Goal: Task Accomplishment & Management: Manage account settings

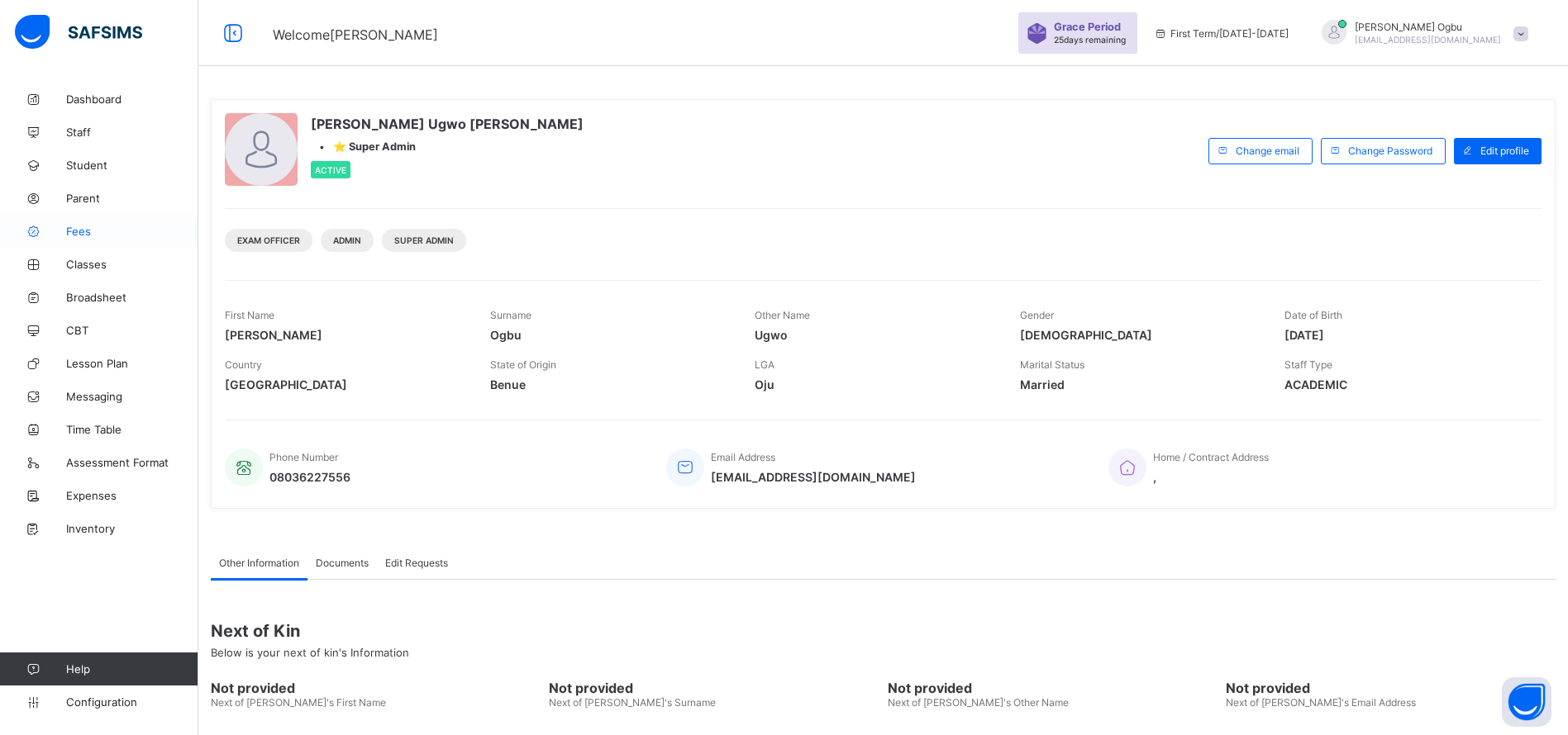
click at [76, 229] on span "Fees" at bounding box center [133, 231] width 133 height 14
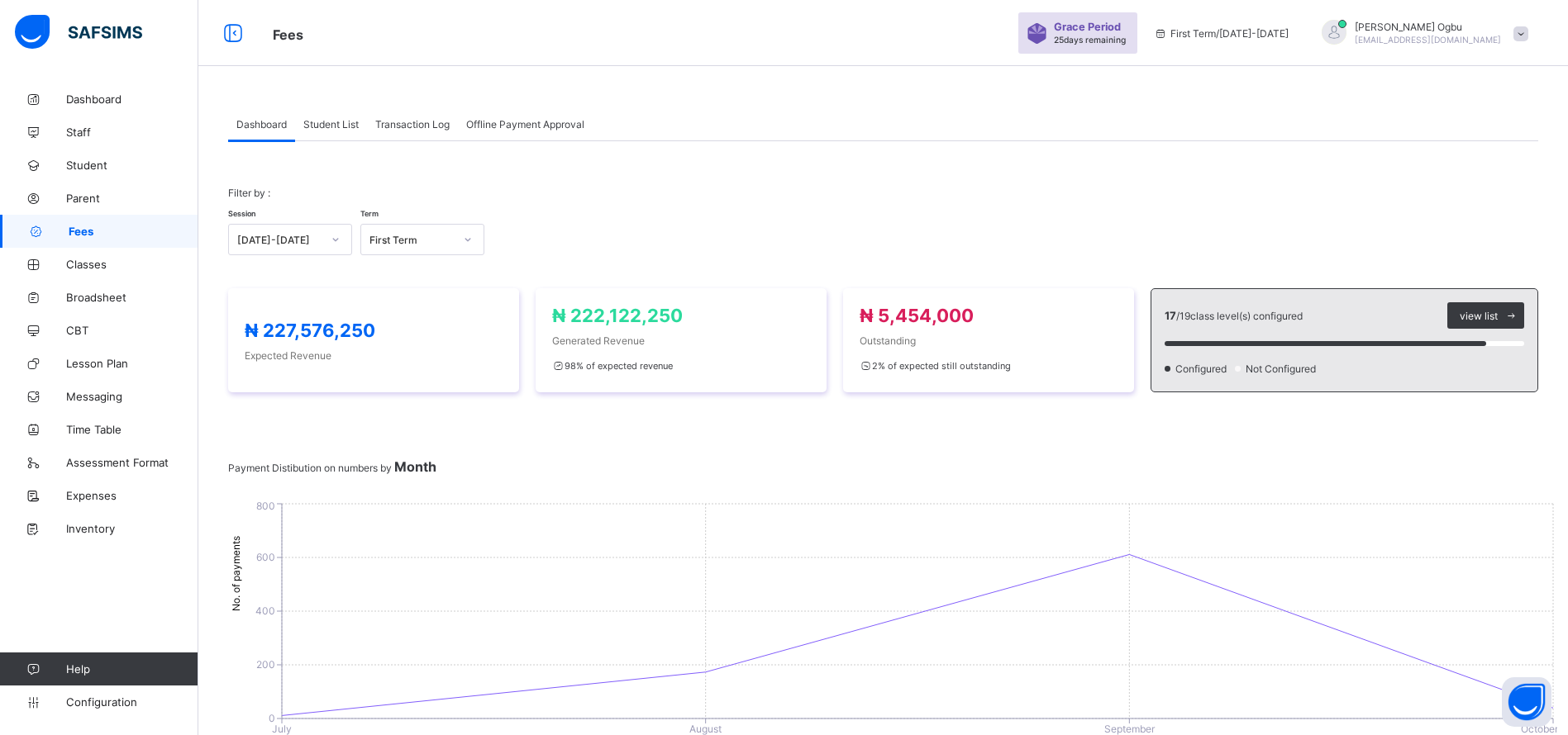
click at [398, 119] on span "Transaction Log" at bounding box center [412, 124] width 74 height 13
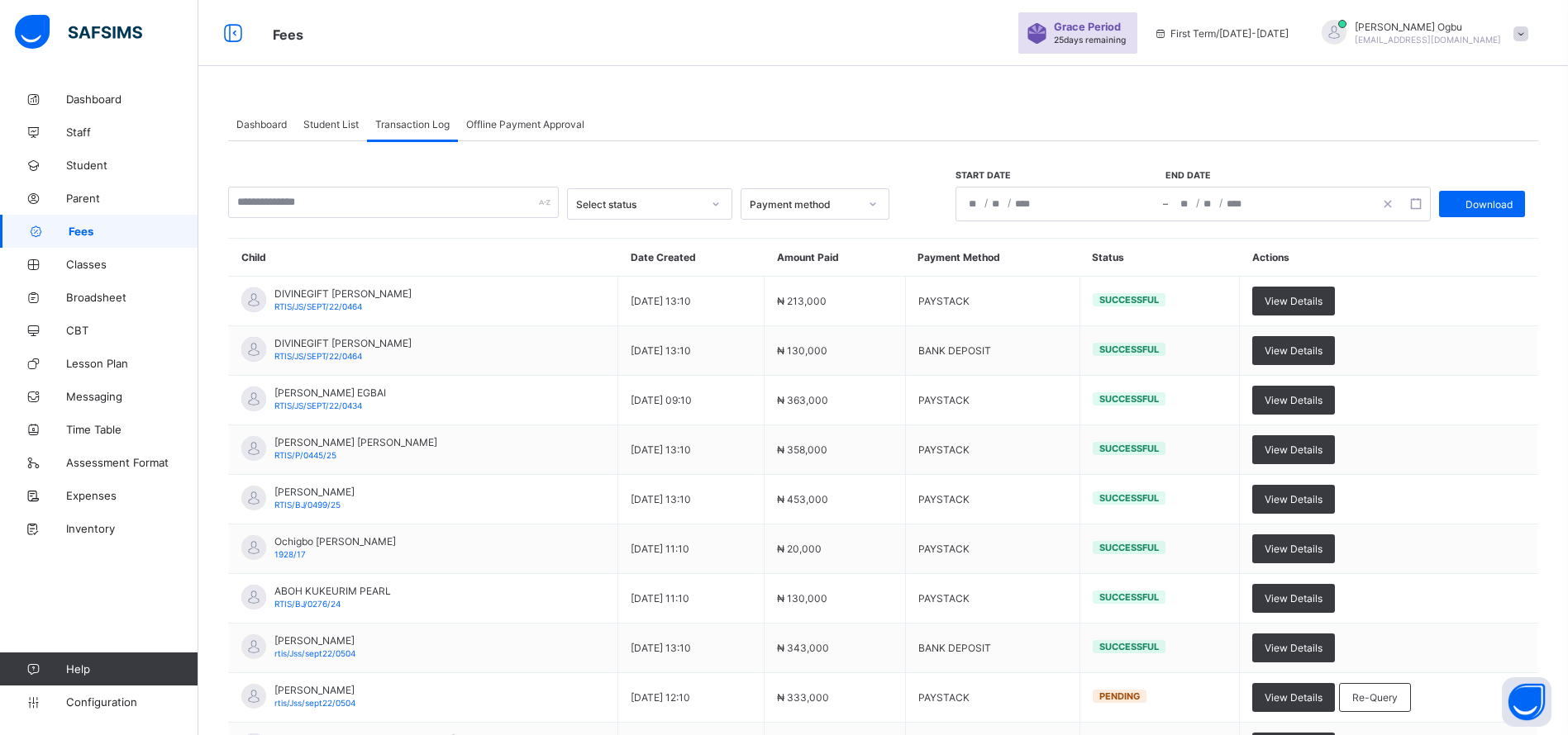
click at [318, 128] on span "Student List" at bounding box center [330, 124] width 55 height 13
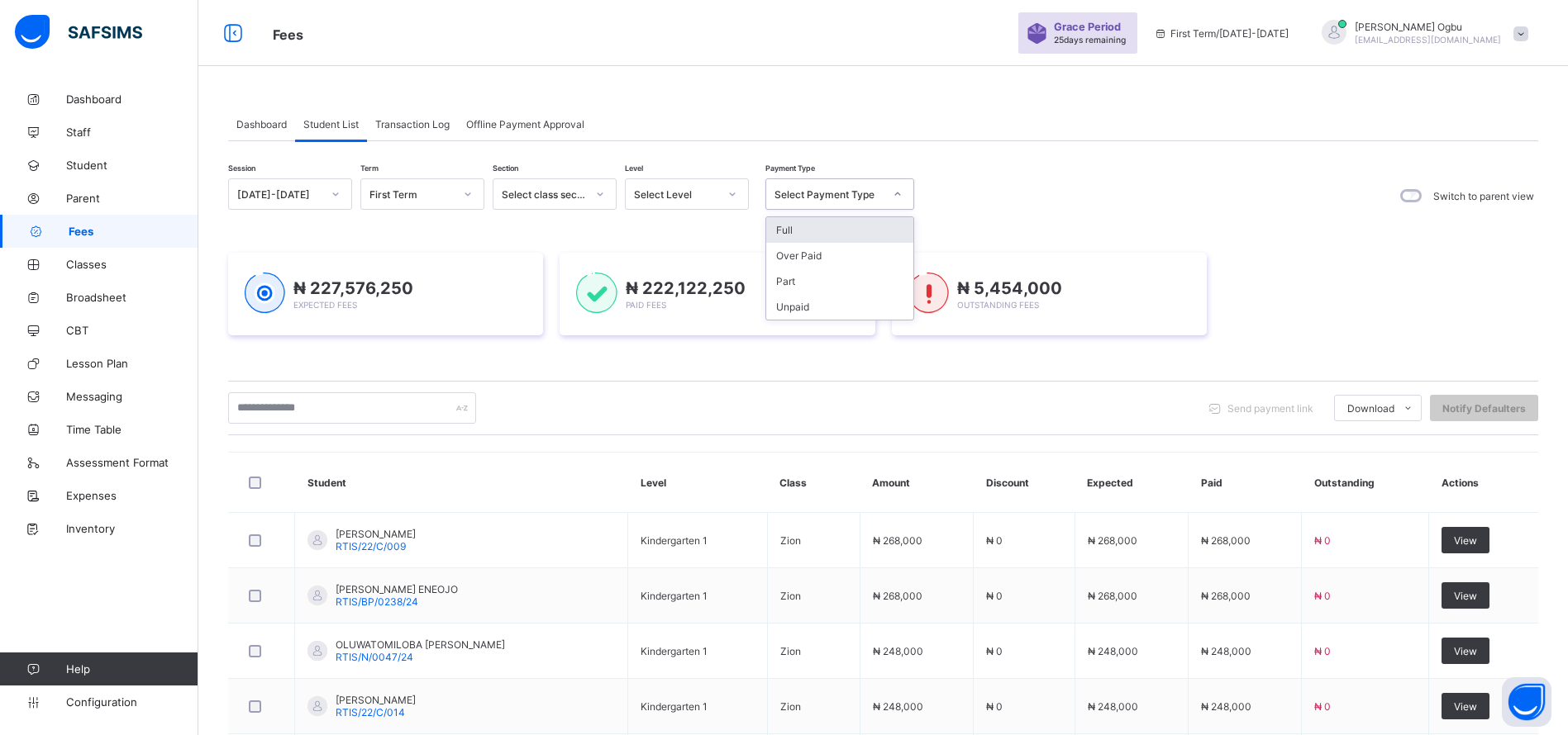
click at [881, 189] on div "Select Payment Type" at bounding box center [829, 195] width 109 height 13
click at [793, 287] on div "Part" at bounding box center [840, 281] width 147 height 25
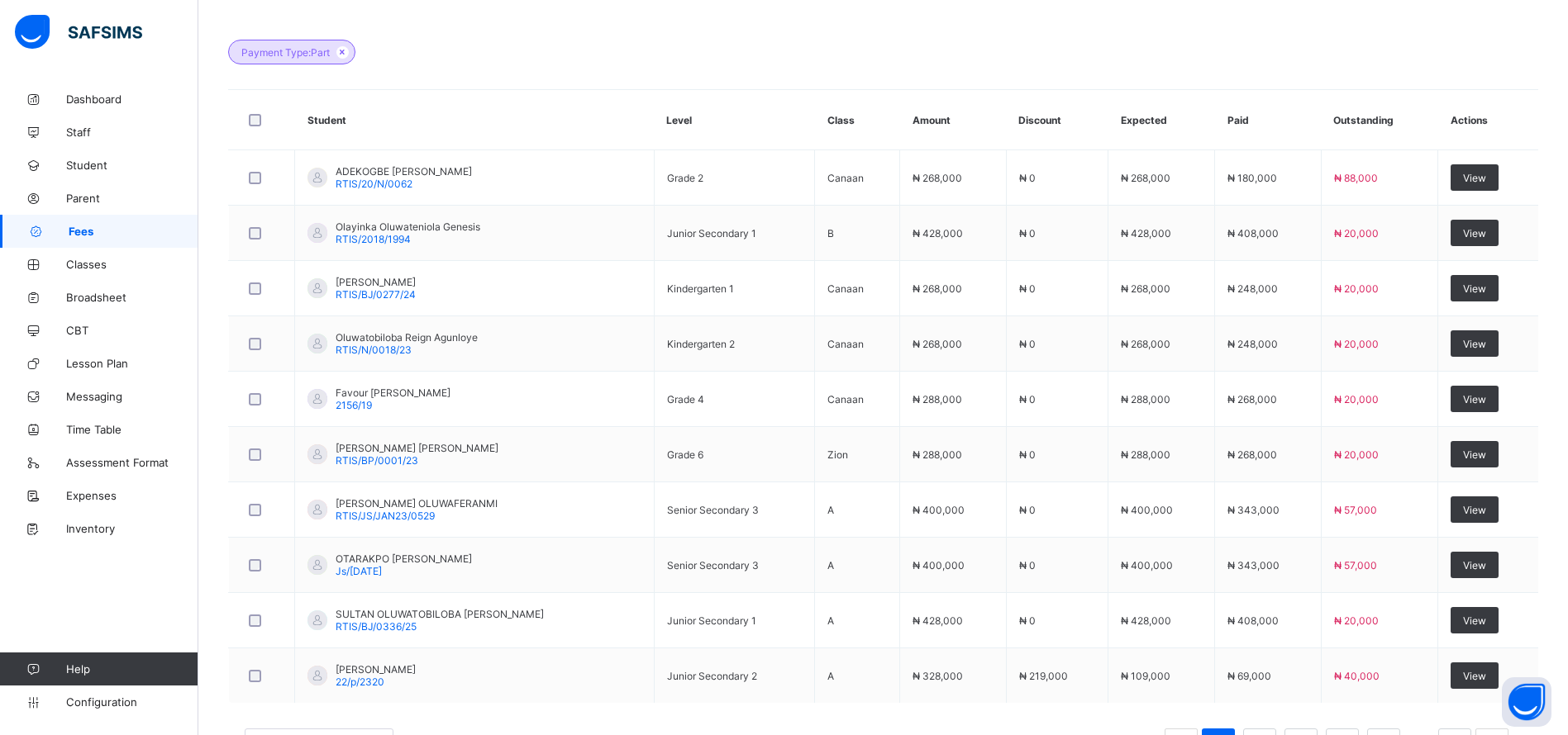
scroll to position [503, 0]
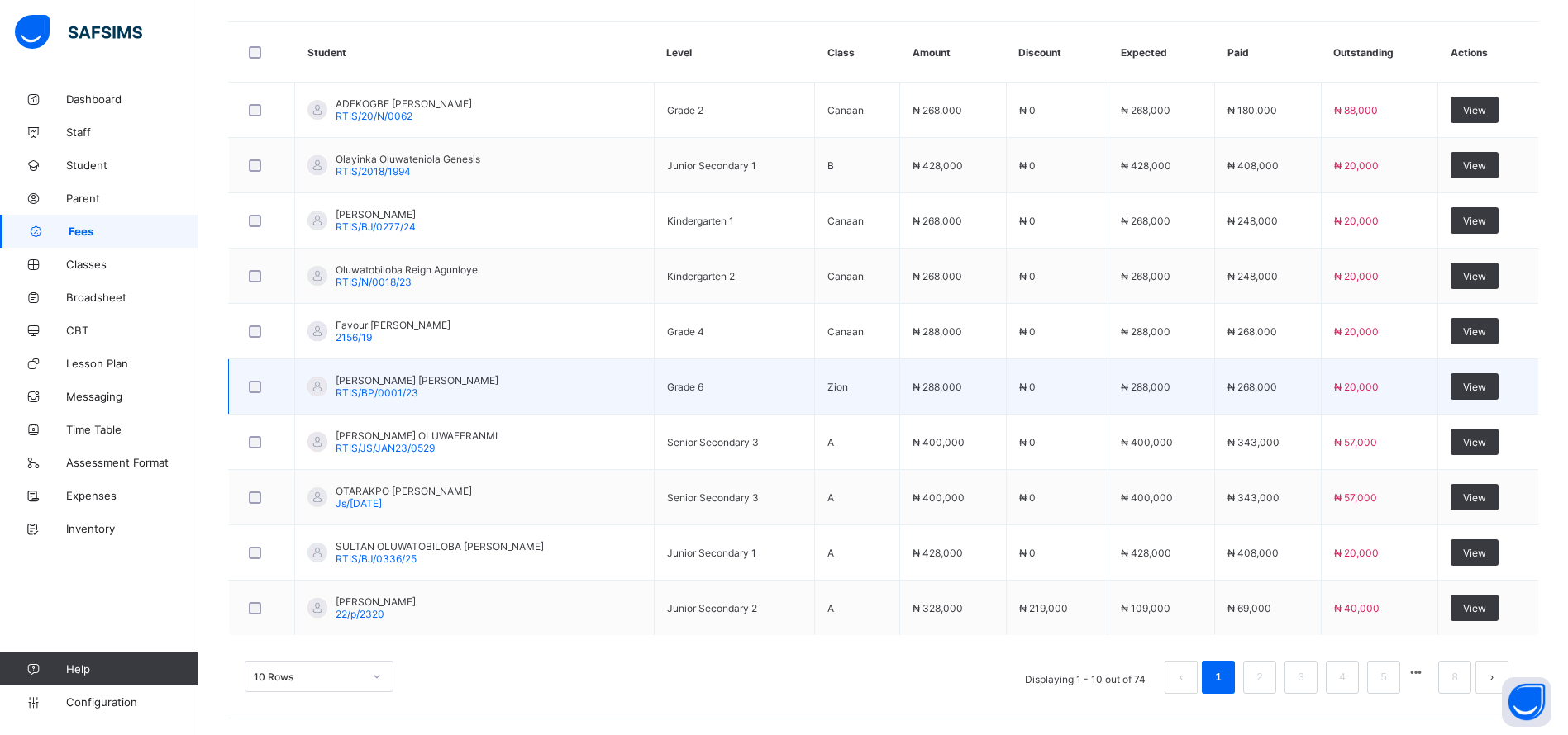
click at [1471, 361] on td "View" at bounding box center [1488, 387] width 100 height 55
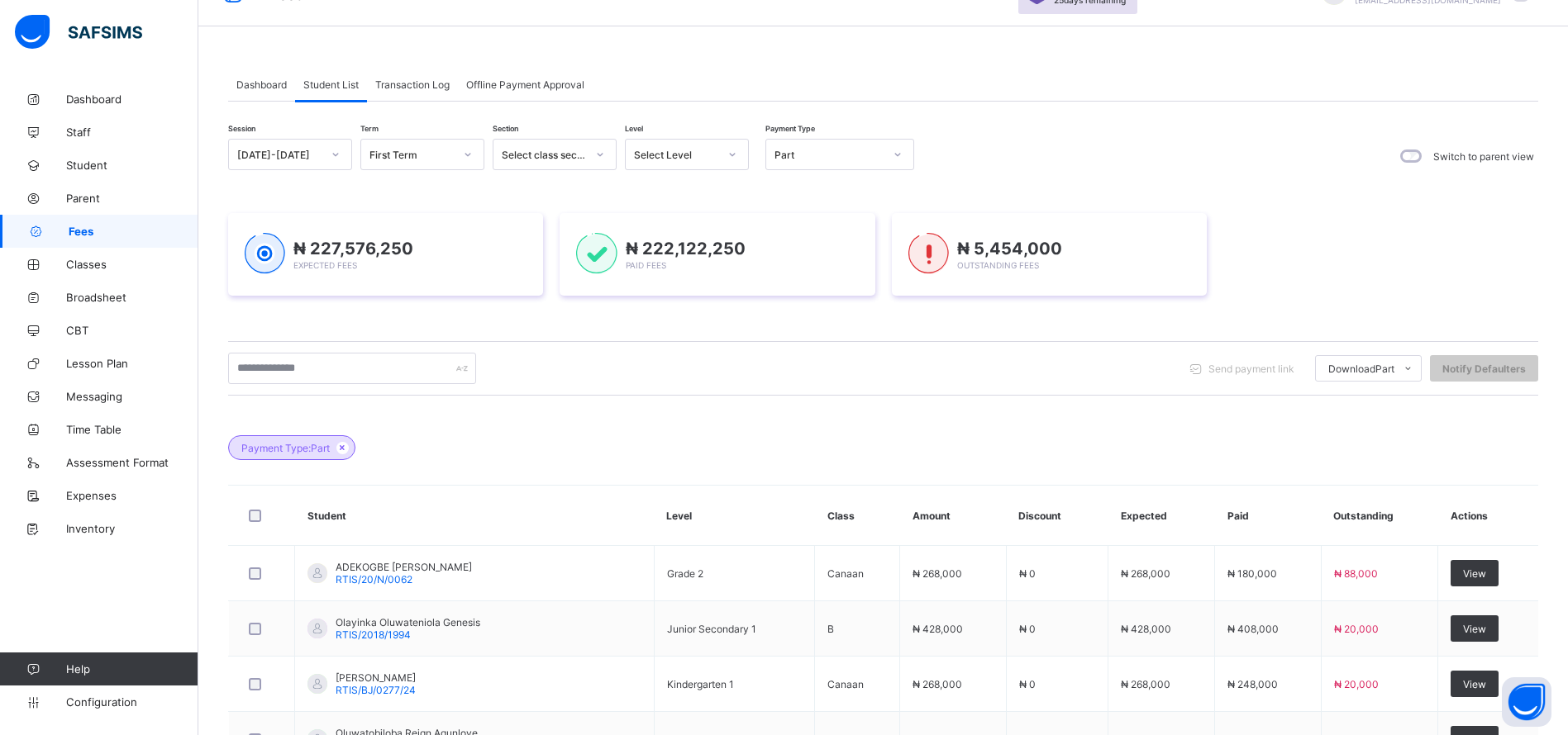
scroll to position [39, 0]
click at [819, 270] on div "Unpaid" at bounding box center [840, 268] width 147 height 25
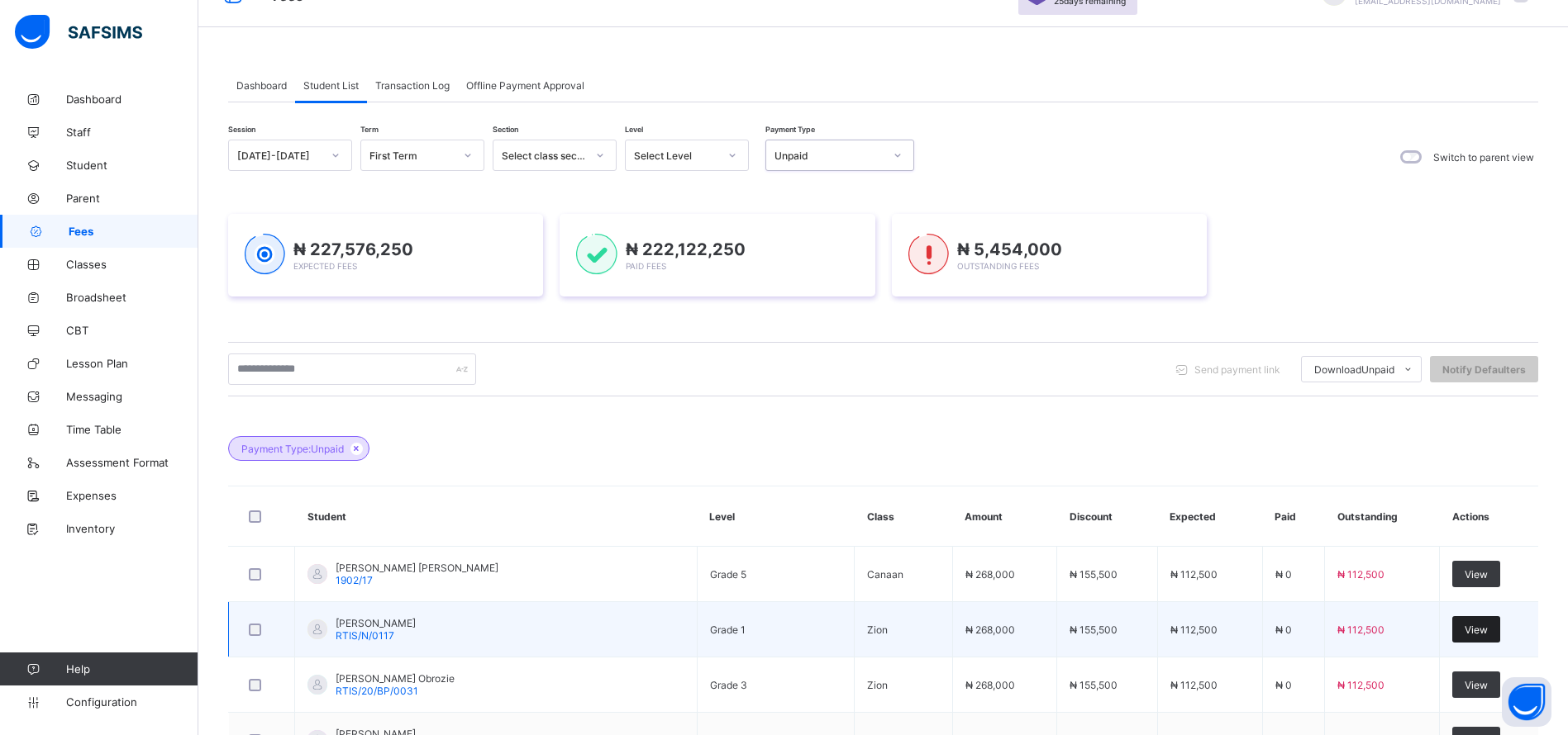
click at [1467, 625] on div "View" at bounding box center [1475, 629] width 48 height 26
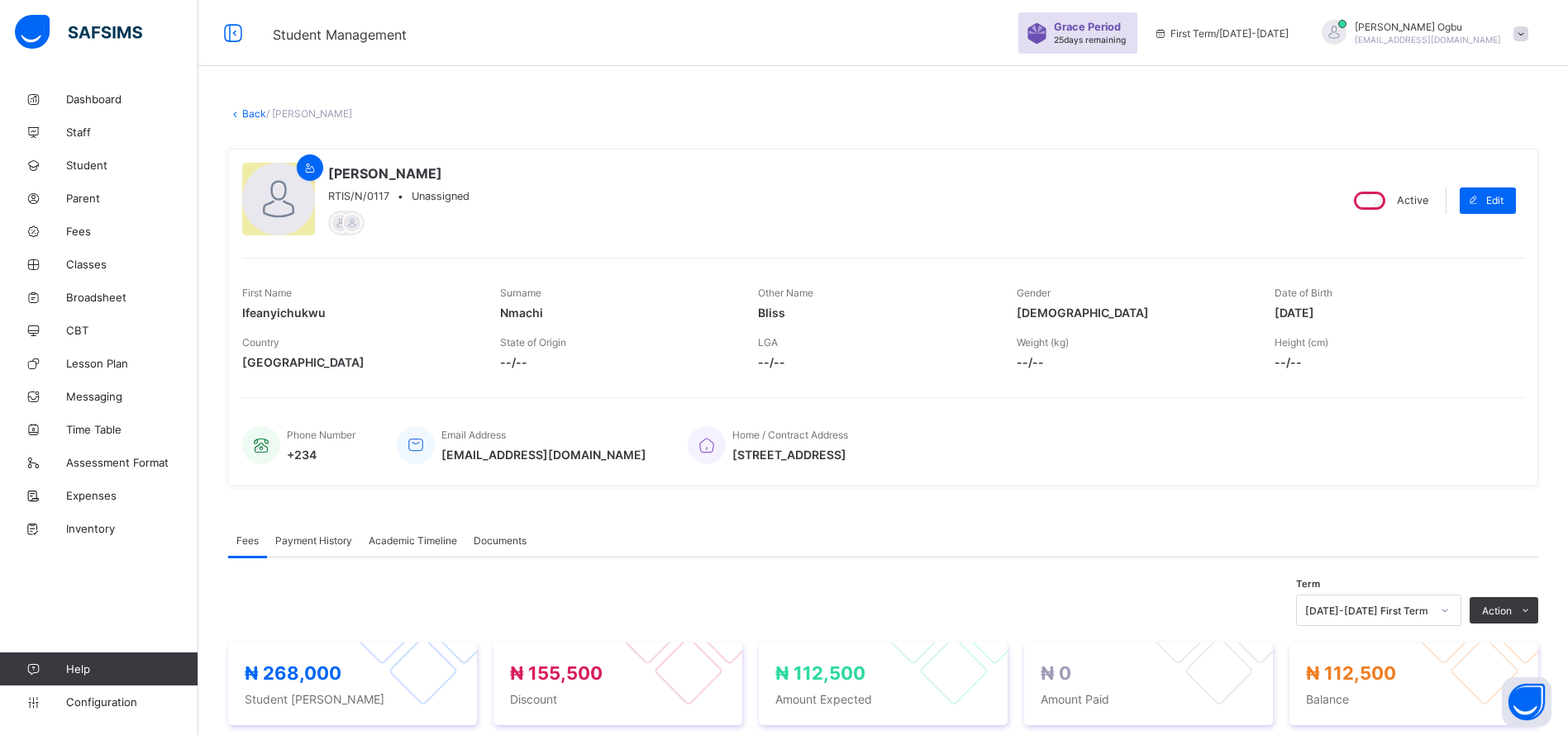
click at [261, 119] on link "Back" at bounding box center [254, 113] width 24 height 13
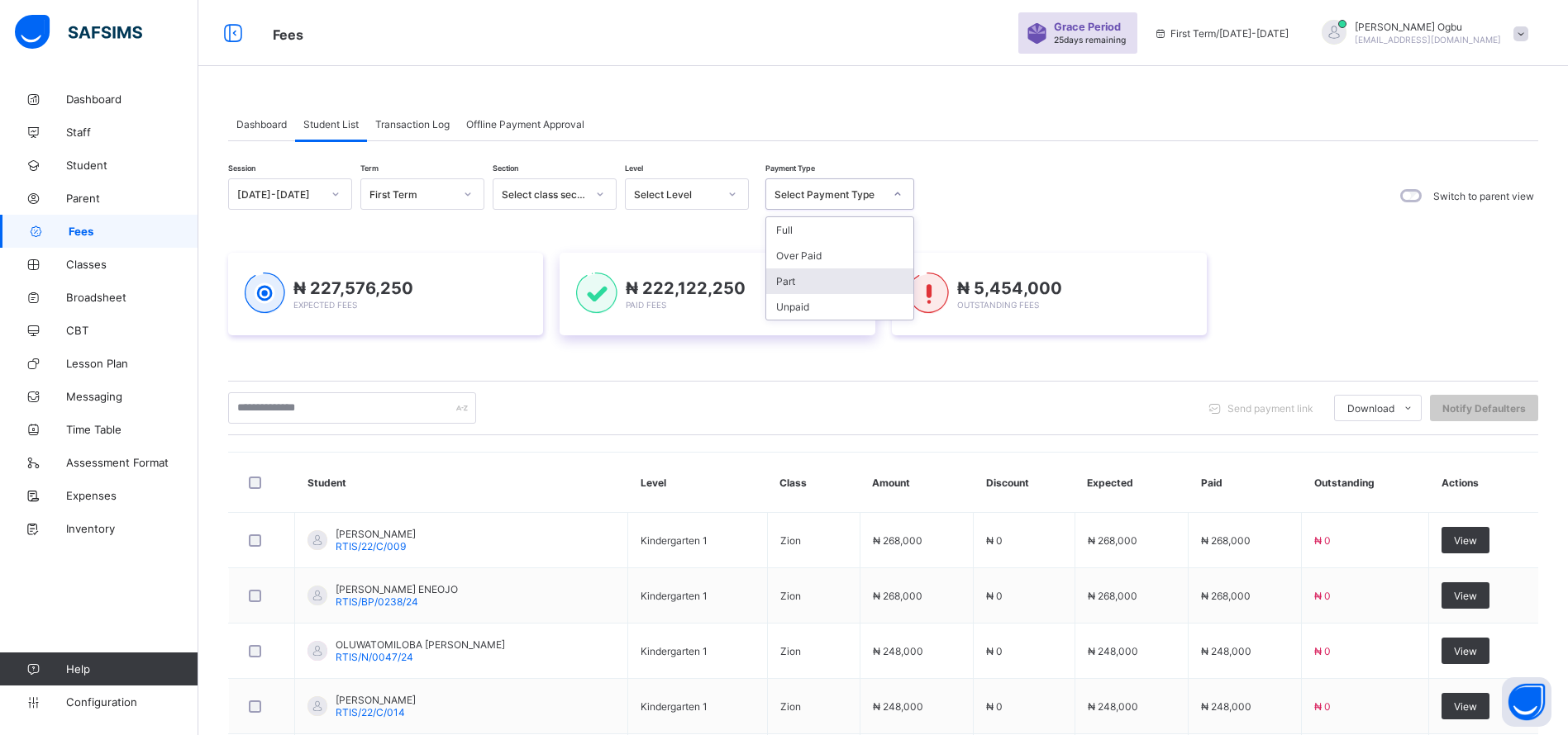
click at [789, 313] on div "Unpaid" at bounding box center [840, 307] width 147 height 25
click at [796, 309] on div "₦ 222,122,250 Paid Fees" at bounding box center [716, 294] width 281 height 44
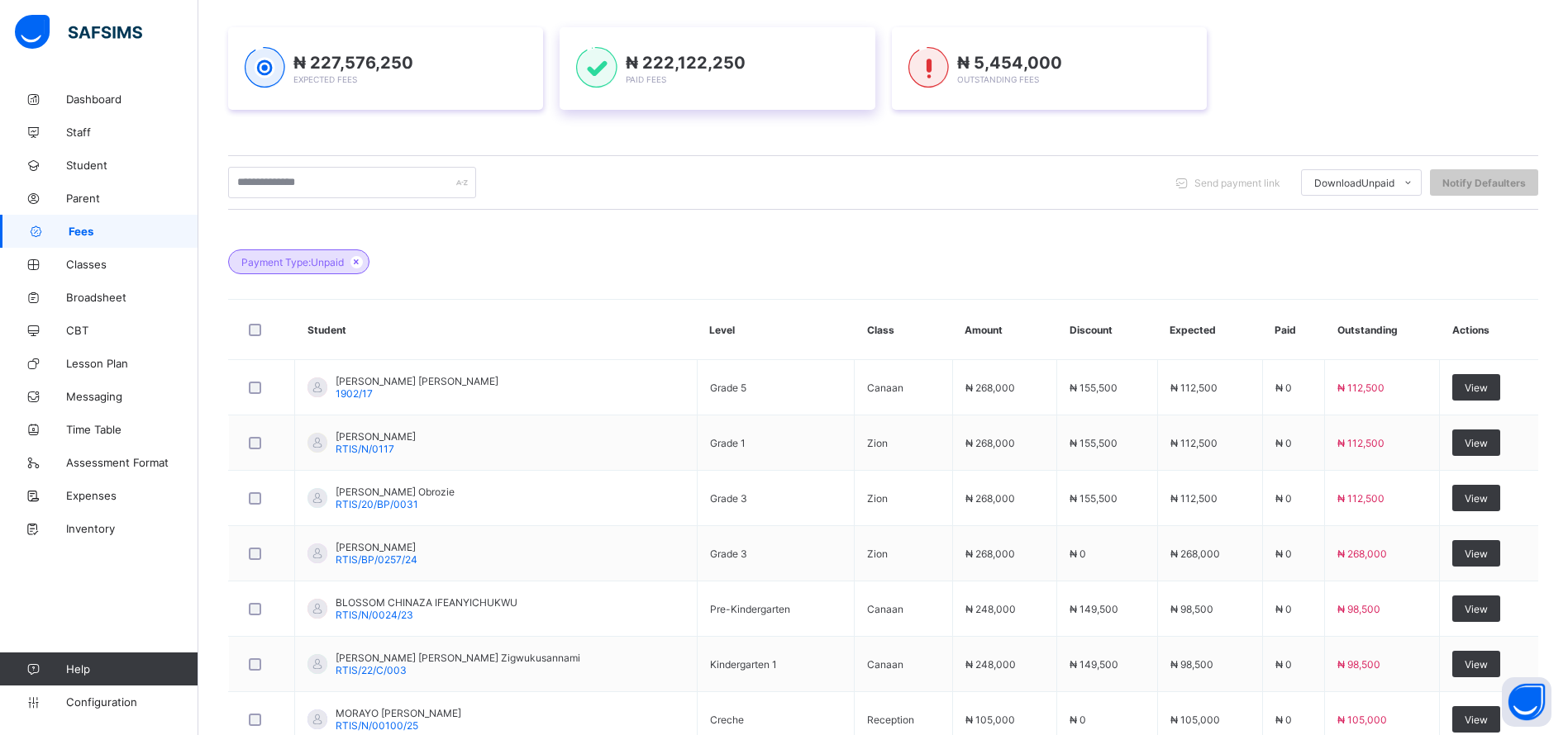
scroll to position [503, 0]
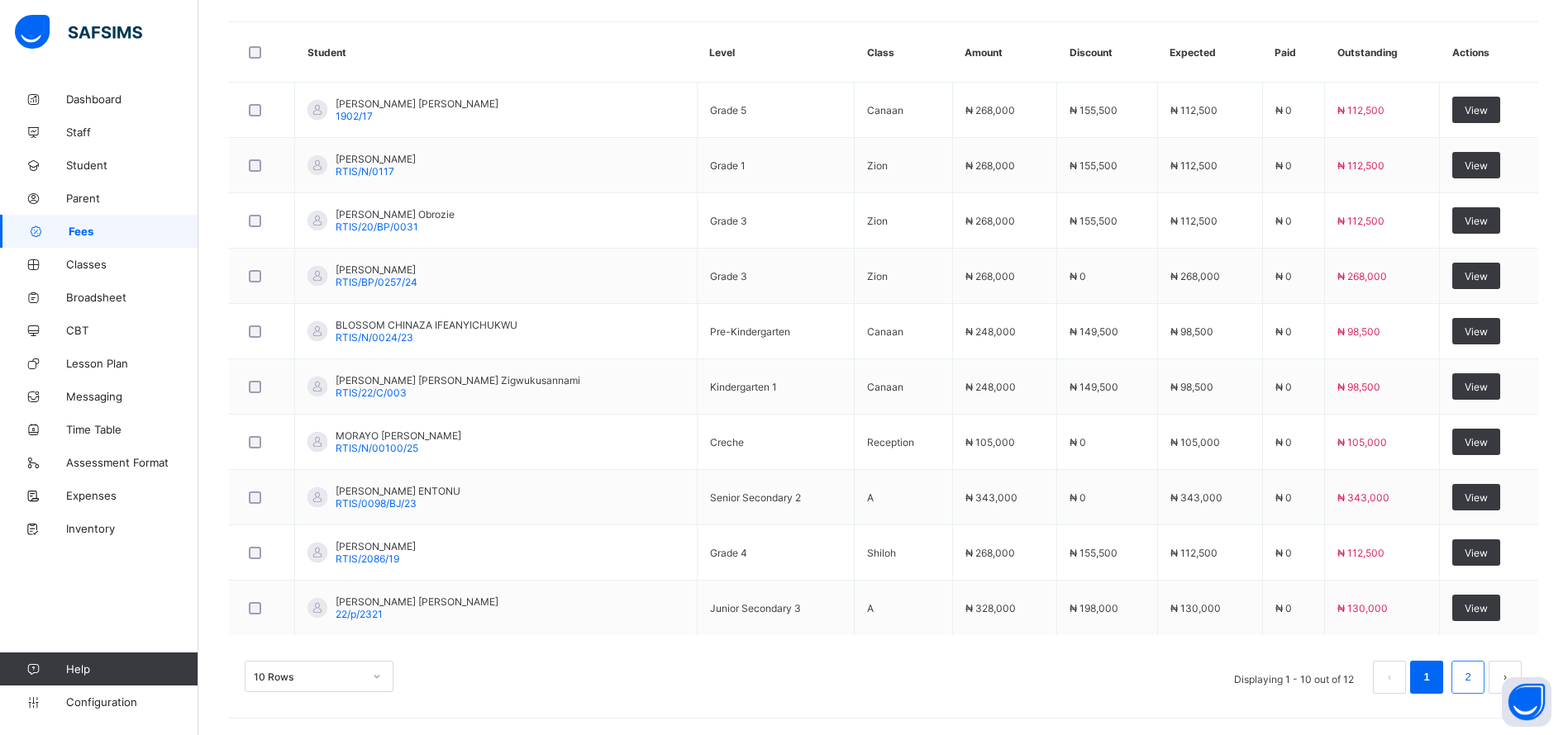
click at [1475, 675] on link "2" at bounding box center [1466, 678] width 15 height 22
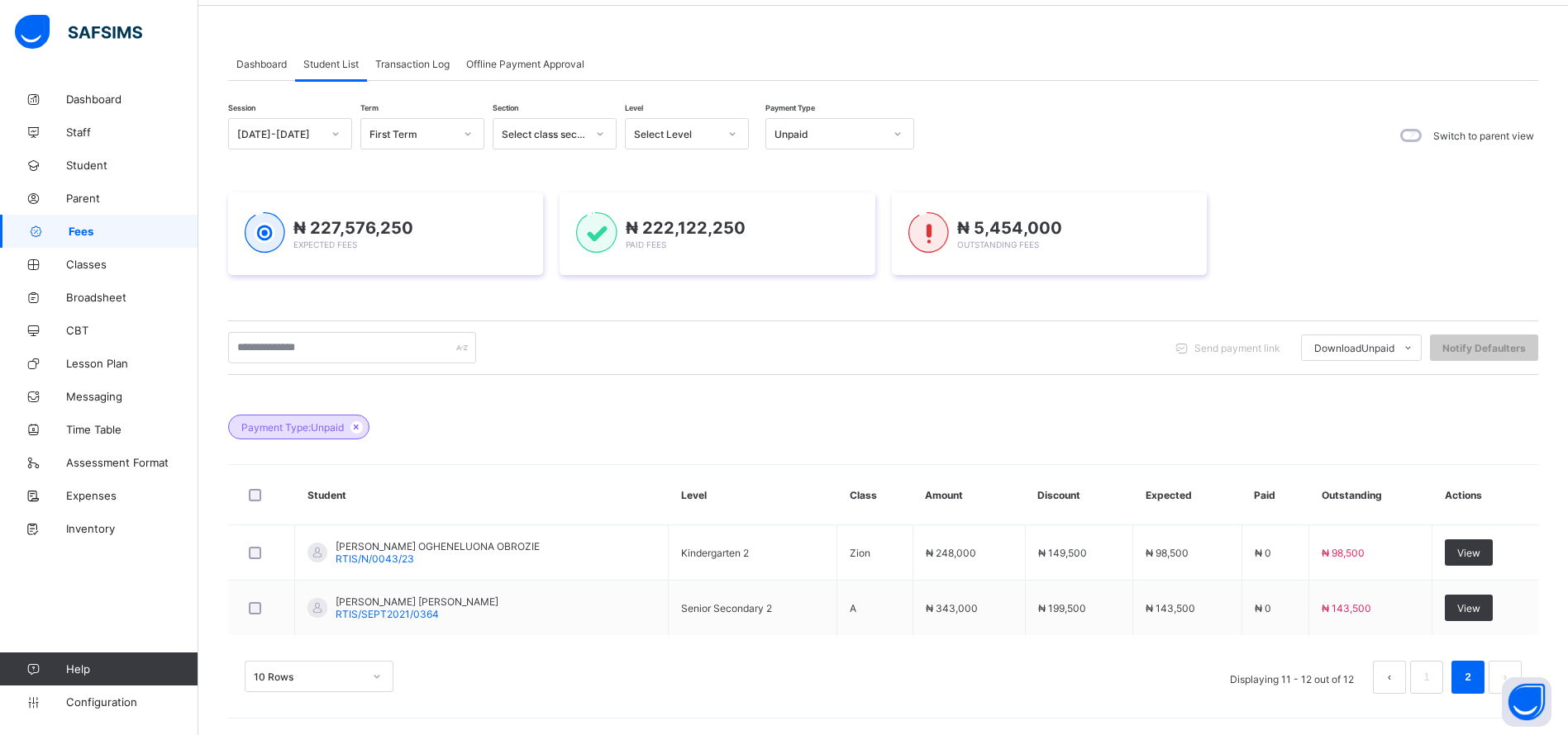
scroll to position [0, 0]
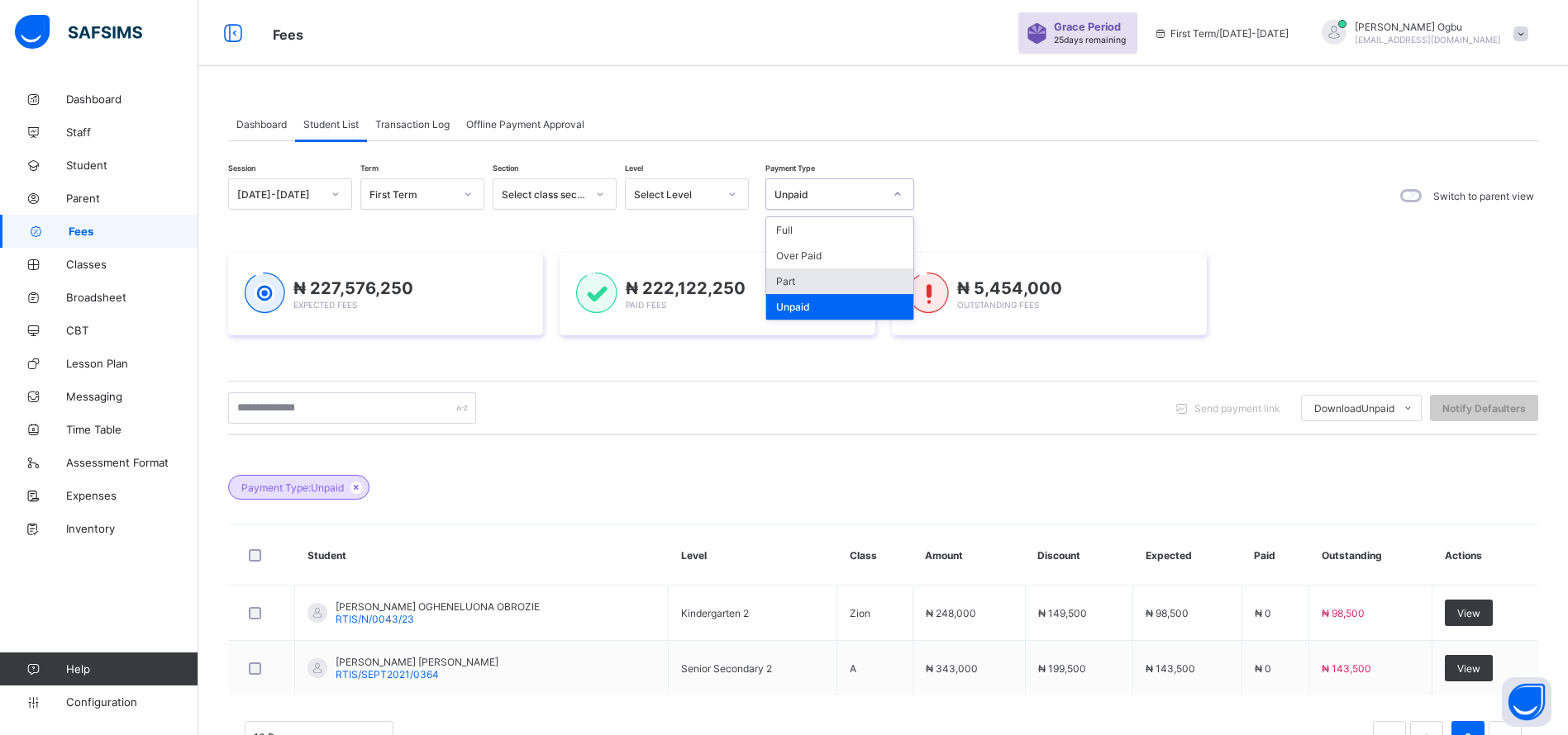
click at [797, 284] on div "Part" at bounding box center [840, 281] width 147 height 25
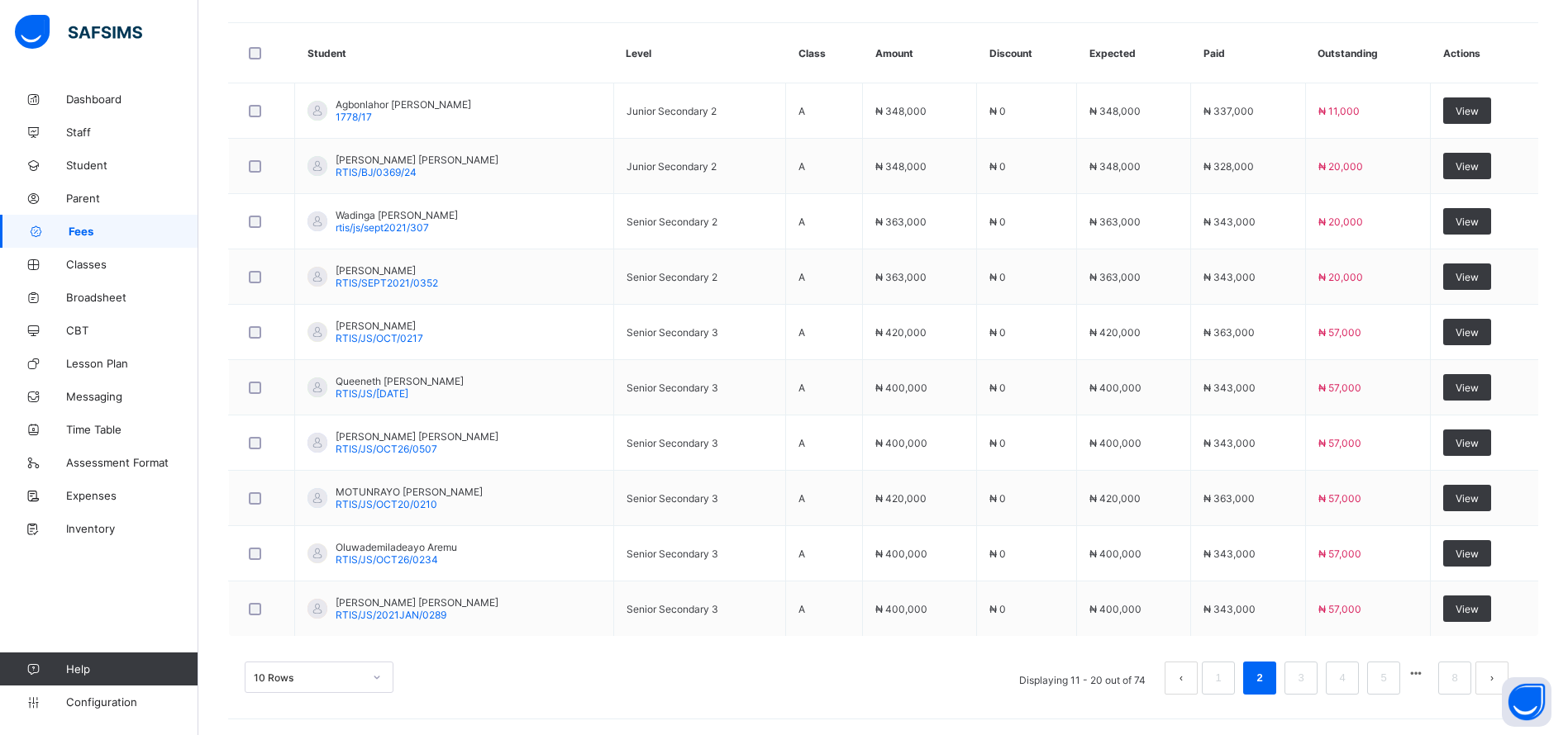
scroll to position [503, 0]
click at [1308, 676] on link "3" at bounding box center [1300, 678] width 15 height 22
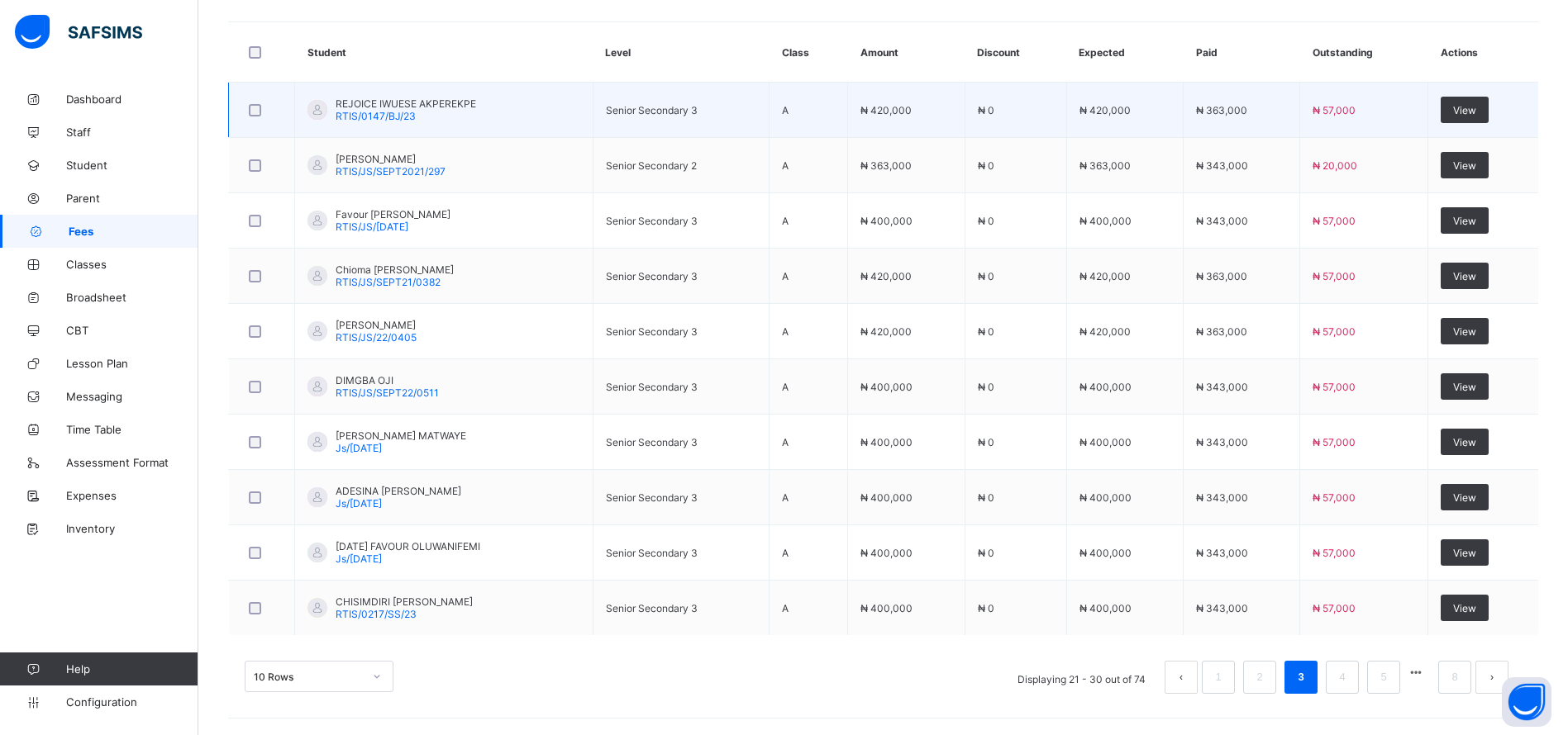
click at [389, 118] on span "RTIS/0147/BJ/23" at bounding box center [376, 116] width 80 height 13
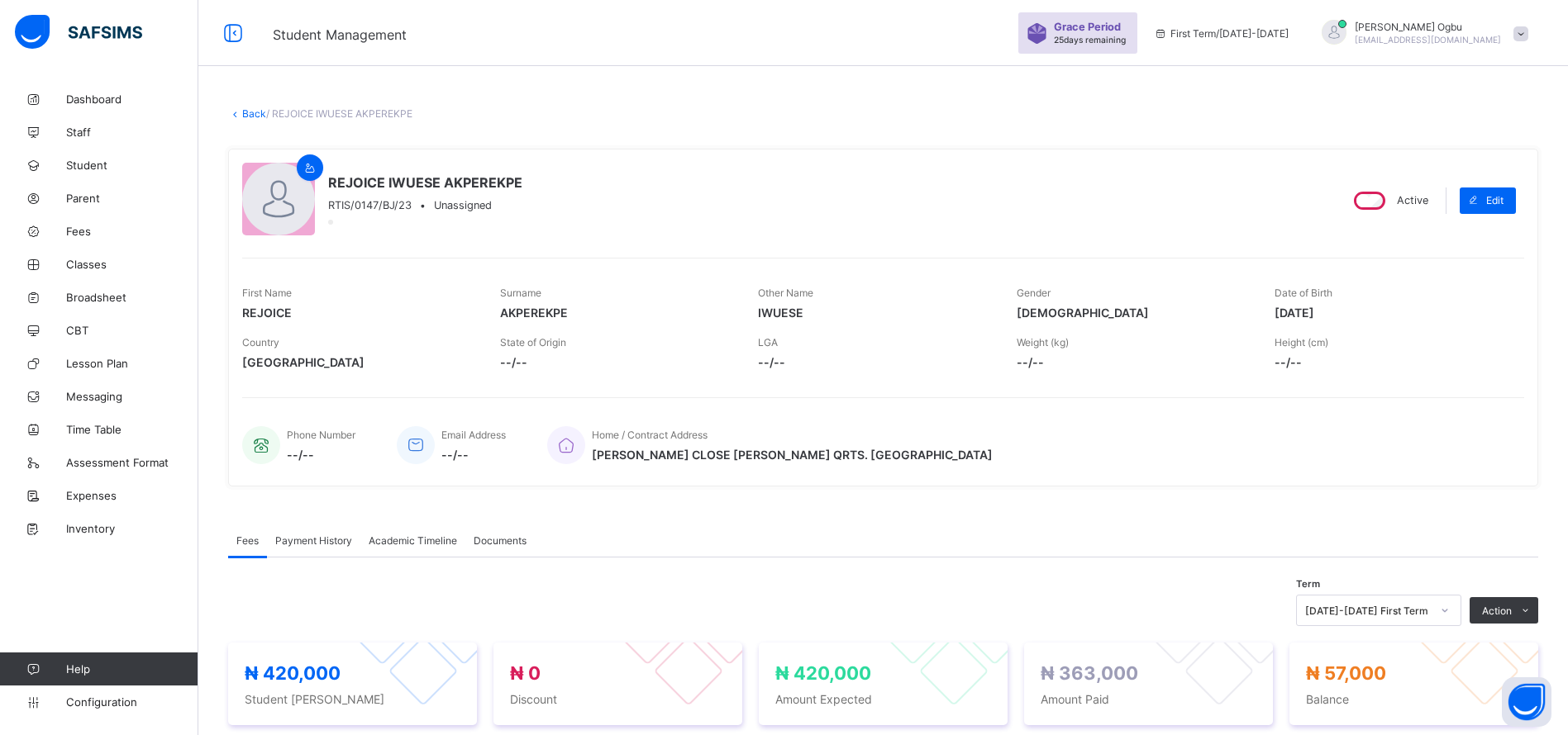
click at [253, 111] on link "Back" at bounding box center [254, 113] width 24 height 13
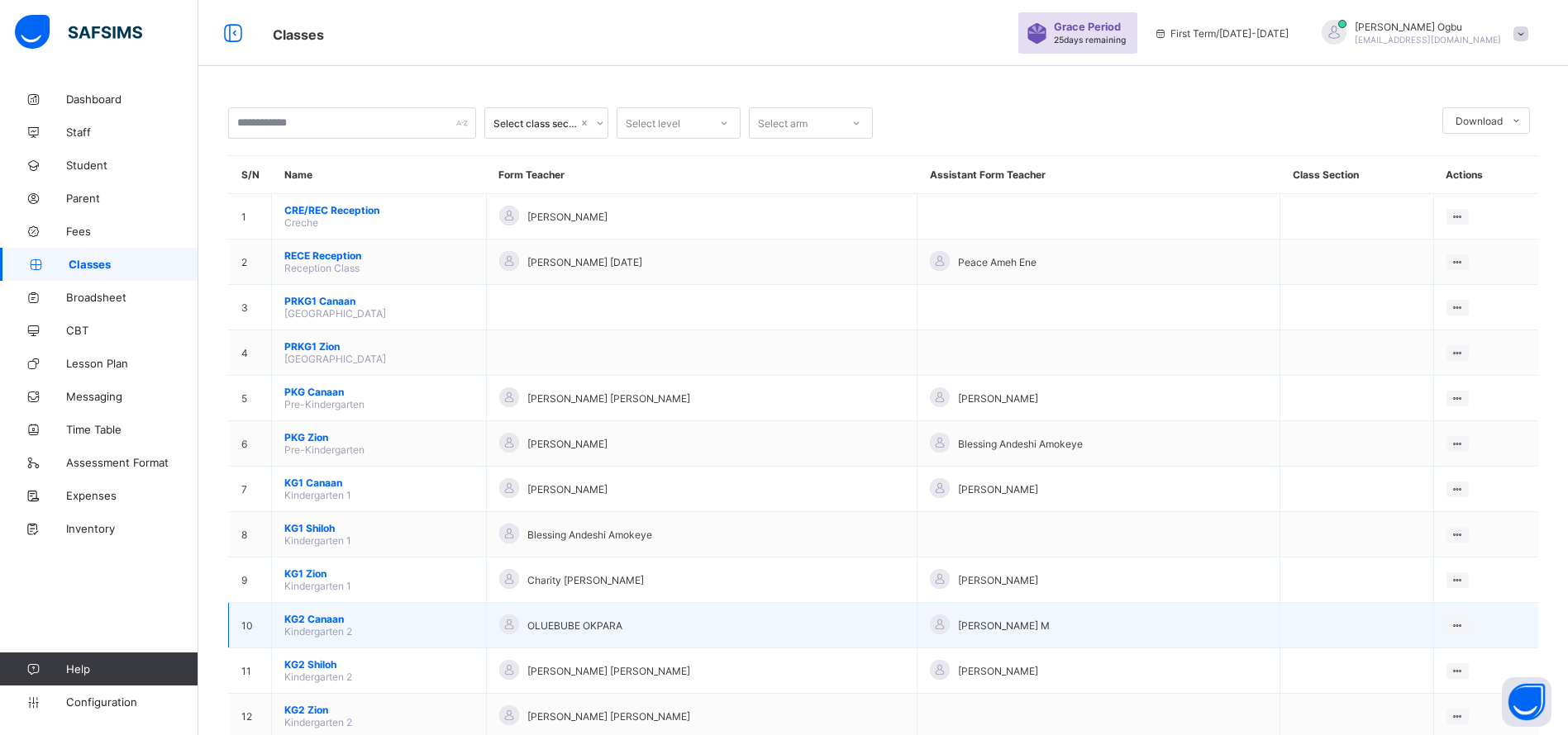
click at [318, 619] on span "KG2 Canaan" at bounding box center [379, 619] width 189 height 13
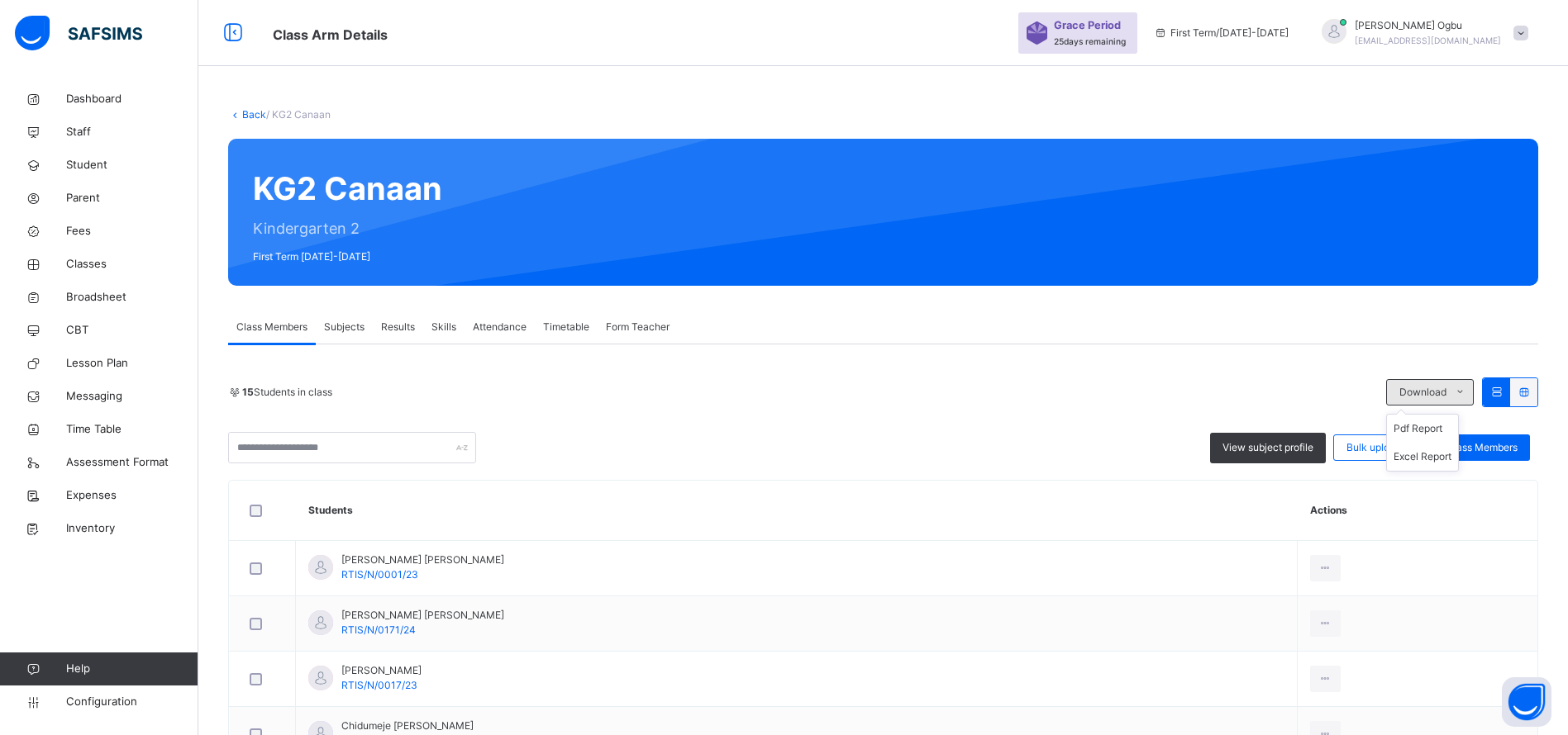
click at [1431, 387] on span "Download" at bounding box center [1423, 392] width 47 height 15
click at [1441, 428] on li "Pdf Report" at bounding box center [1422, 428] width 71 height 28
click at [240, 115] on icon at bounding box center [234, 114] width 14 height 13
click at [256, 113] on link "Back" at bounding box center [254, 114] width 24 height 13
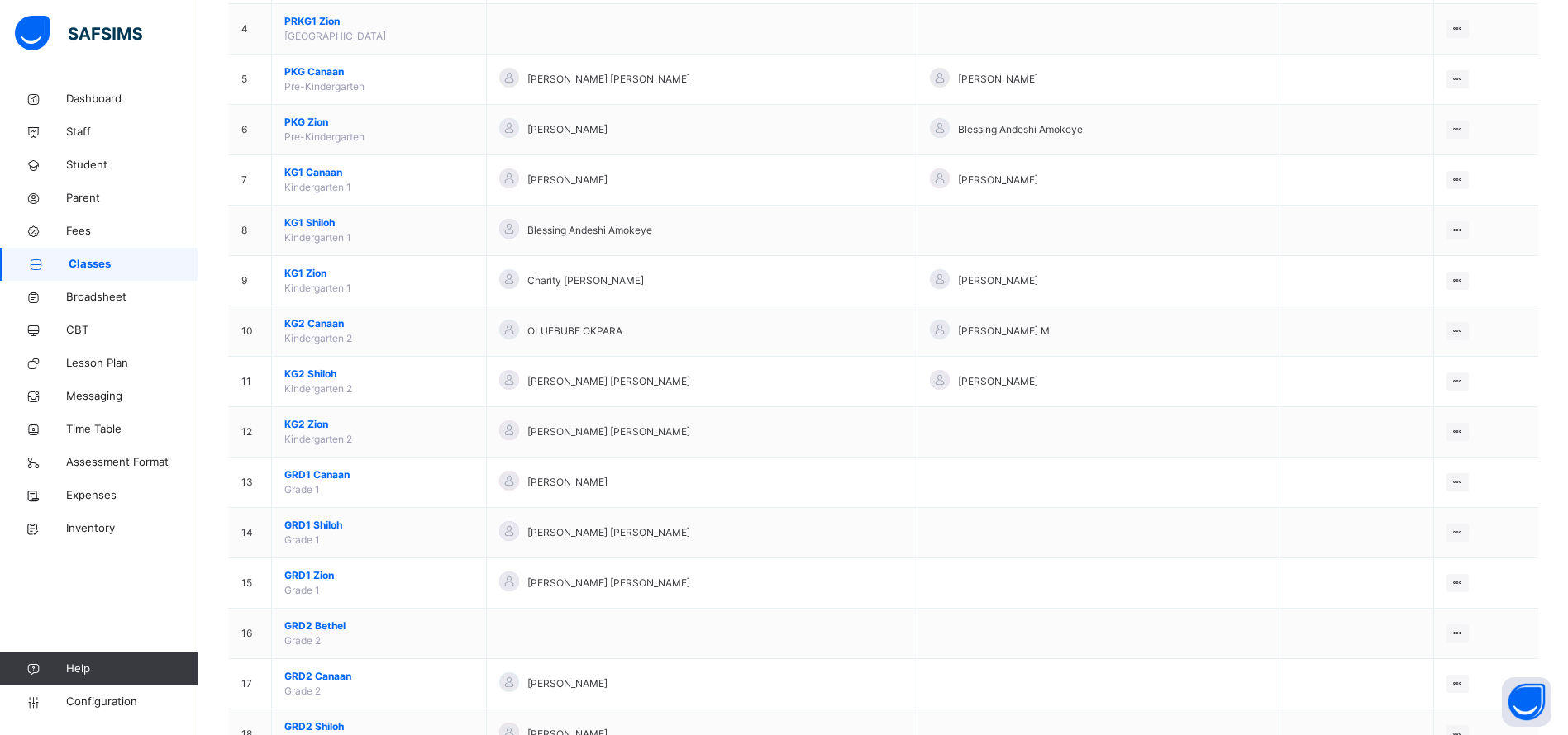
scroll to position [348, 0]
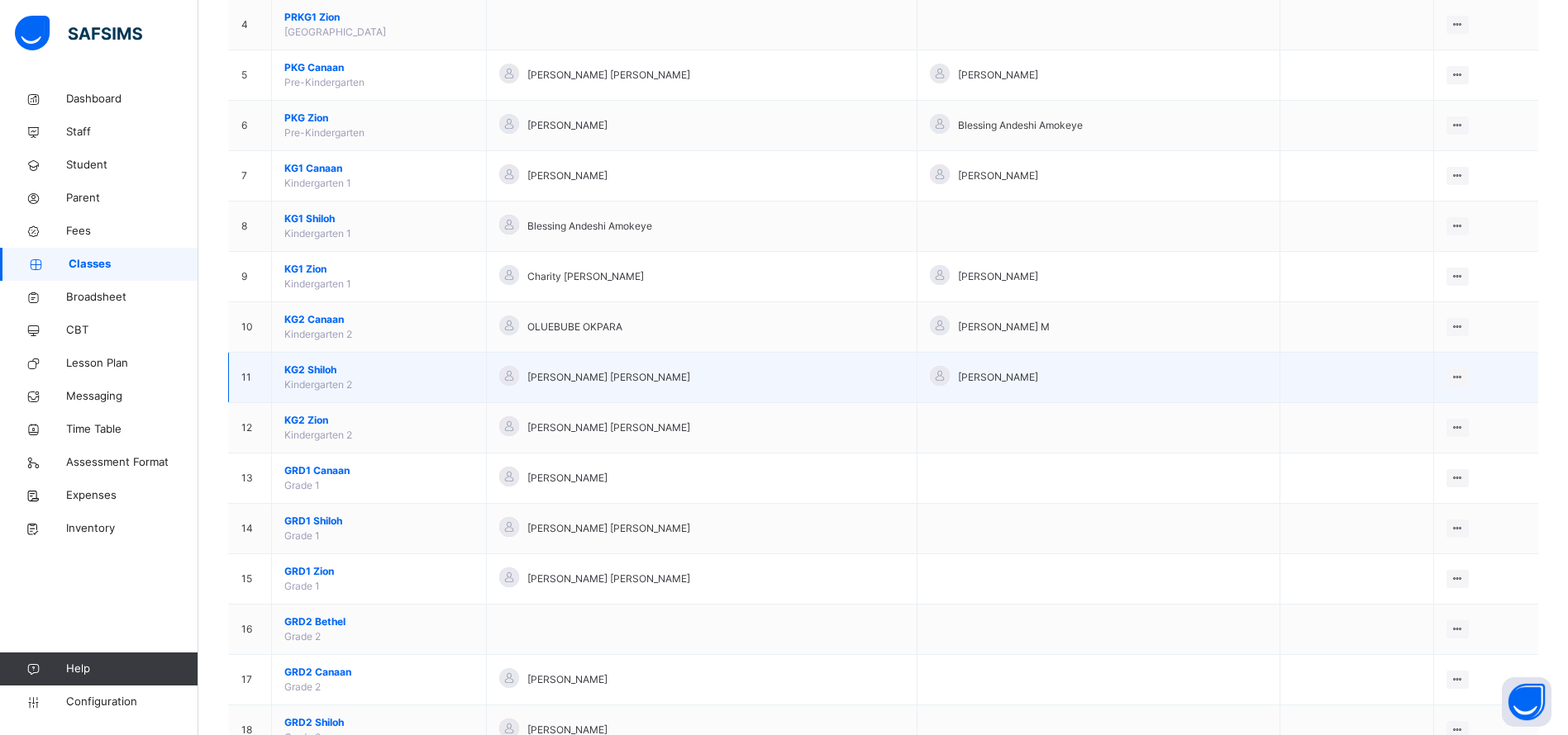
click at [315, 368] on span "KG2 Shiloh" at bounding box center [379, 370] width 189 height 15
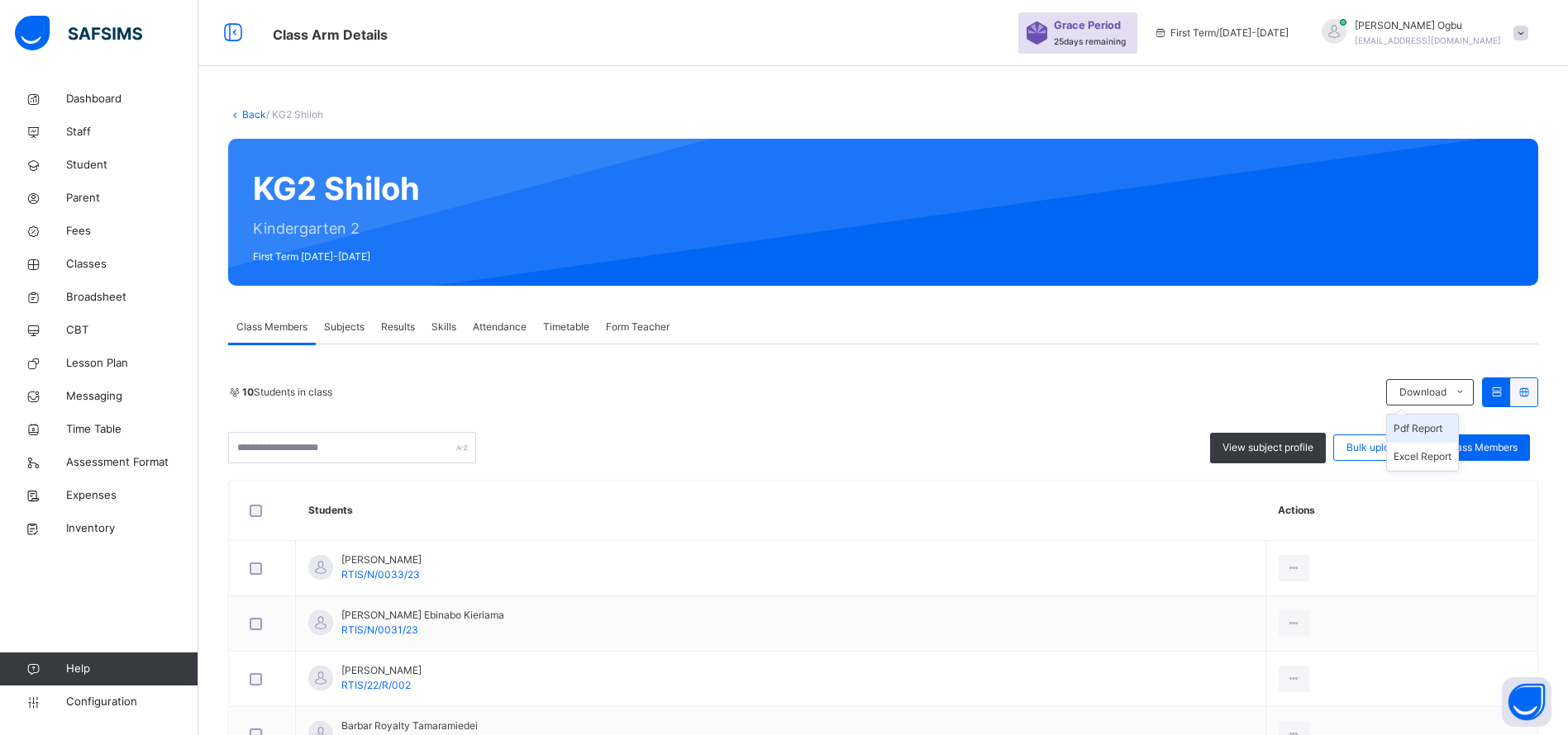
click at [1425, 427] on li "Pdf Report" at bounding box center [1422, 428] width 71 height 28
click at [248, 116] on link "Back" at bounding box center [254, 114] width 24 height 13
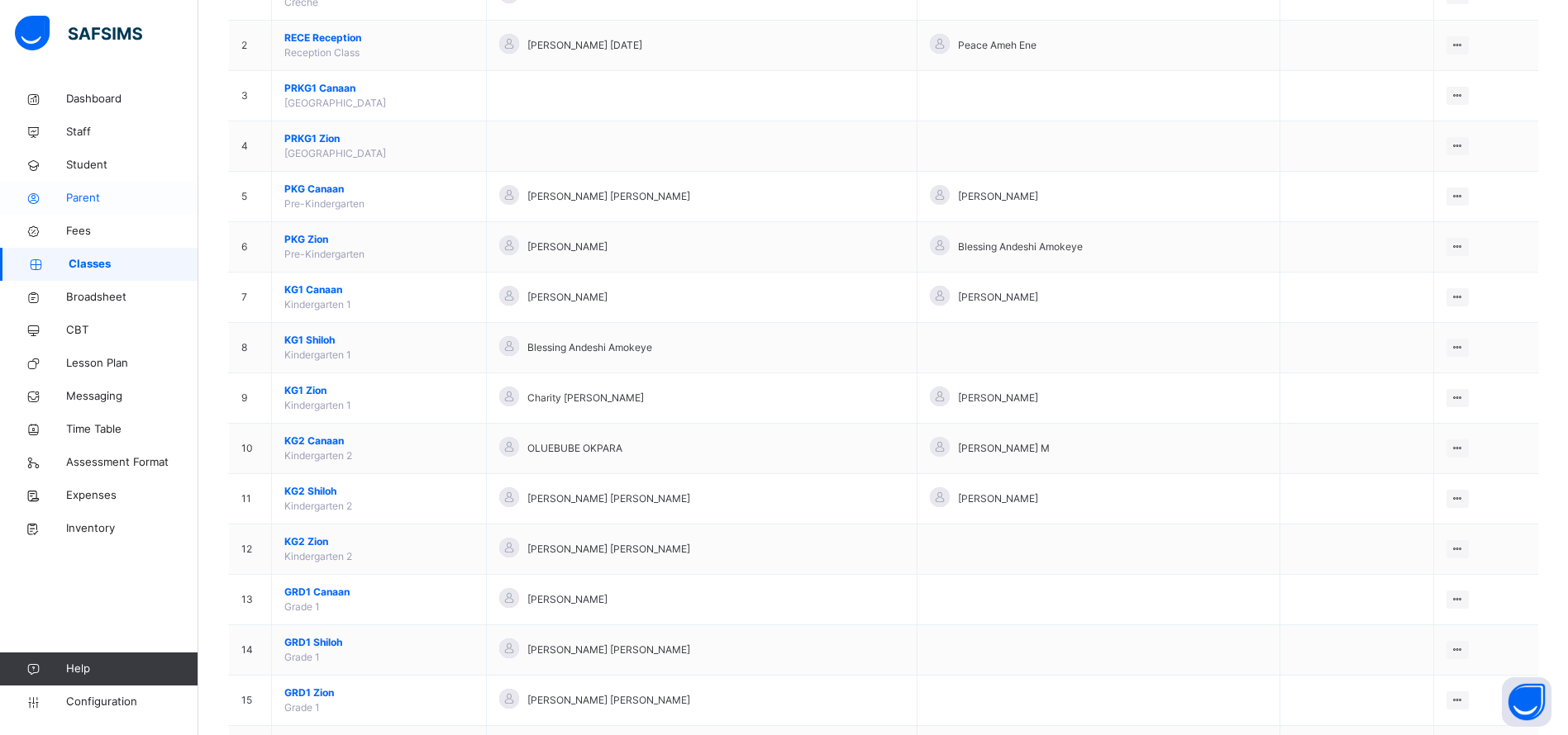
scroll to position [250, 0]
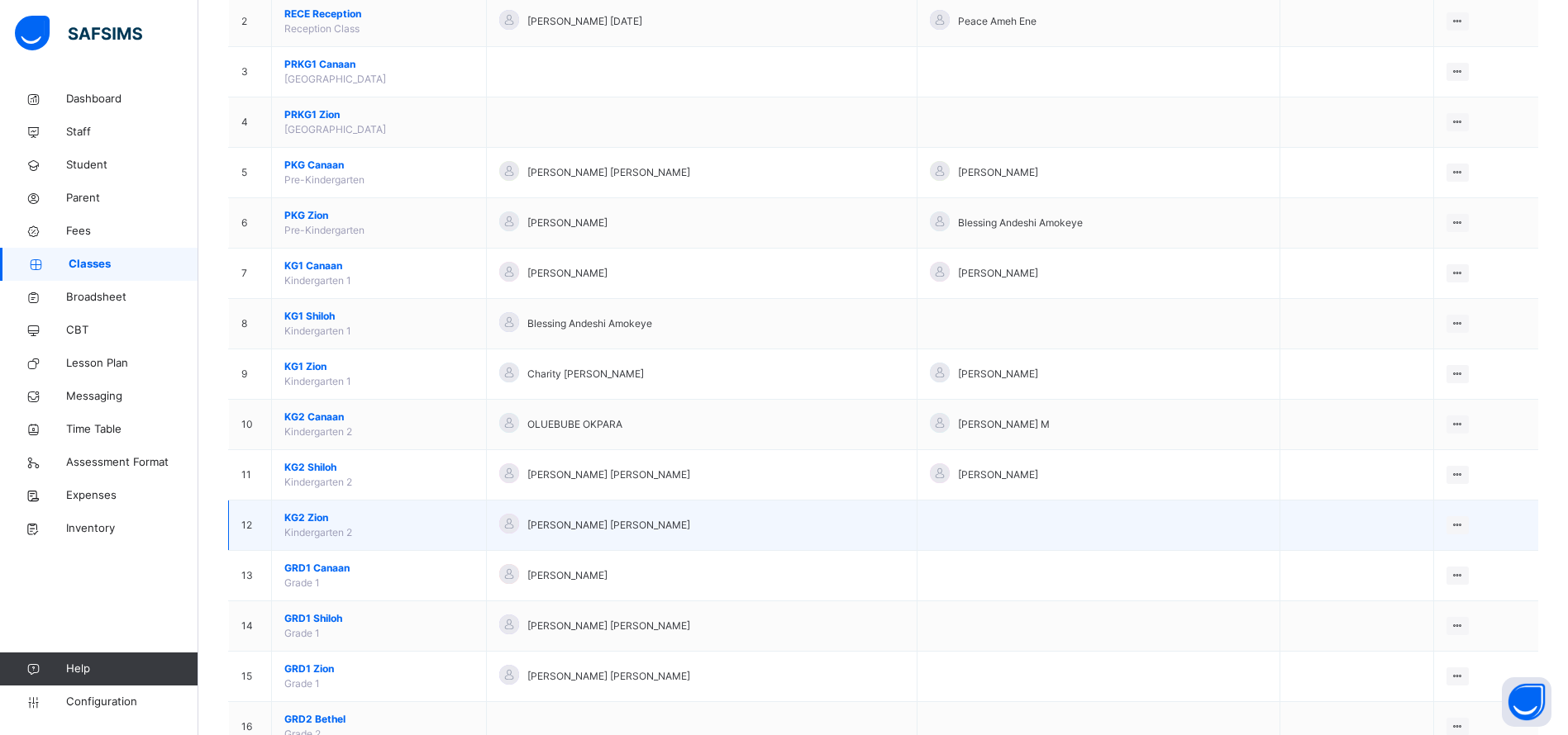
click at [303, 514] on span "KG2 Zion" at bounding box center [379, 518] width 189 height 15
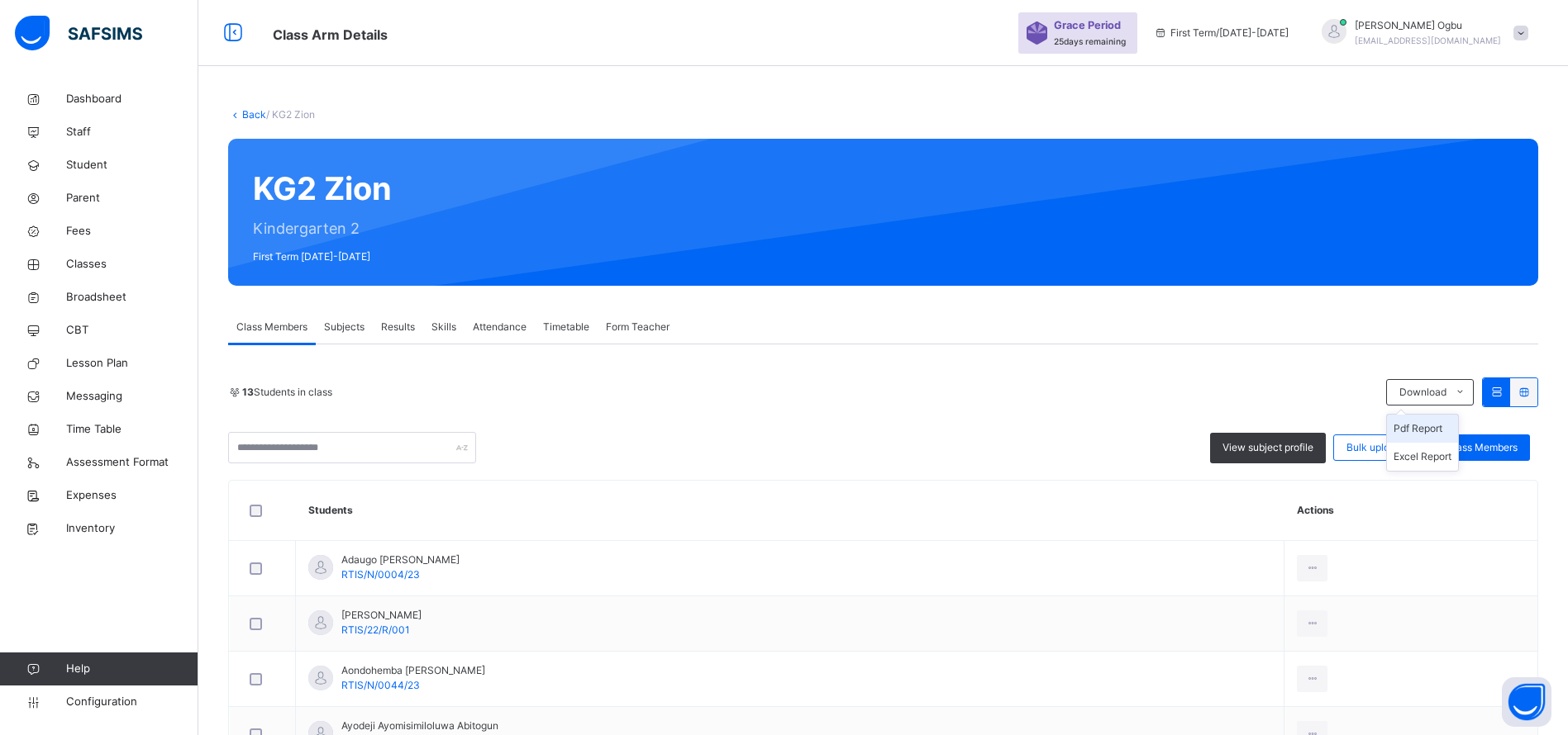
click at [1440, 427] on li "Pdf Report" at bounding box center [1422, 428] width 71 height 28
click at [251, 113] on link "Back" at bounding box center [254, 114] width 24 height 13
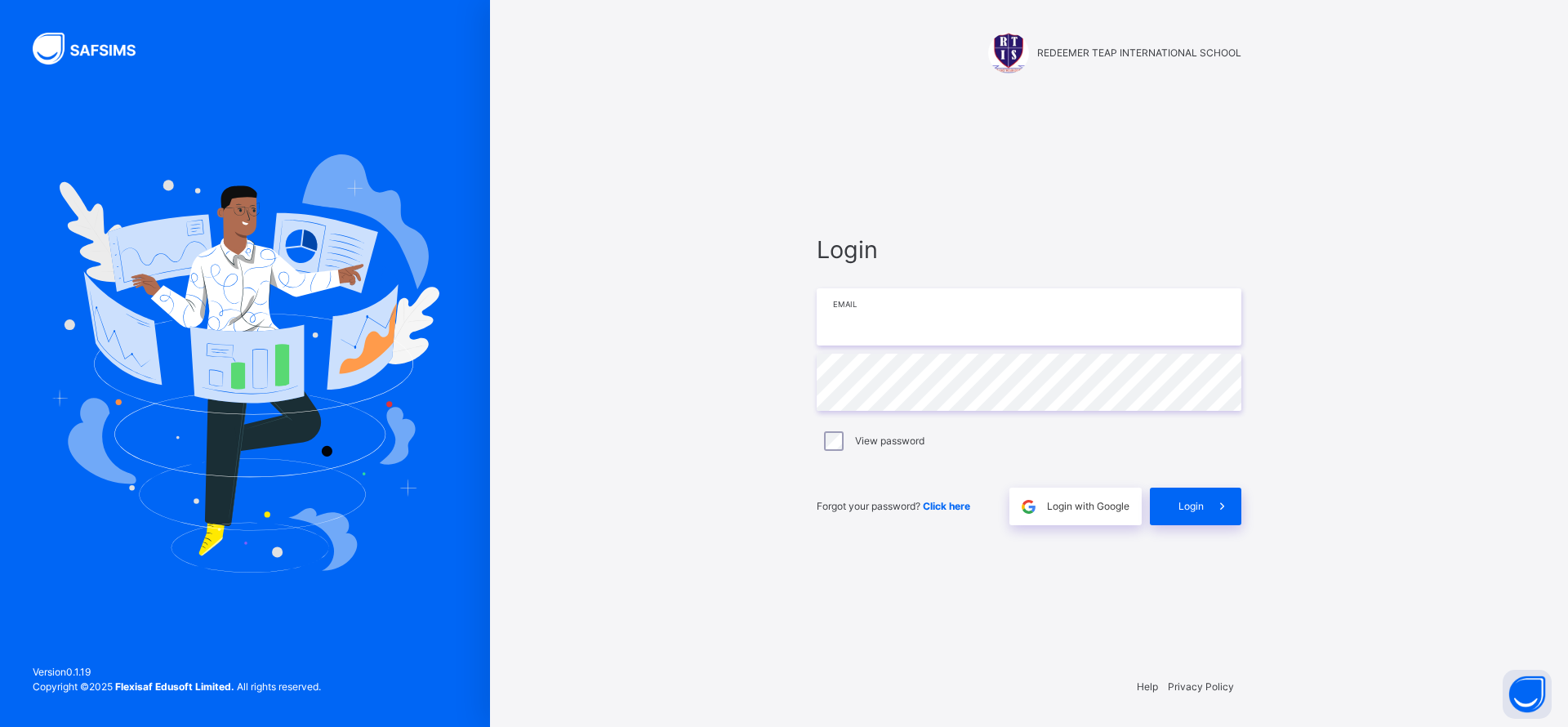
click at [905, 320] on input "email" at bounding box center [1028, 317] width 424 height 57
type input "**********"
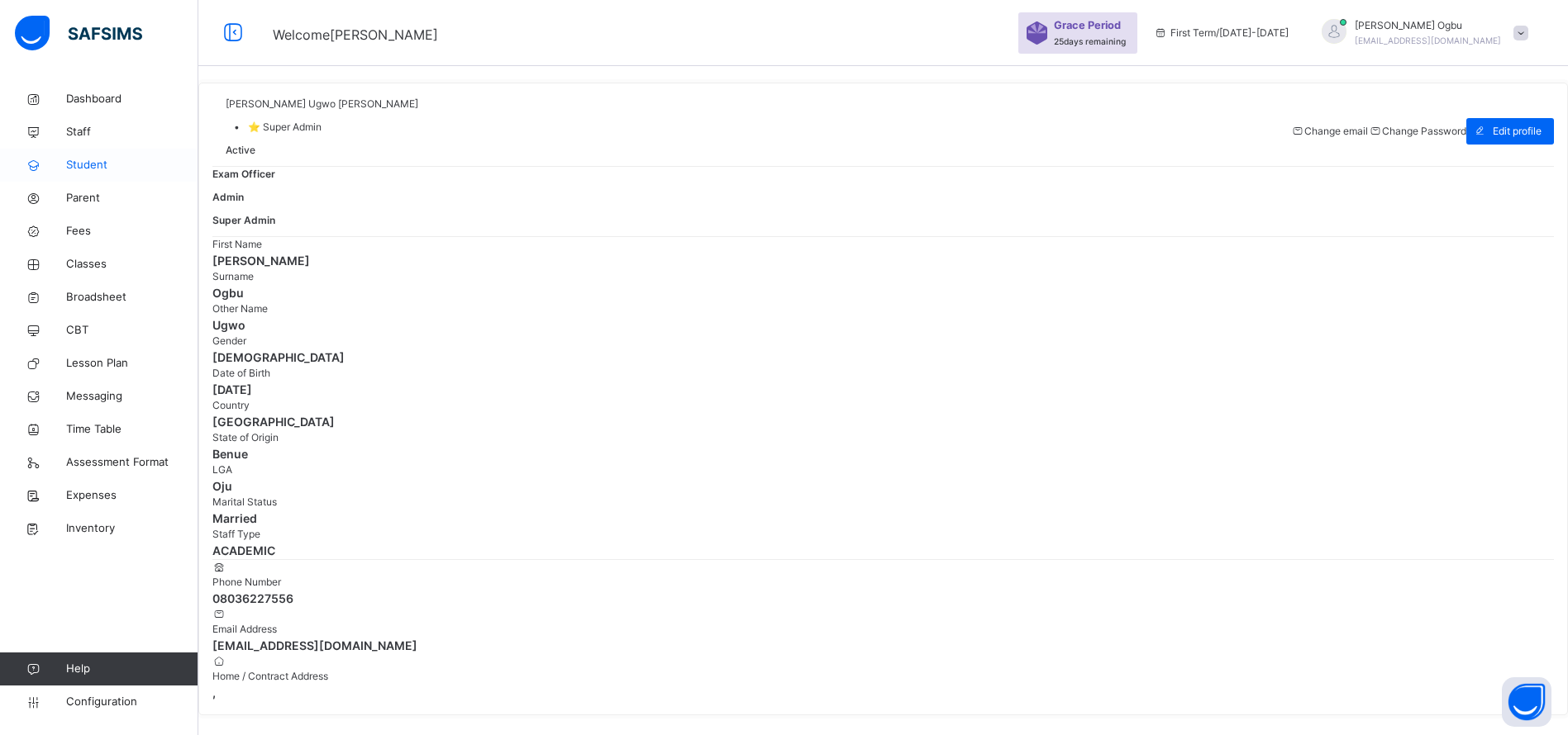
click at [94, 171] on span "Student" at bounding box center [133, 165] width 133 height 16
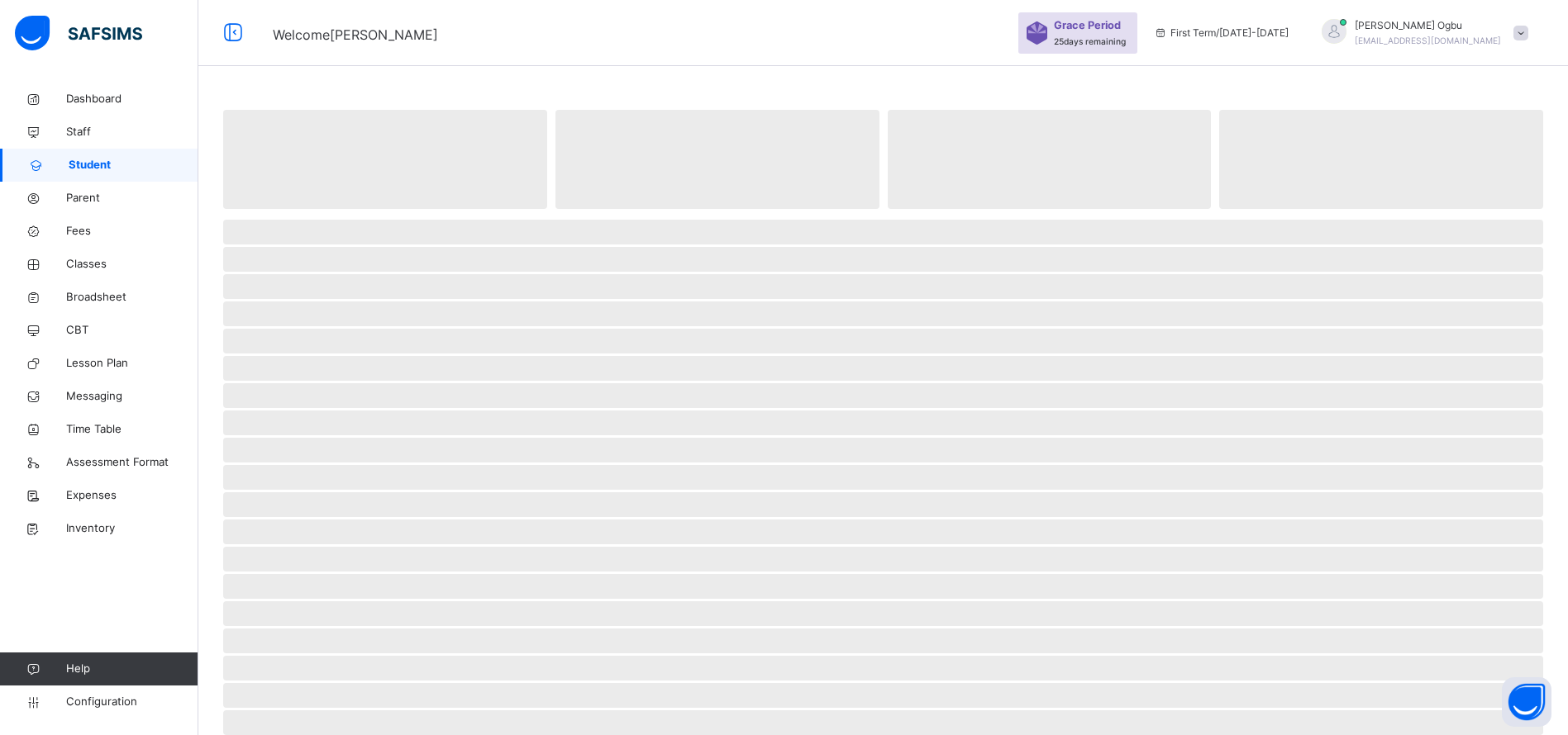
click at [94, 171] on span "Student" at bounding box center [133, 165] width 130 height 16
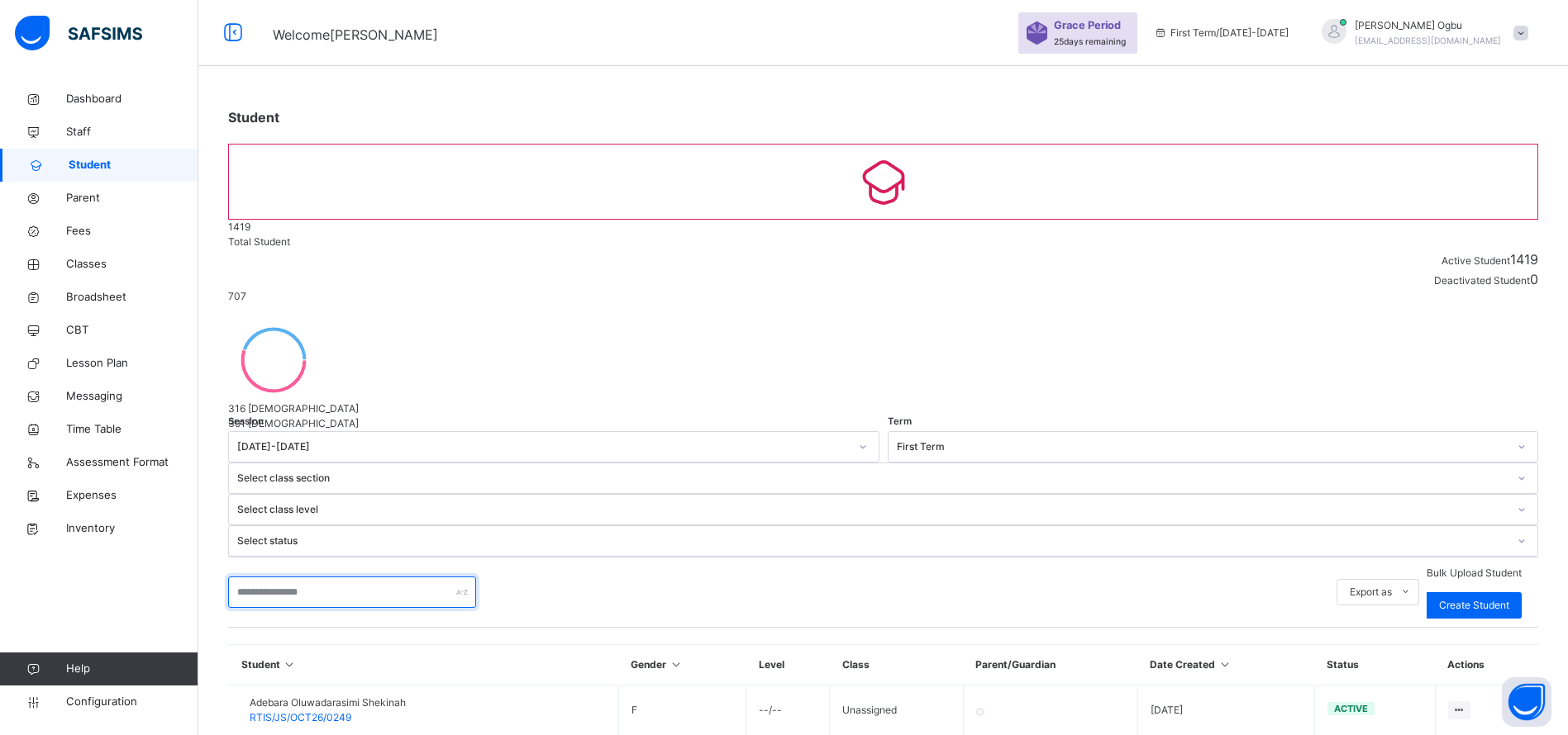
click at [250, 576] on input "text" at bounding box center [351, 592] width 248 height 32
type input "******"
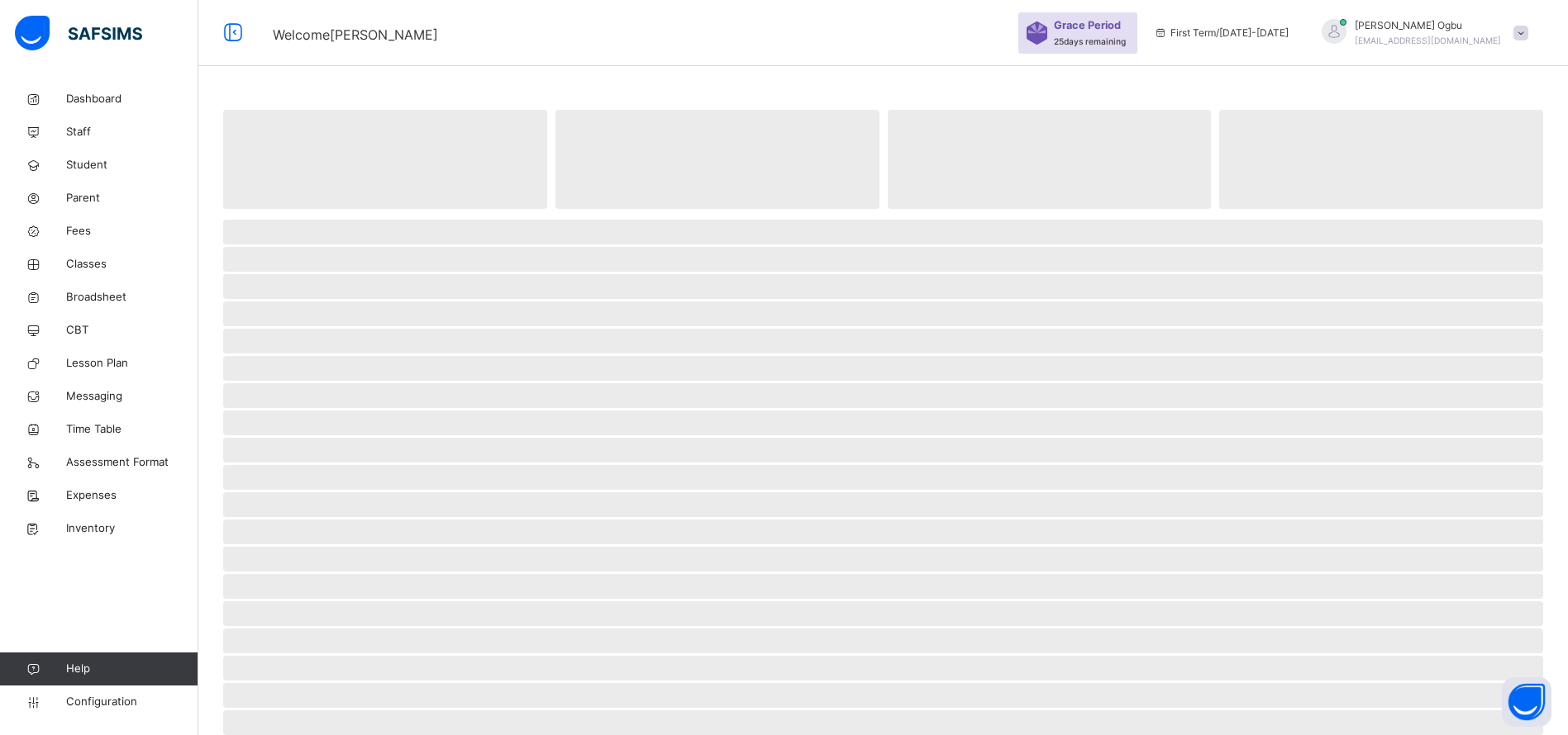
click at [310, 594] on span "‌" at bounding box center [883, 586] width 1320 height 24
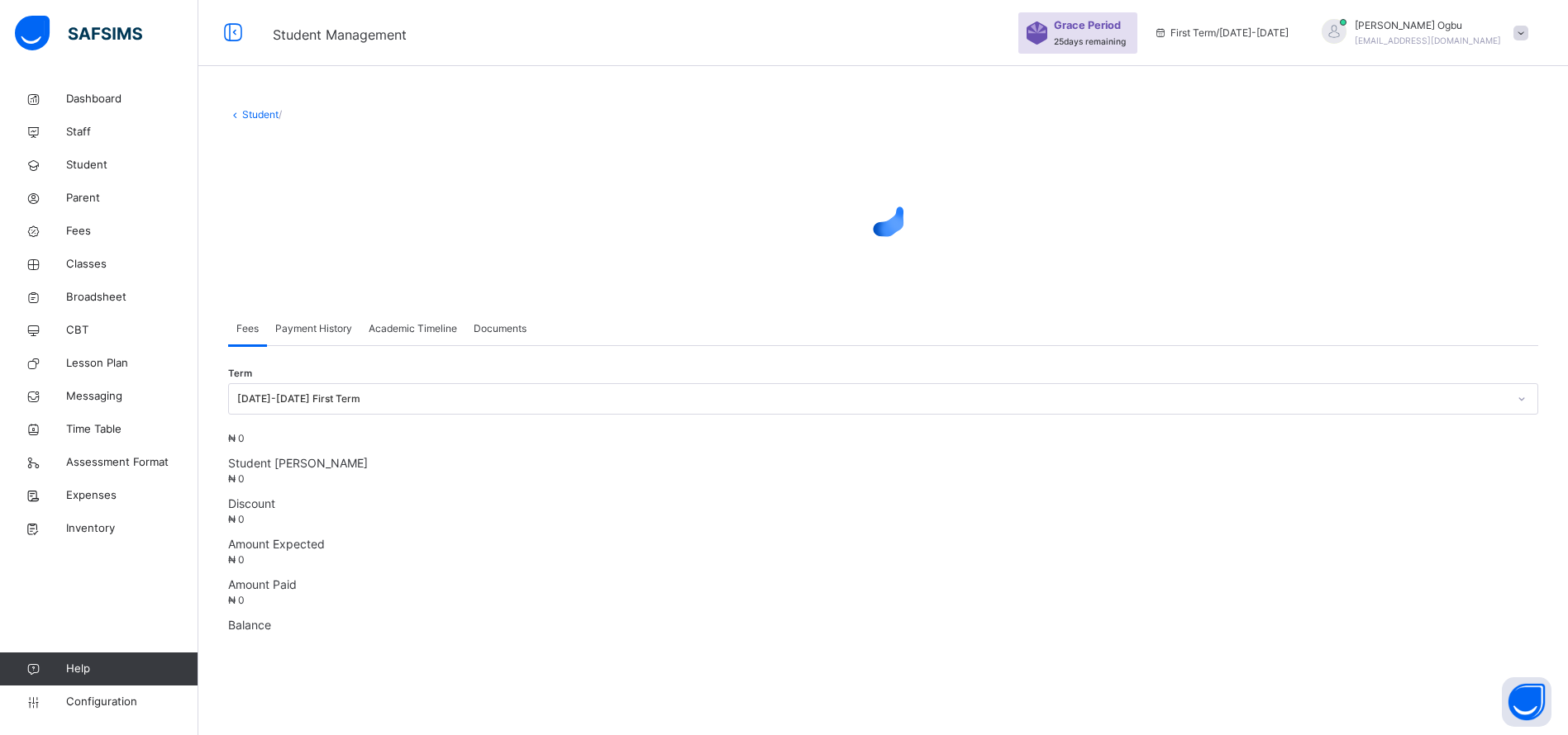
click at [390, 327] on span "Academic Timeline" at bounding box center [412, 328] width 88 height 15
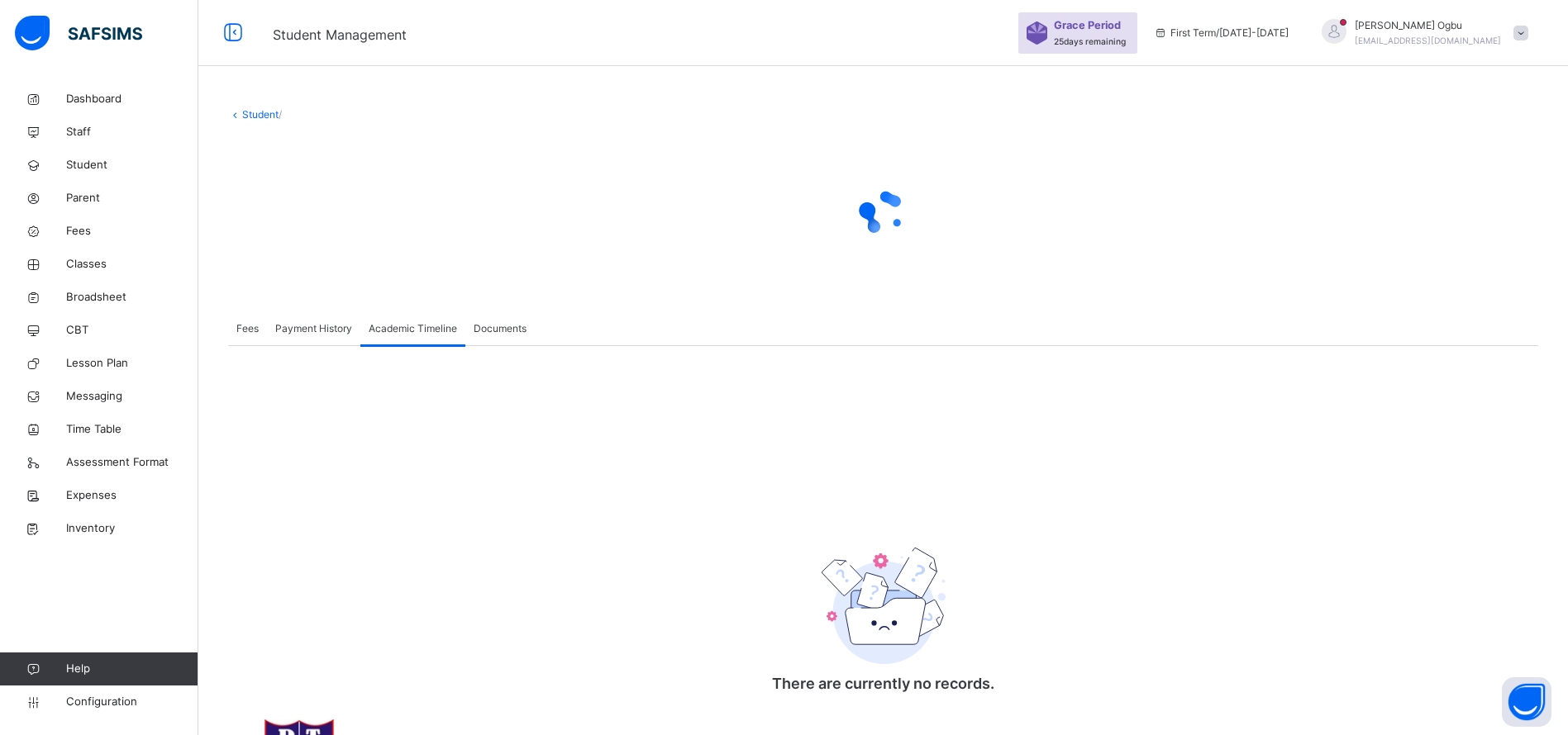
click at [236, 334] on span "Fees" at bounding box center [247, 328] width 23 height 15
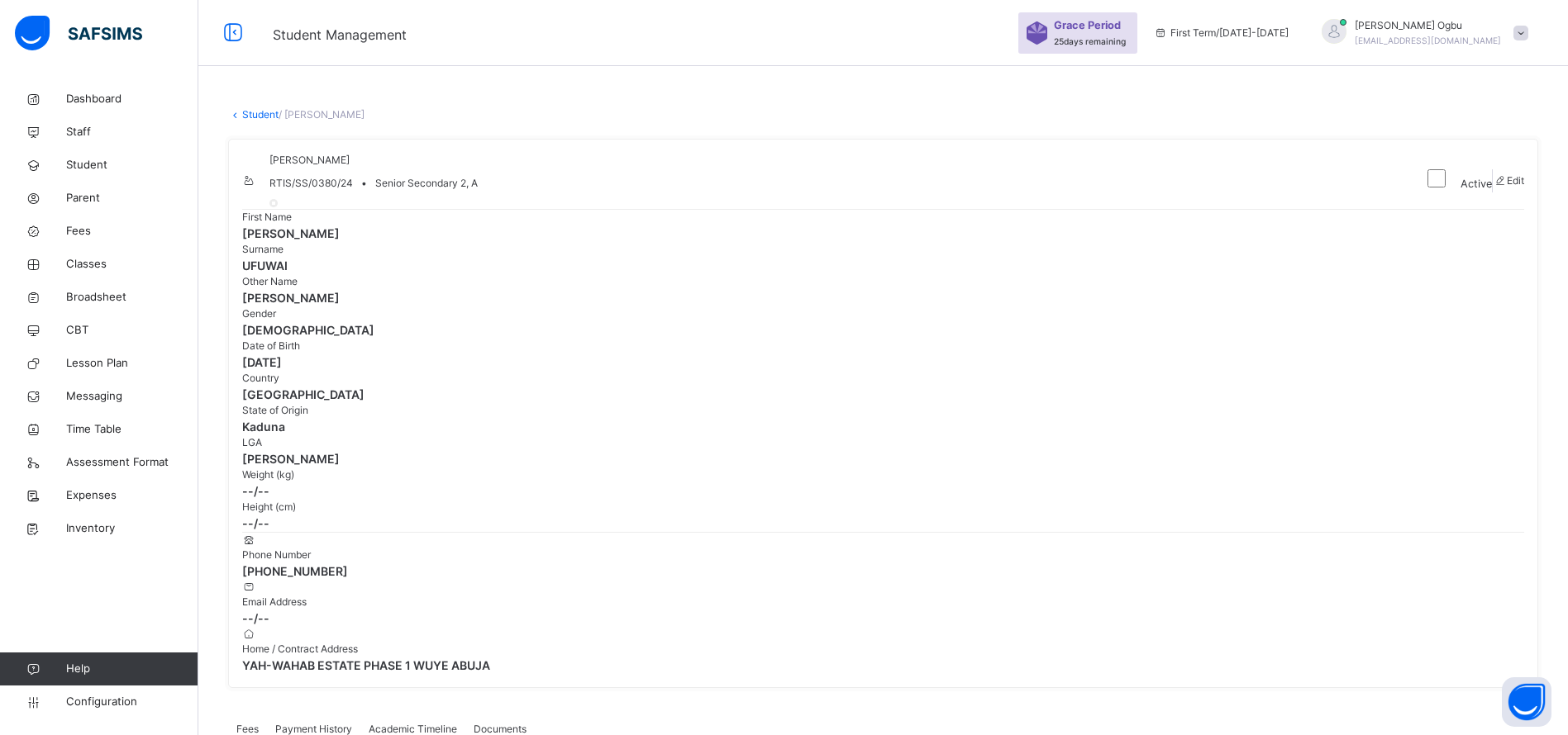
click at [398, 722] on span "Academic Timeline" at bounding box center [412, 730] width 88 height 15
click at [319, 713] on div "Payment History" at bounding box center [313, 730] width 94 height 33
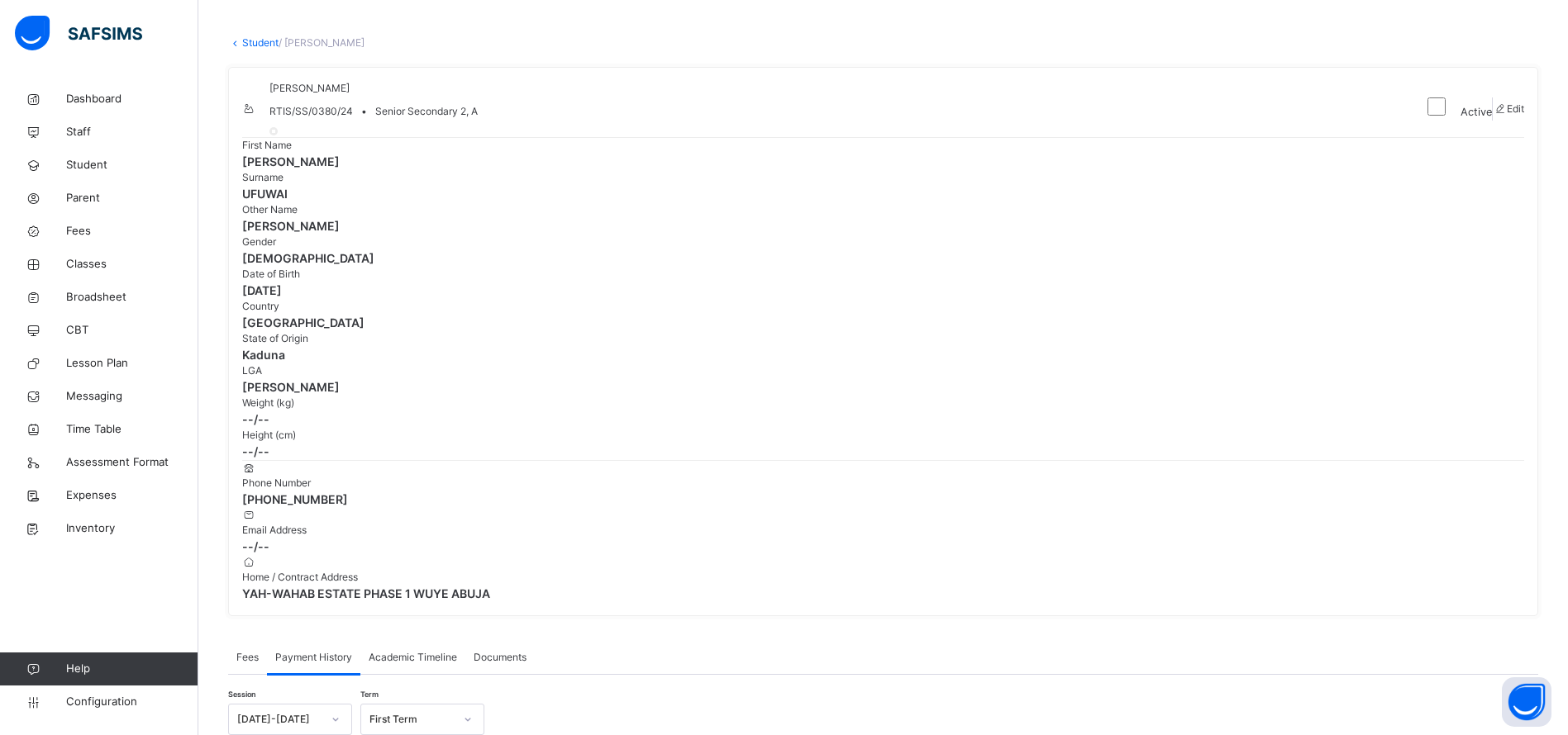
click at [419, 641] on div "Academic Timeline" at bounding box center [413, 657] width 105 height 33
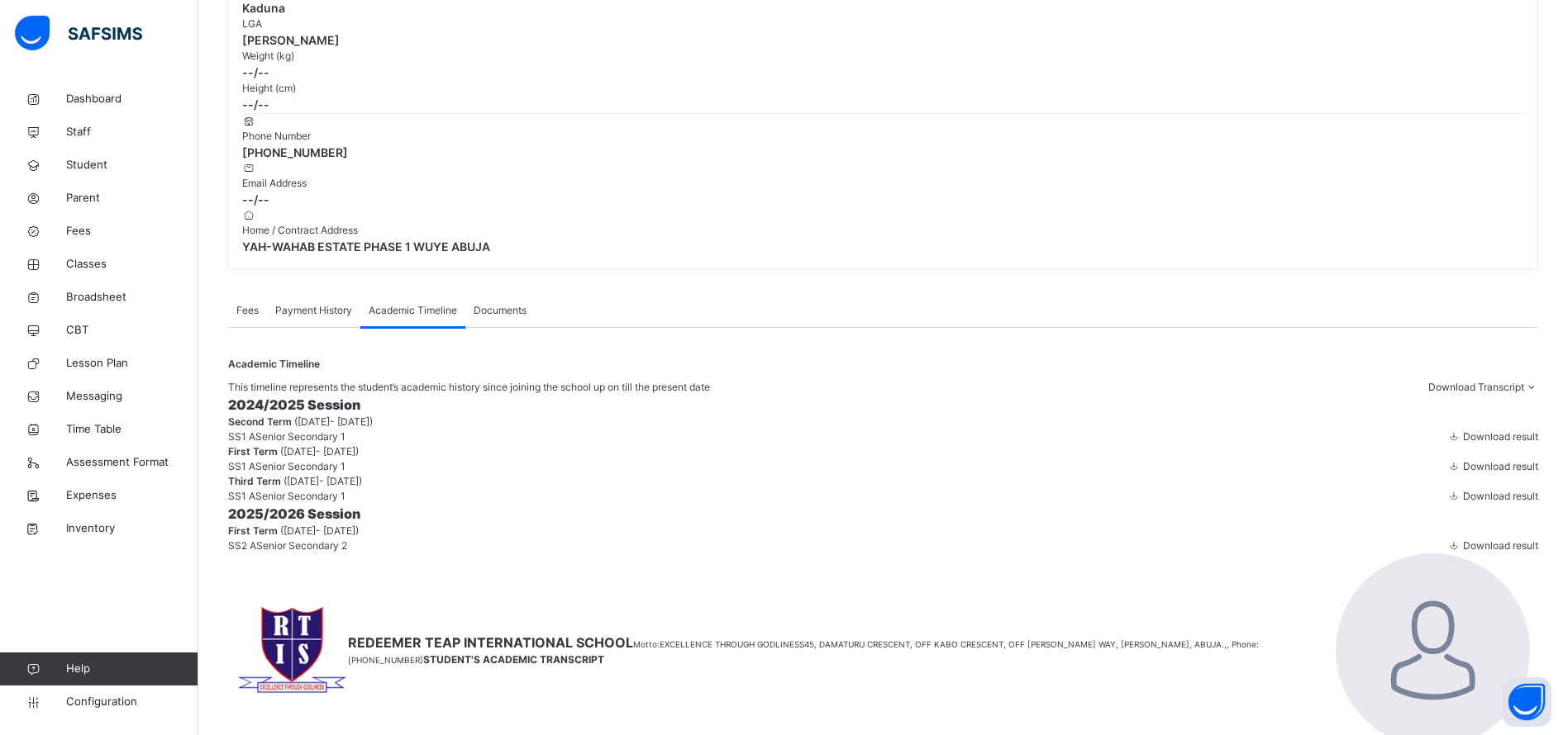
scroll to position [427, 0]
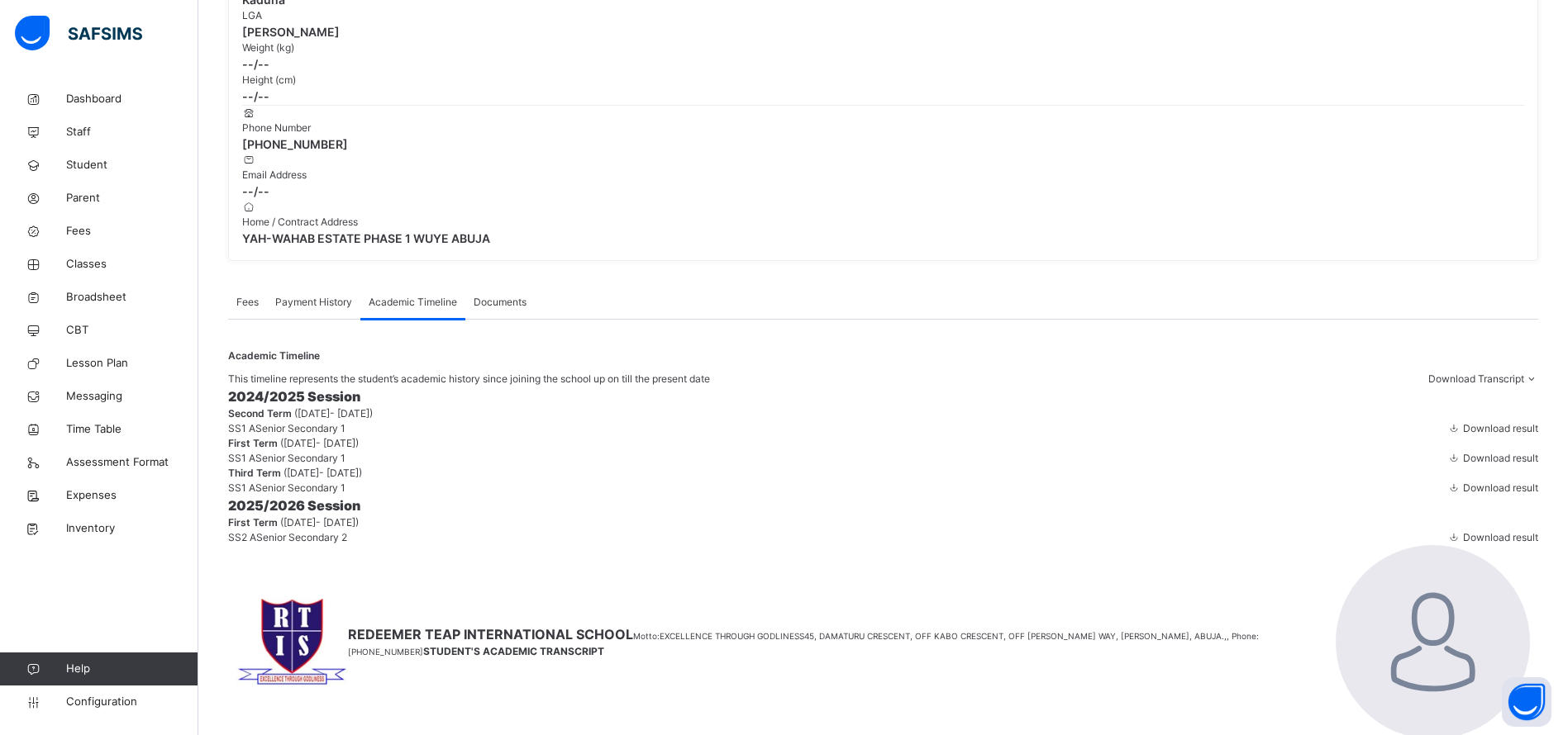
drag, startPoint x: 1586, startPoint y: 582, endPoint x: 1028, endPoint y: 568, distance: 558.2
click at [255, 494] on span "SS1 A" at bounding box center [242, 488] width 27 height 13
click at [1470, 495] on div "Download result" at bounding box center [1492, 488] width 92 height 15
click at [1470, 494] on span "Download result" at bounding box center [1500, 488] width 75 height 13
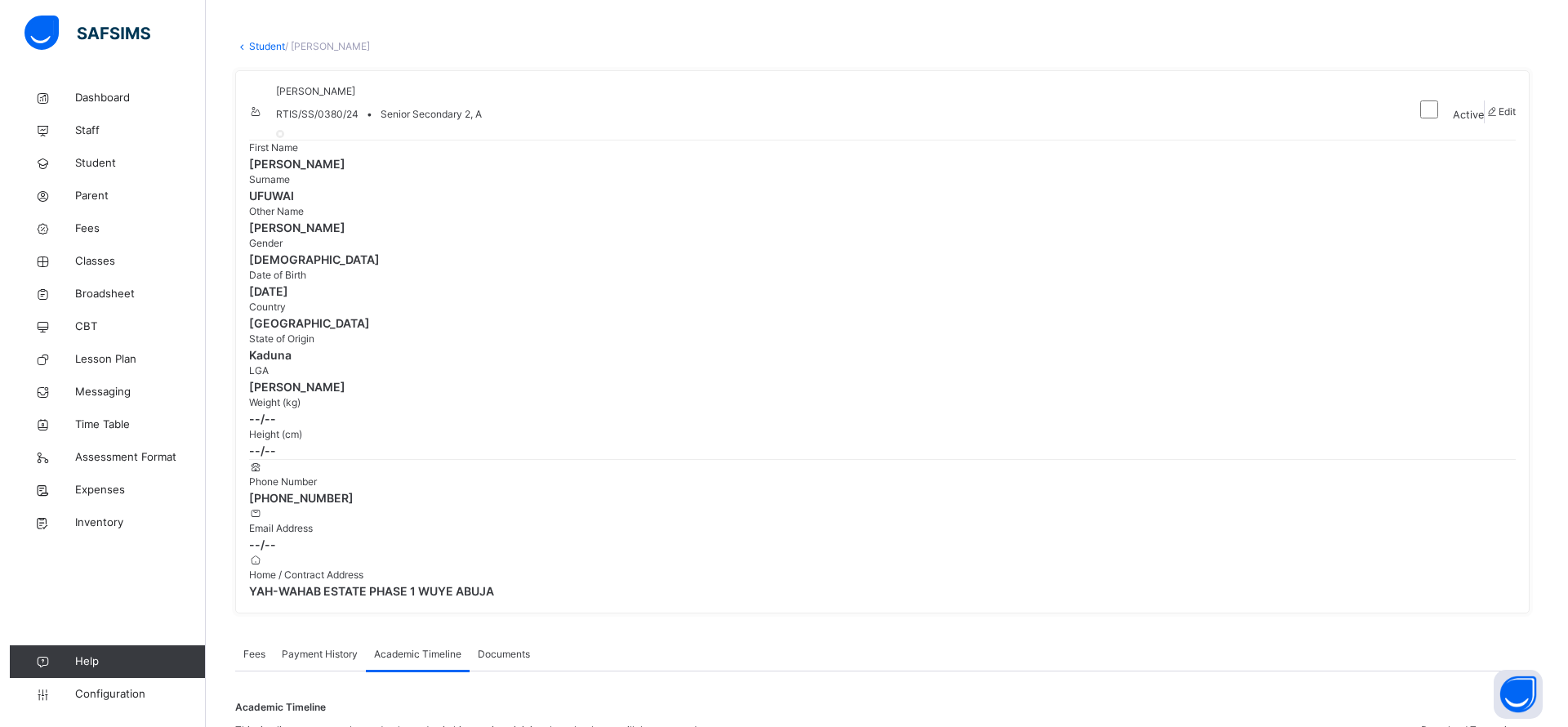
scroll to position [0, 0]
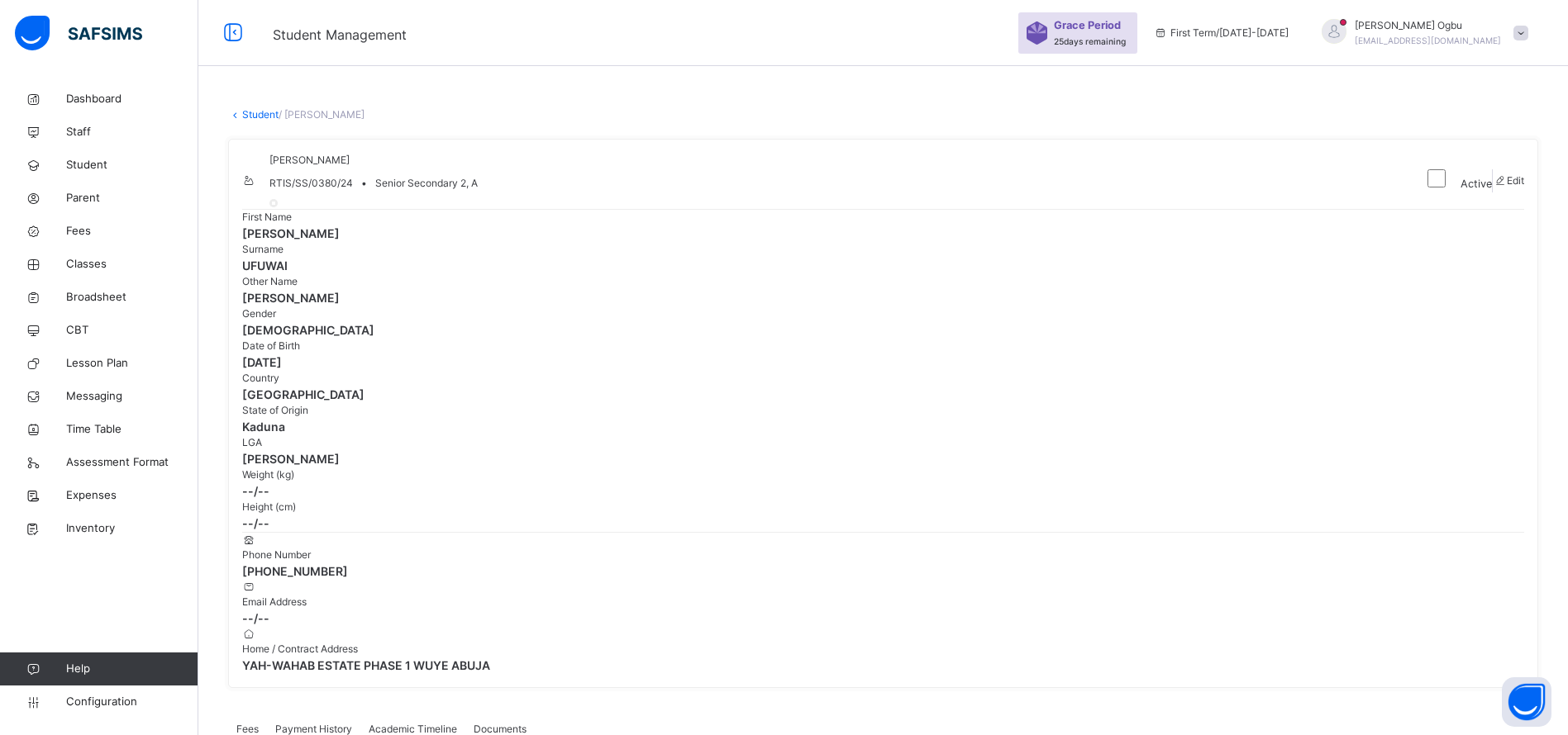
click at [247, 108] on link "Student" at bounding box center [261, 114] width 36 height 13
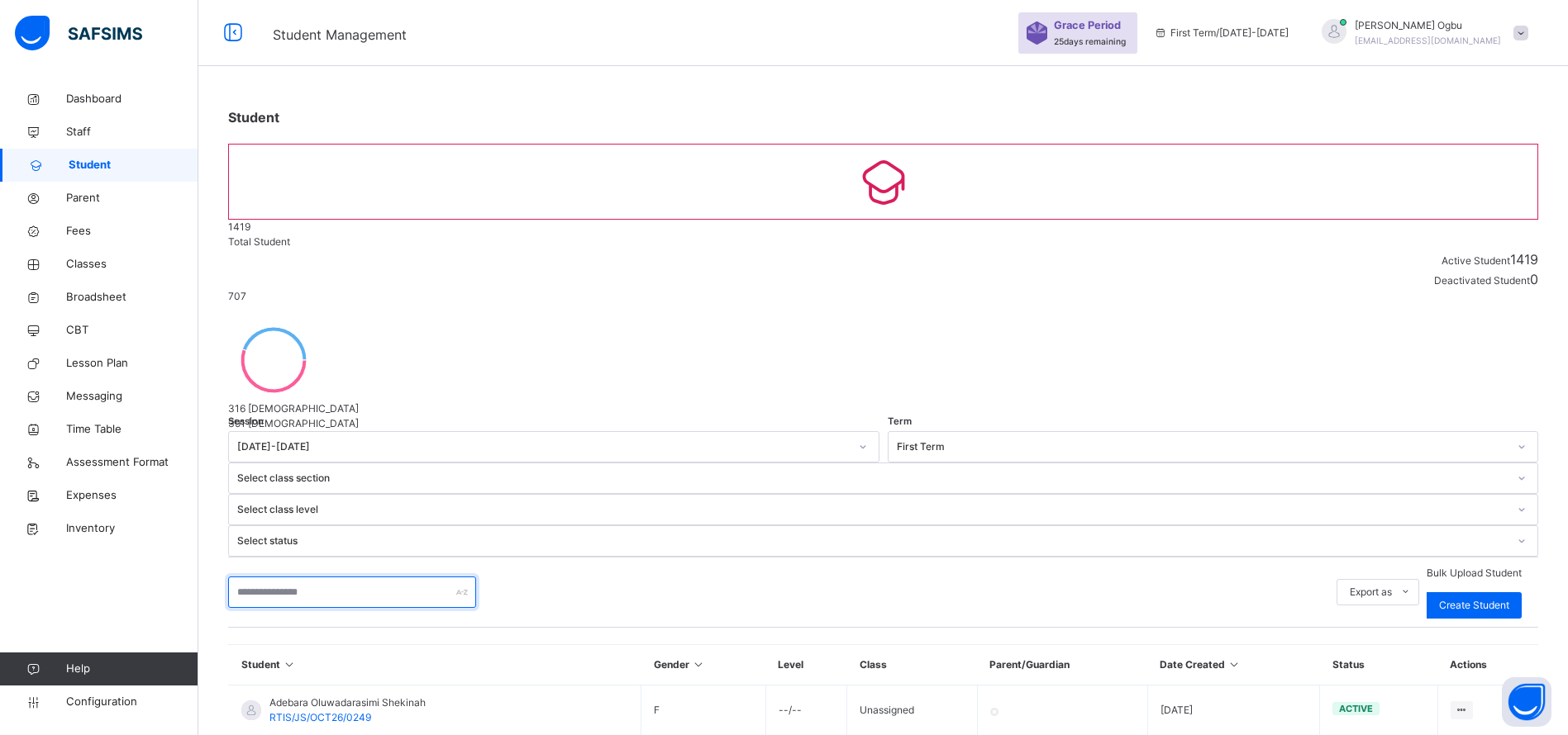
click at [281, 576] on input "text" at bounding box center [351, 592] width 248 height 32
type input "******"
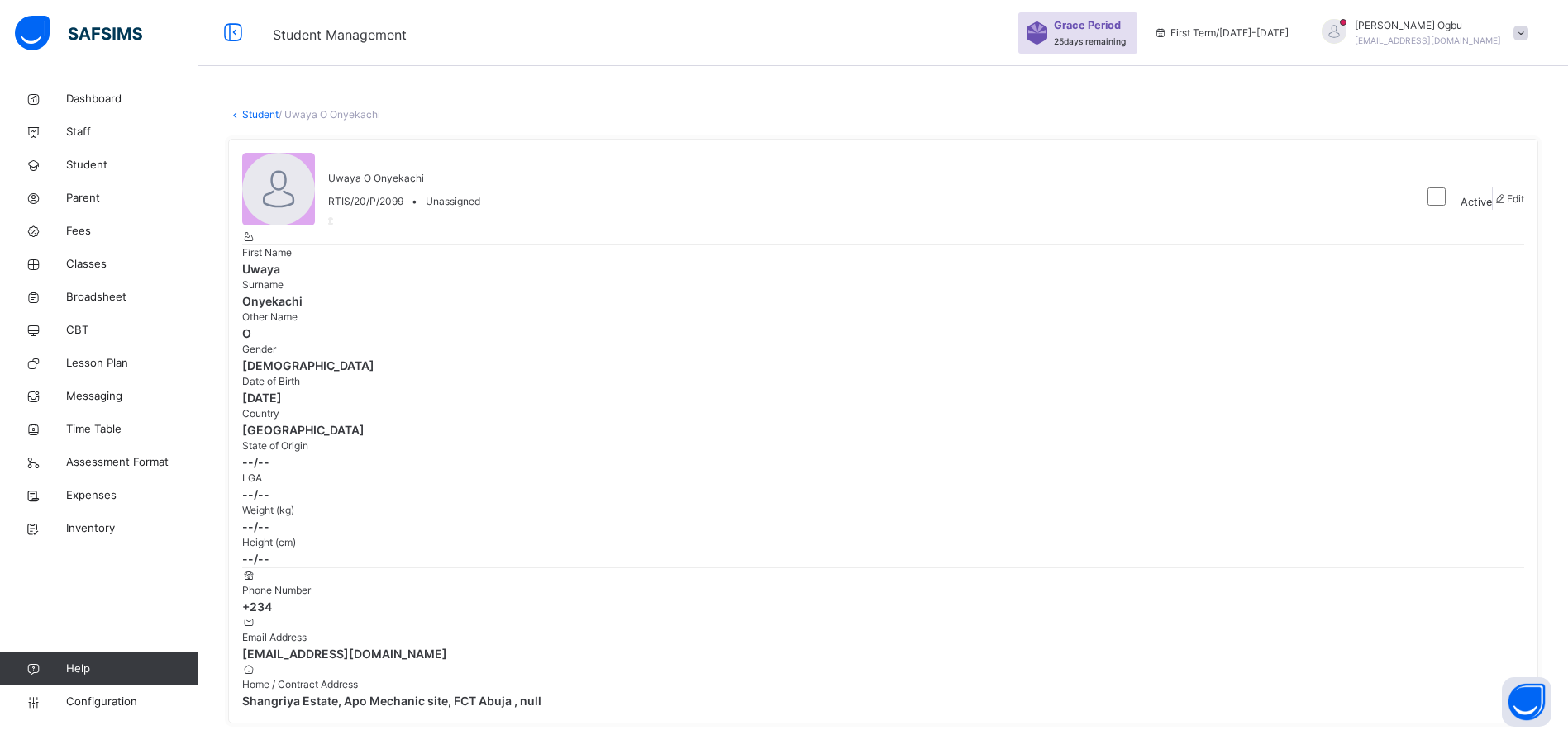
click at [254, 115] on link "Student" at bounding box center [261, 114] width 36 height 13
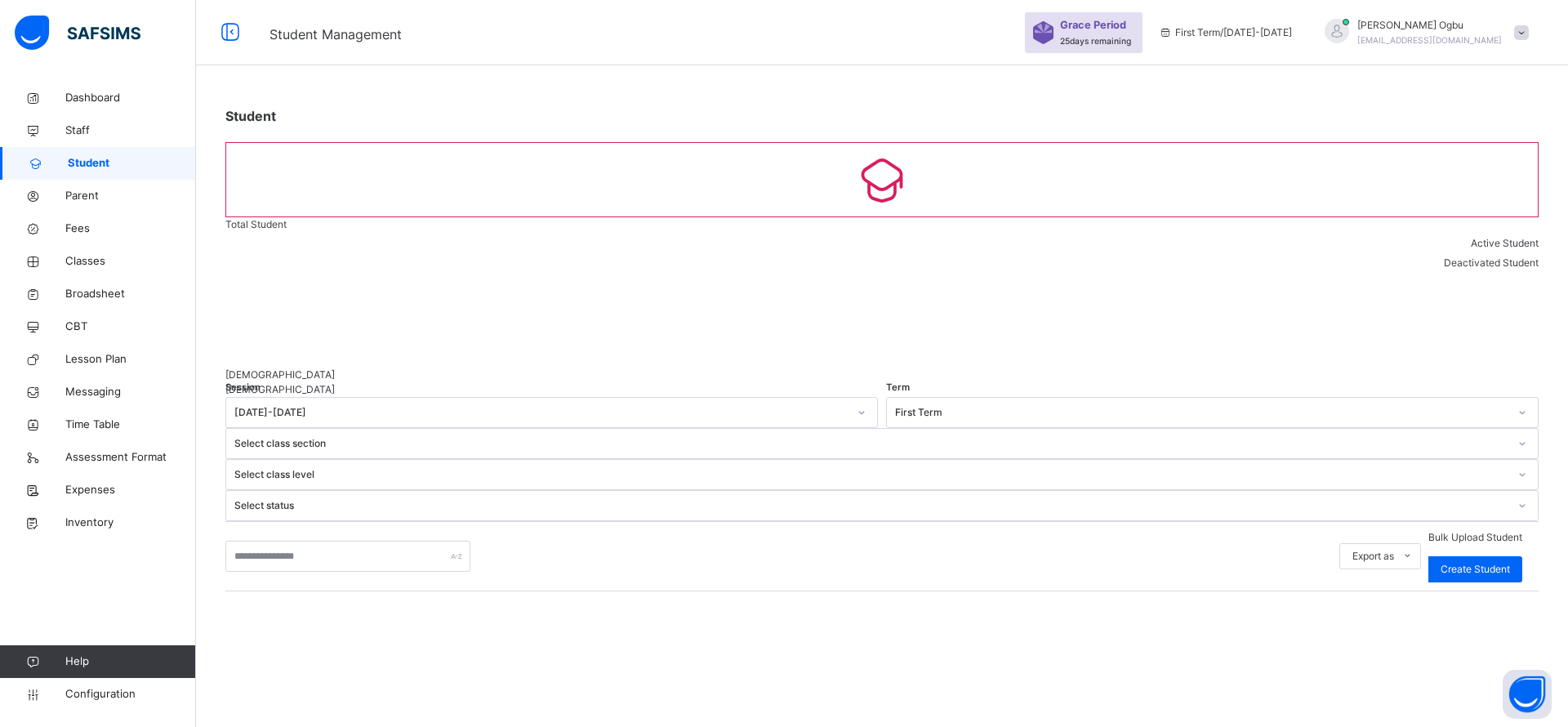
click at [309, 521] on div "Export as Pdf Report Excel Report Excel Report (LMS) Bulk Upload Student Create…" at bounding box center [882, 556] width 1313 height 70
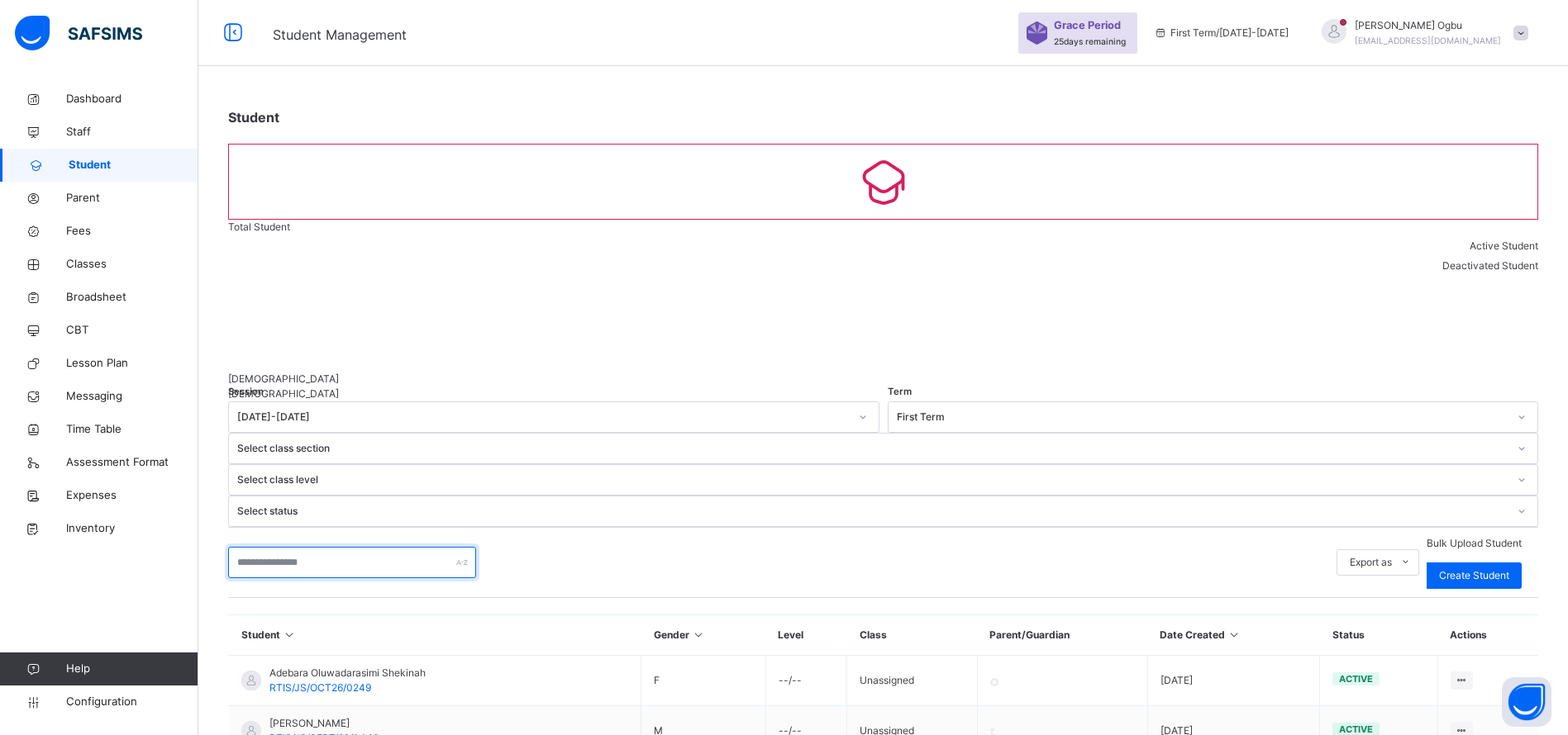
click at [317, 547] on input "text" at bounding box center [351, 563] width 248 height 32
click at [291, 547] on input "******" at bounding box center [351, 563] width 248 height 32
type input "*"
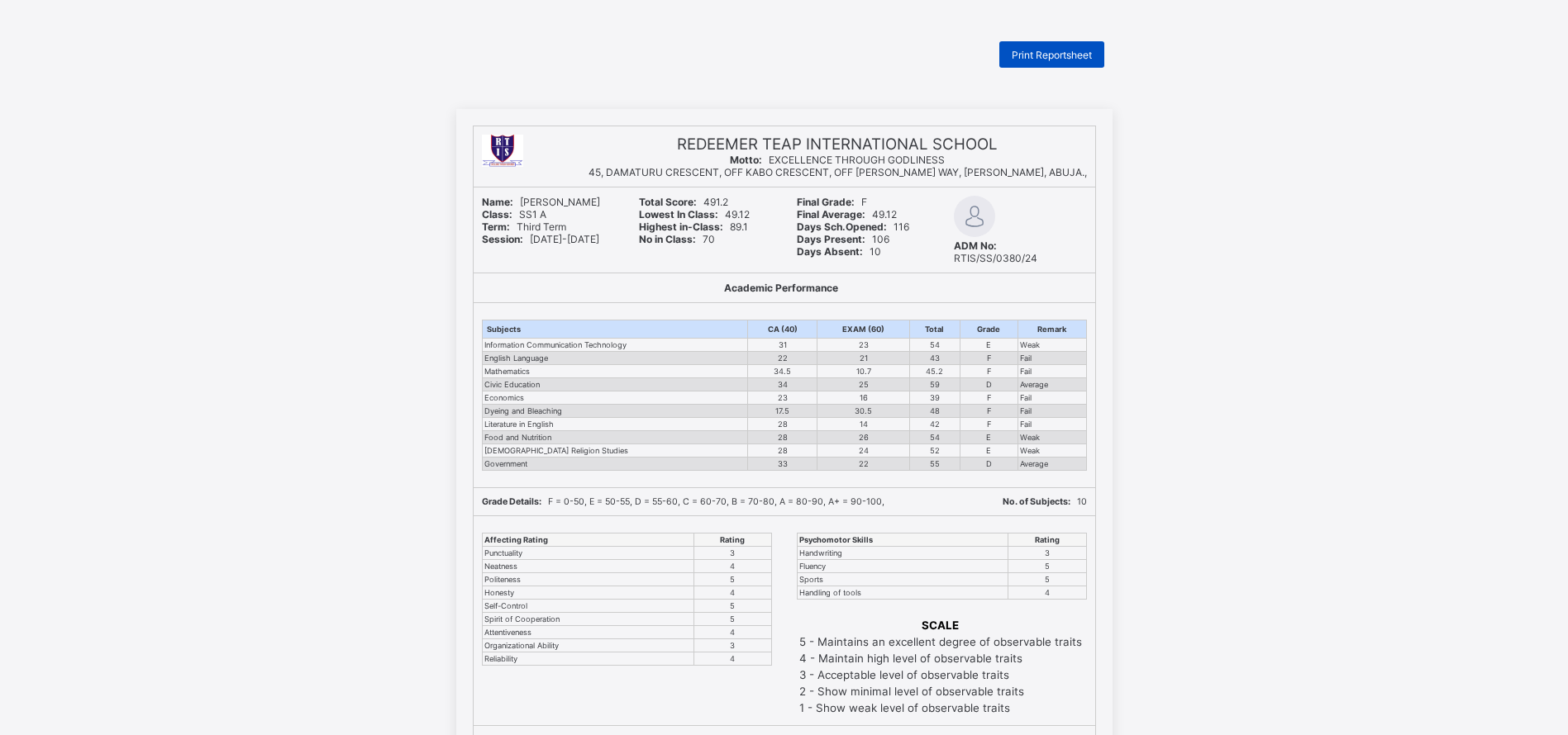
click at [1067, 51] on span "Print Reportsheet" at bounding box center [1051, 55] width 80 height 13
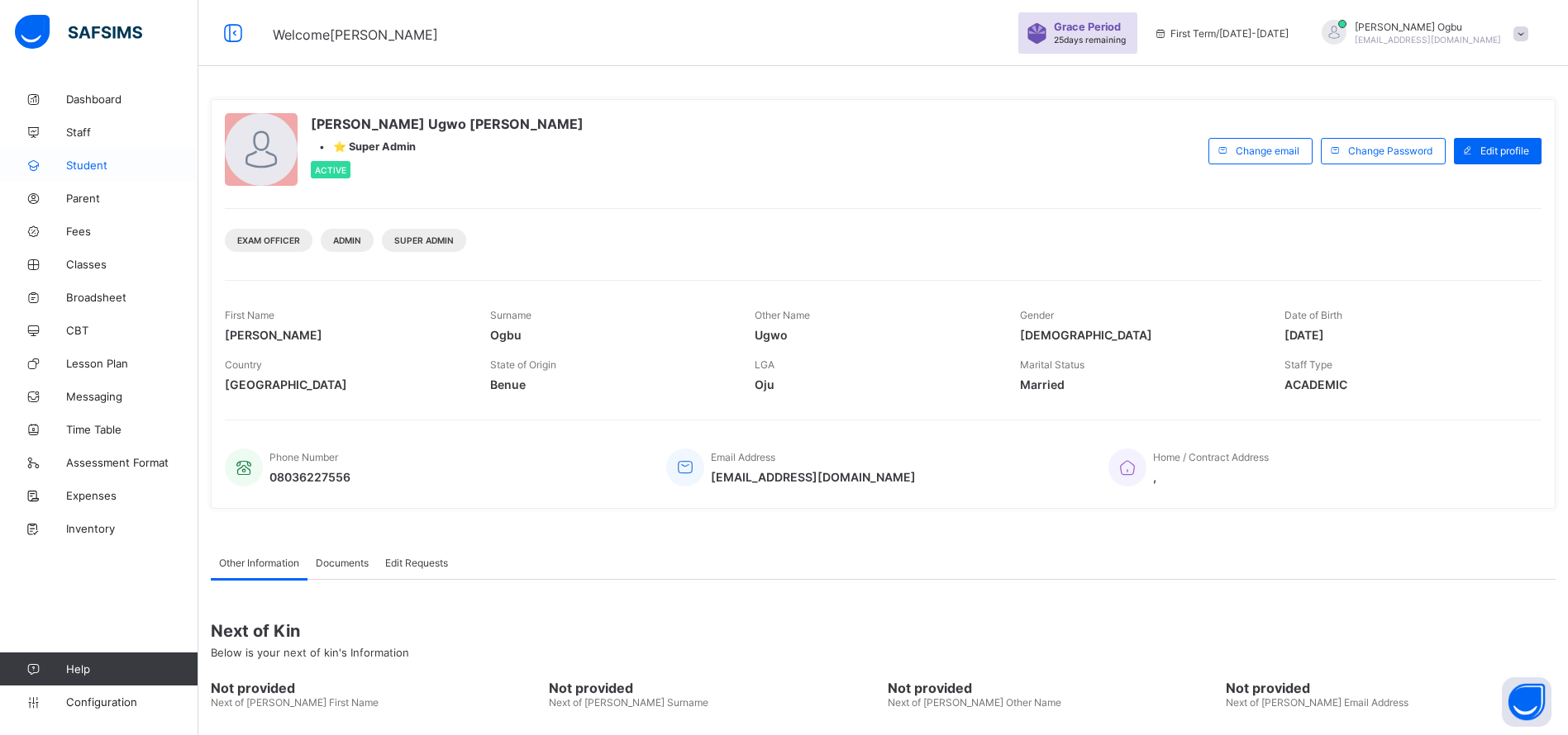
click at [90, 171] on span "Student" at bounding box center [133, 165] width 133 height 14
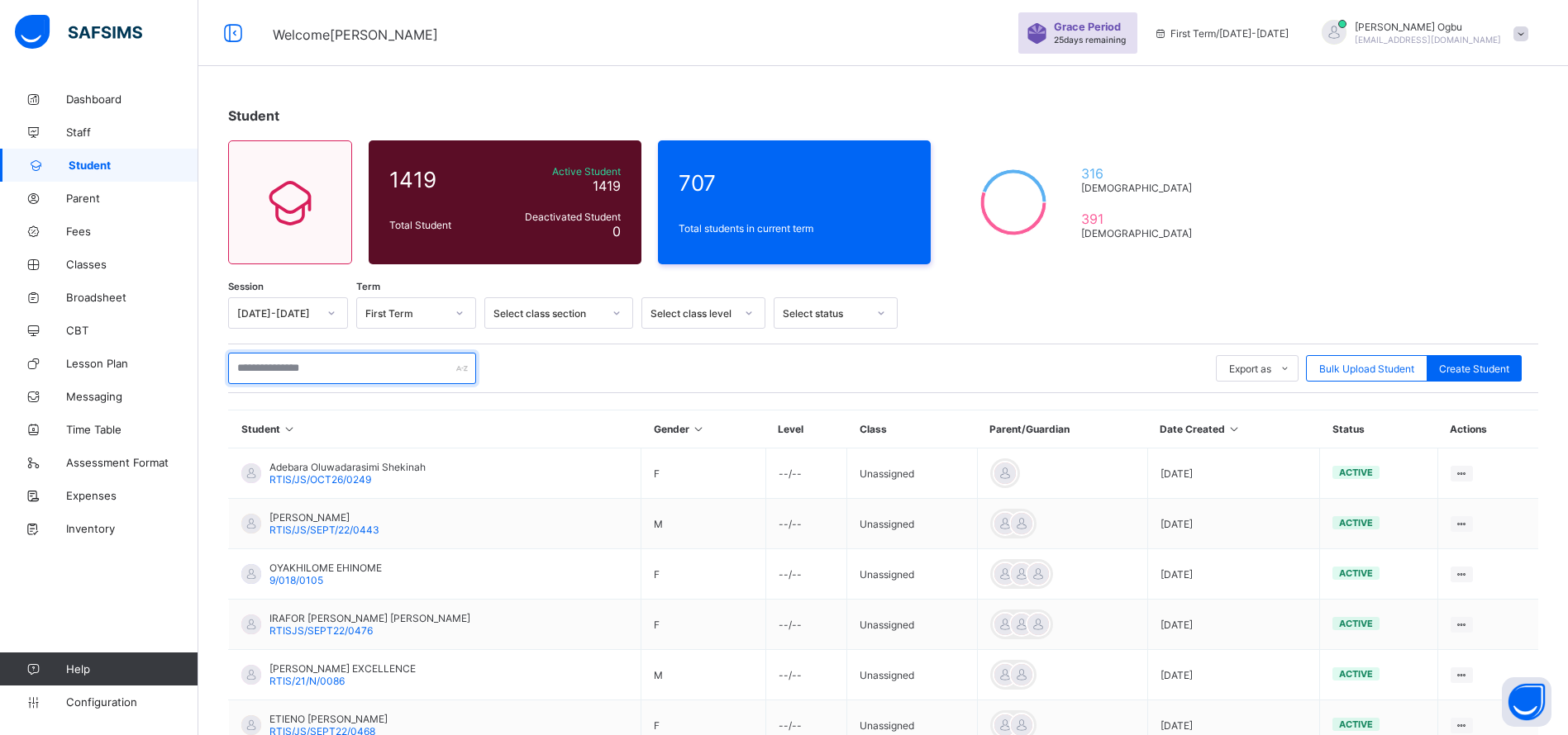
click at [290, 373] on input "text" at bounding box center [351, 368] width 248 height 32
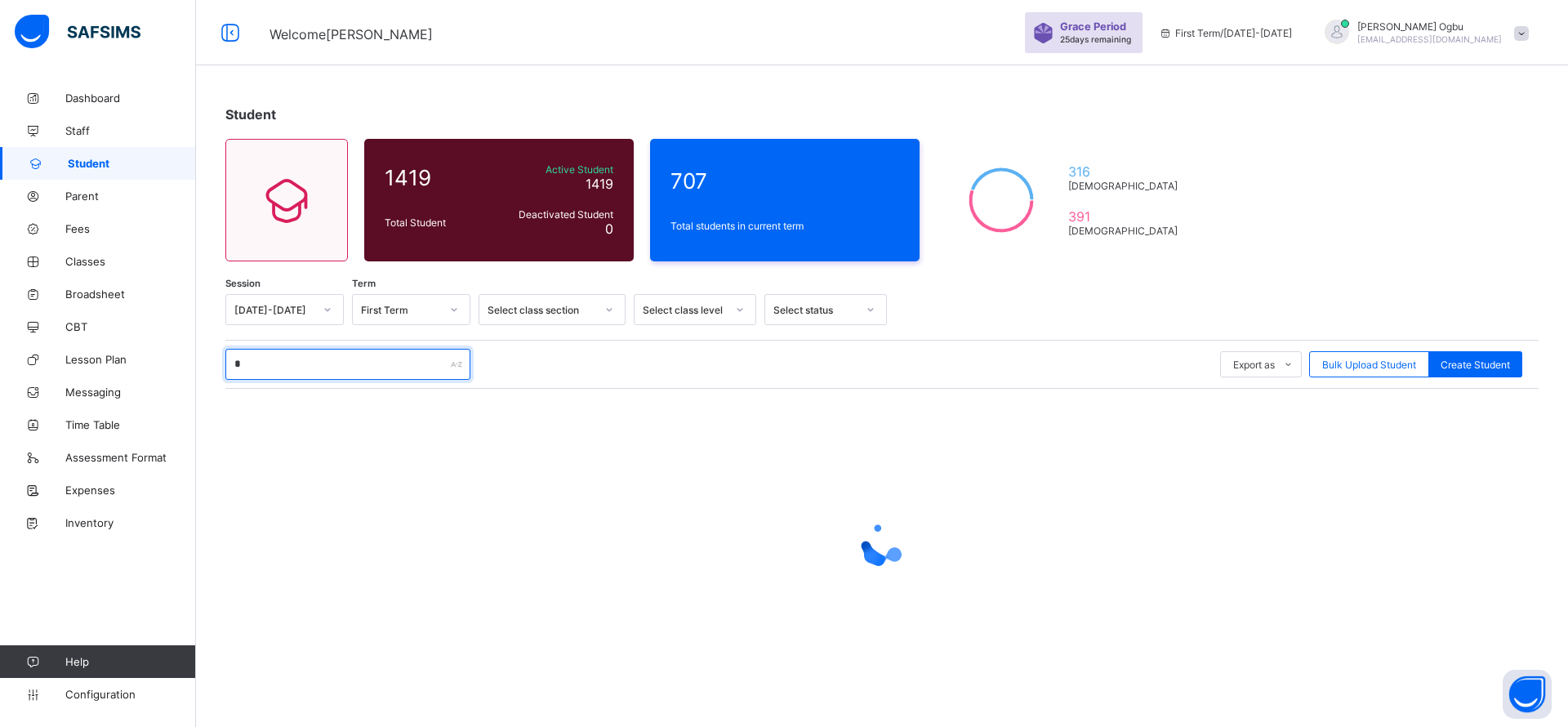
type input "******"
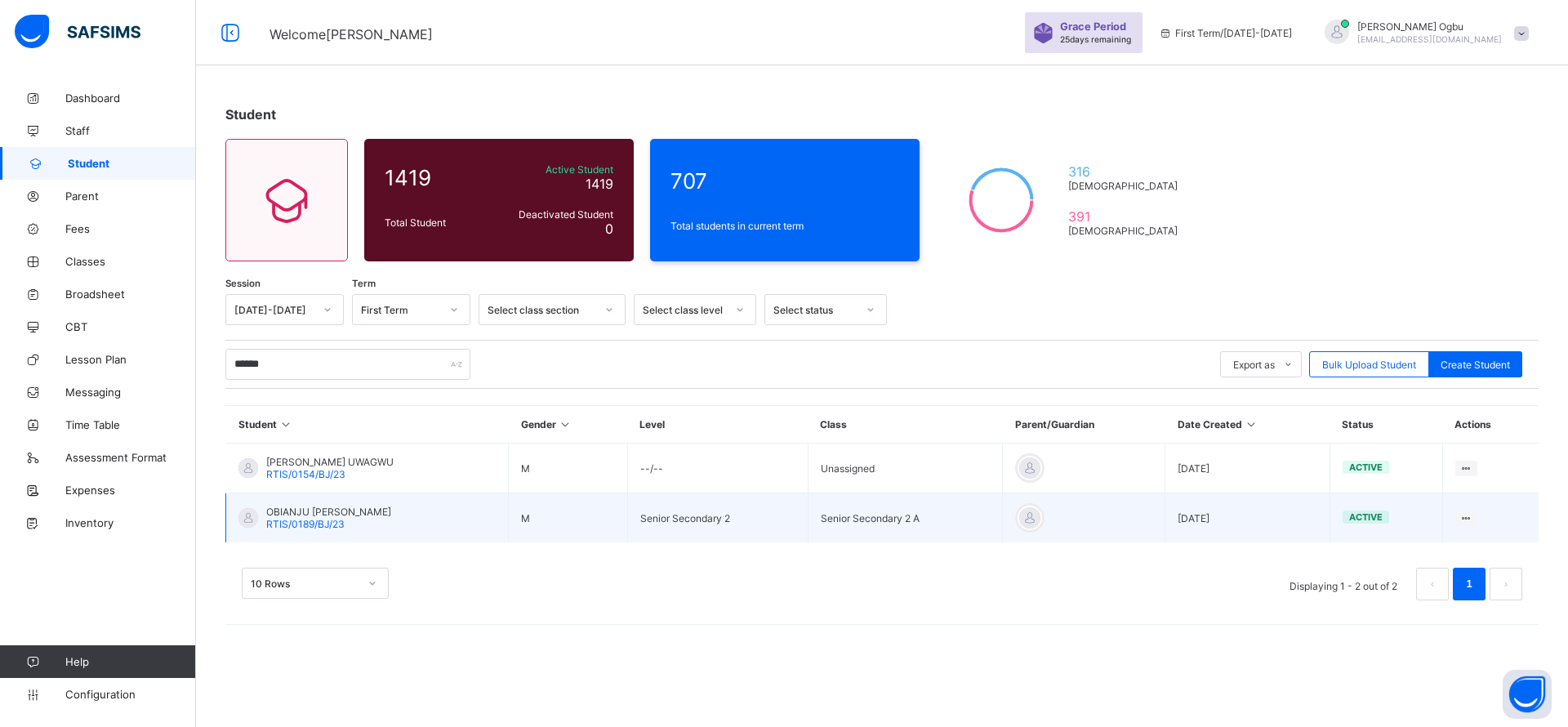
click at [295, 521] on span "RTIS/0189/BJ/23" at bounding box center [305, 524] width 78 height 13
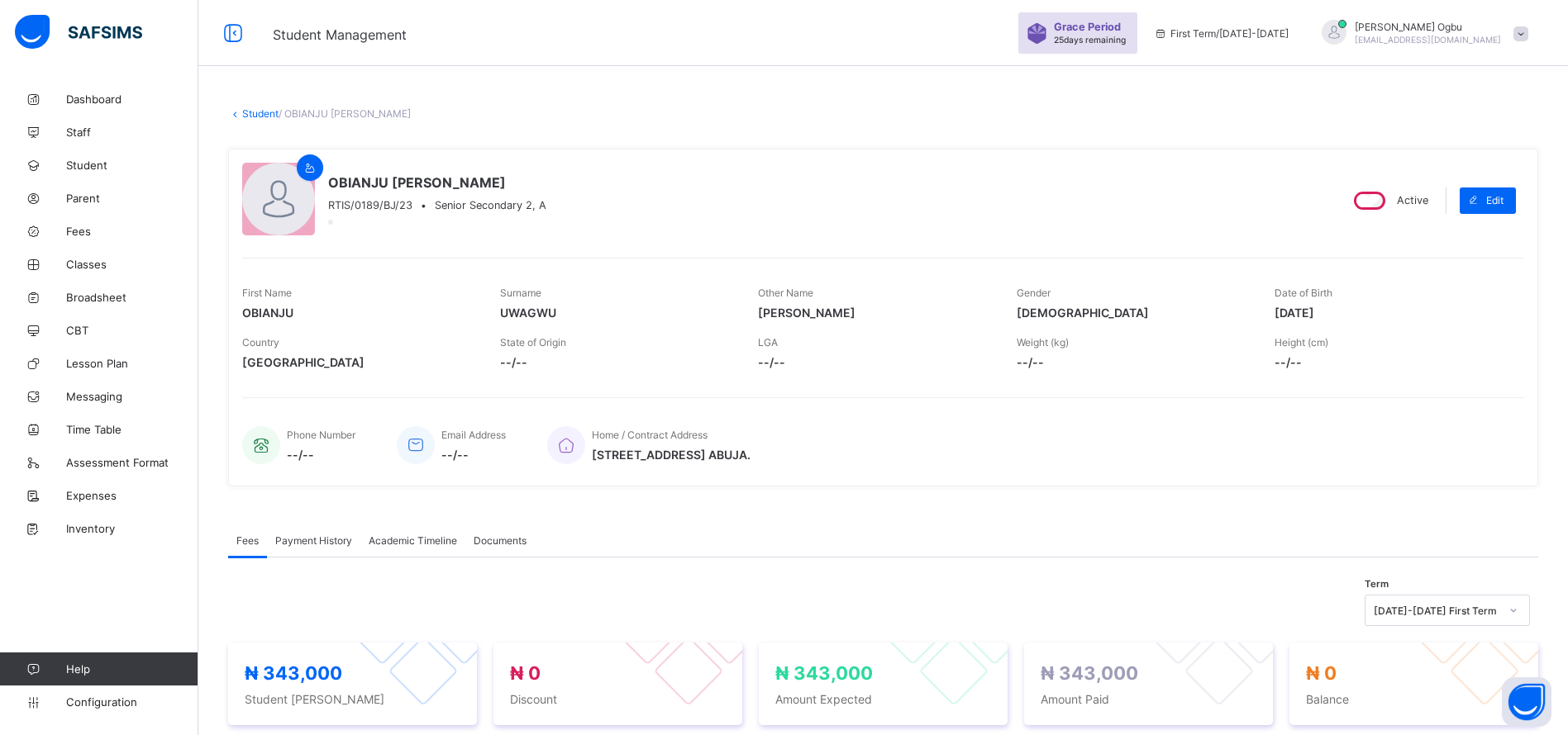
click at [400, 537] on span "Academic Timeline" at bounding box center [412, 541] width 88 height 13
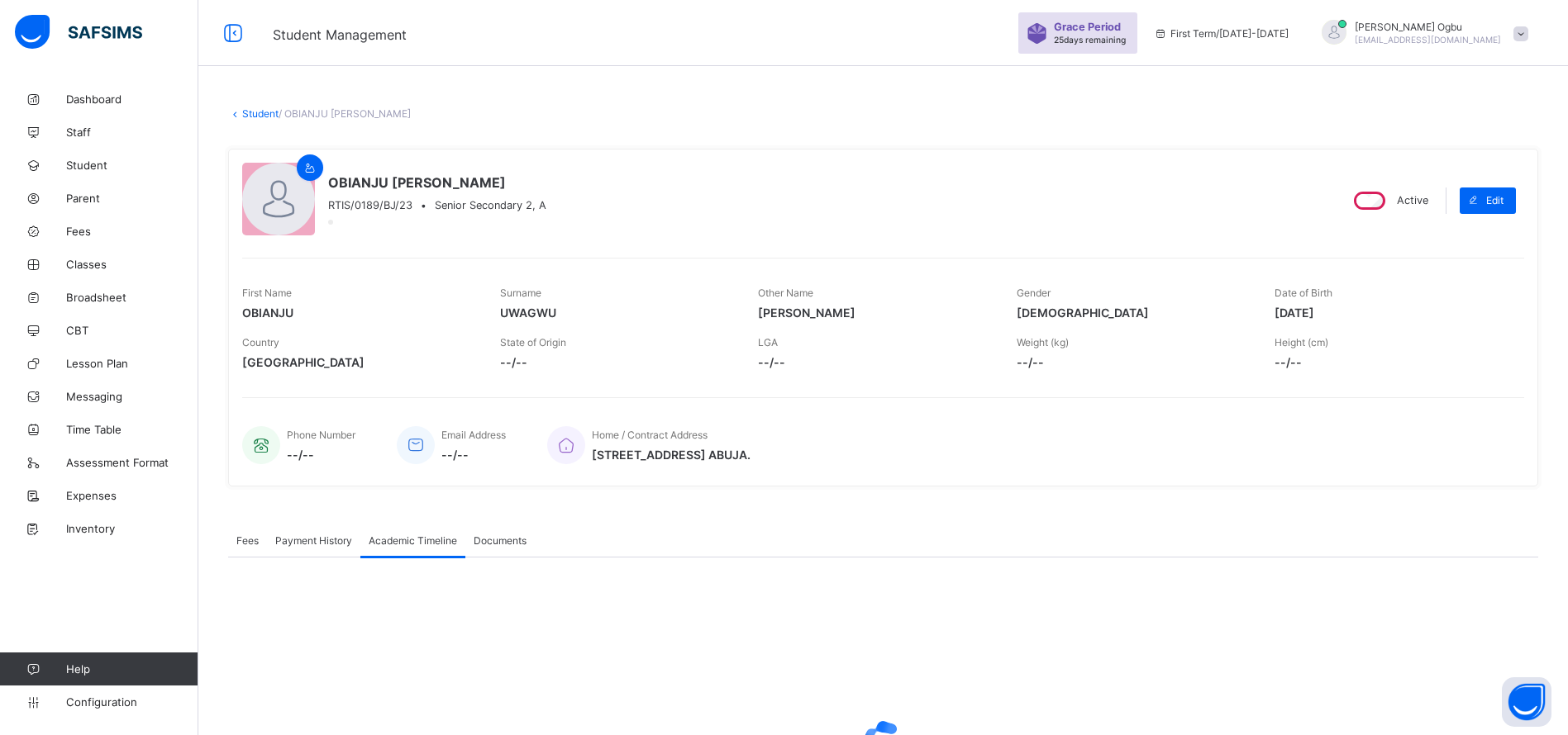
click at [1113, 572] on div "× Download Transcript , Select Session Pick the session(s) you want to appear o…" at bounding box center [883, 729] width 1310 height 343
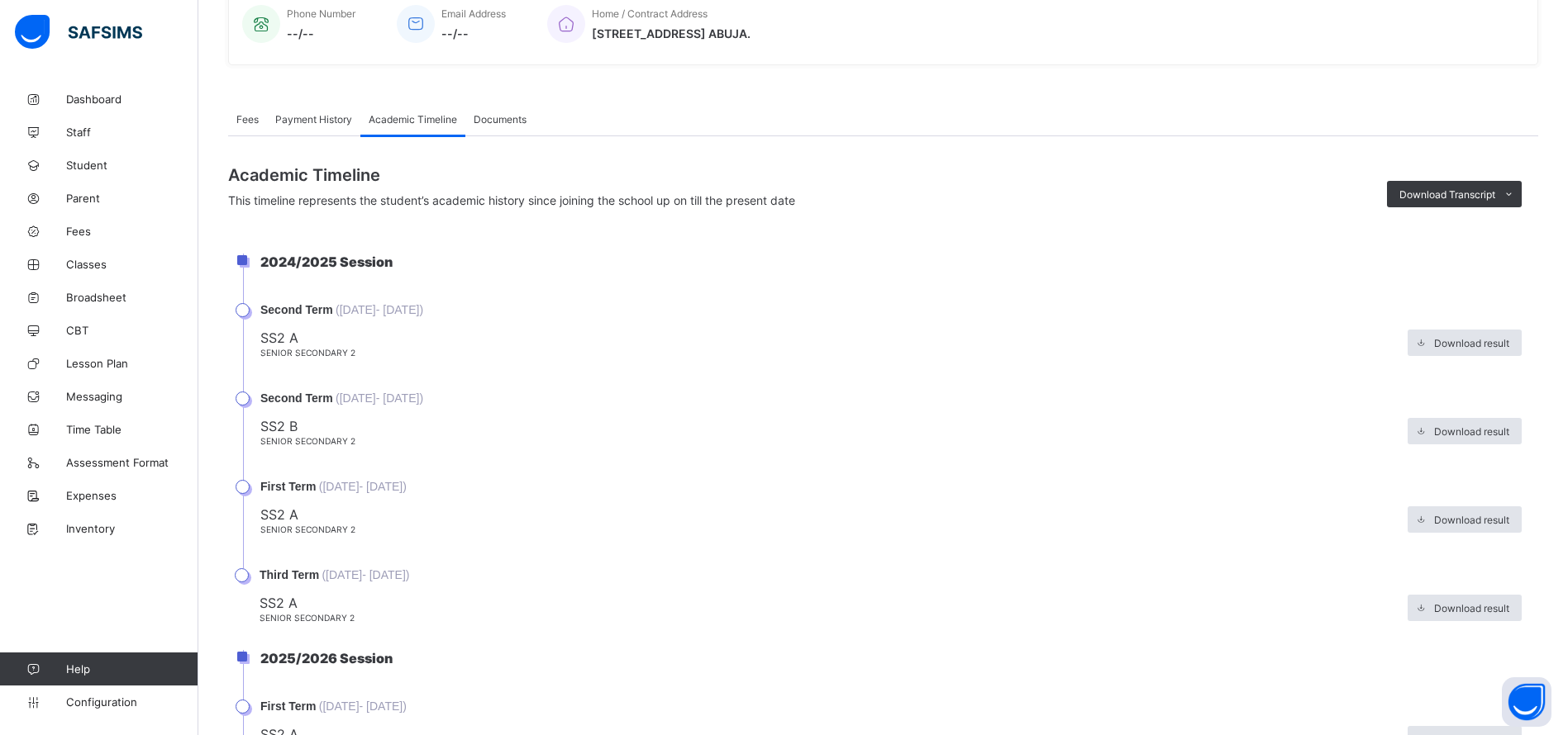
scroll to position [424, 0]
click at [1487, 604] on span "Download result" at bounding box center [1471, 606] width 75 height 13
click at [1455, 606] on span "Download result" at bounding box center [1471, 606] width 75 height 13
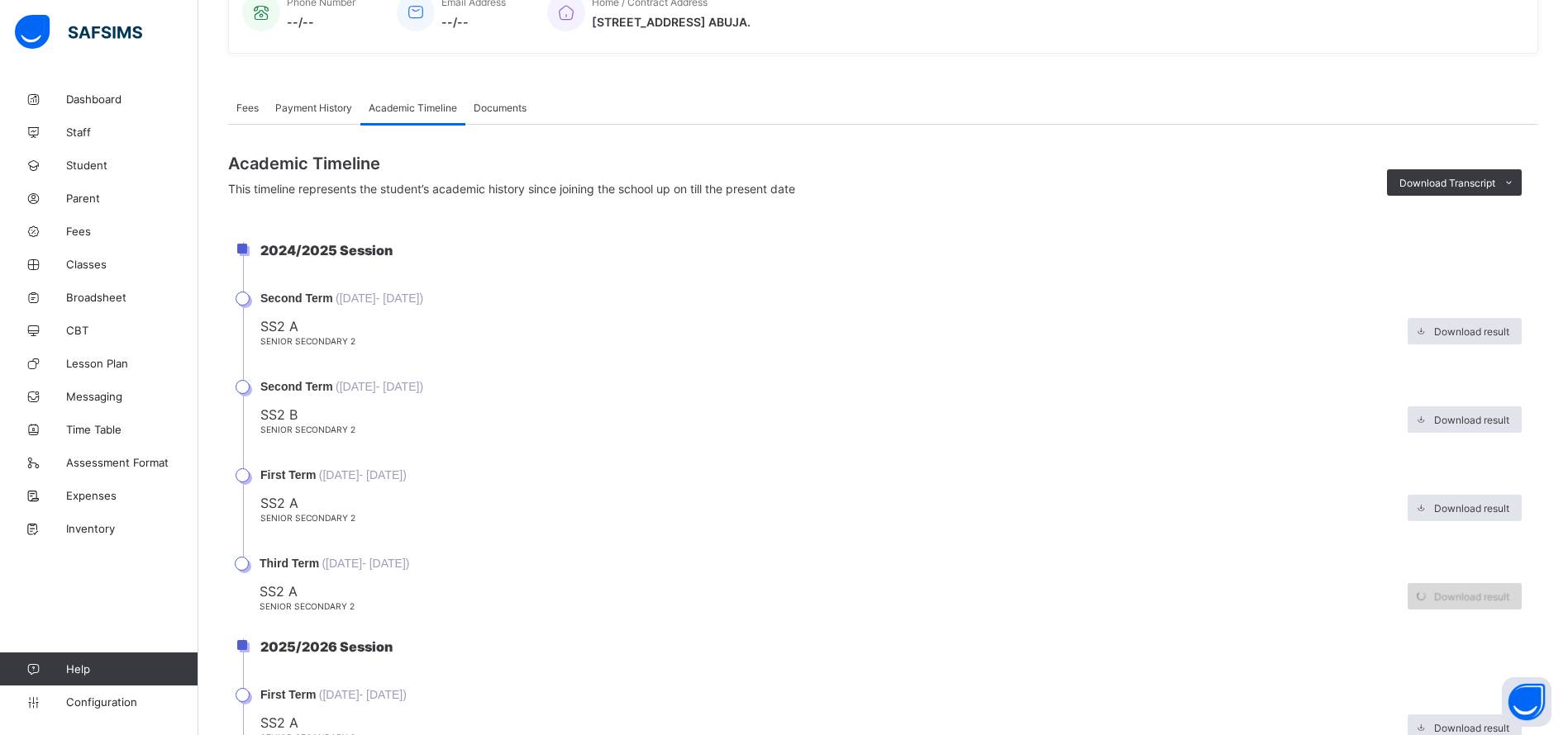
scroll to position [443, 0]
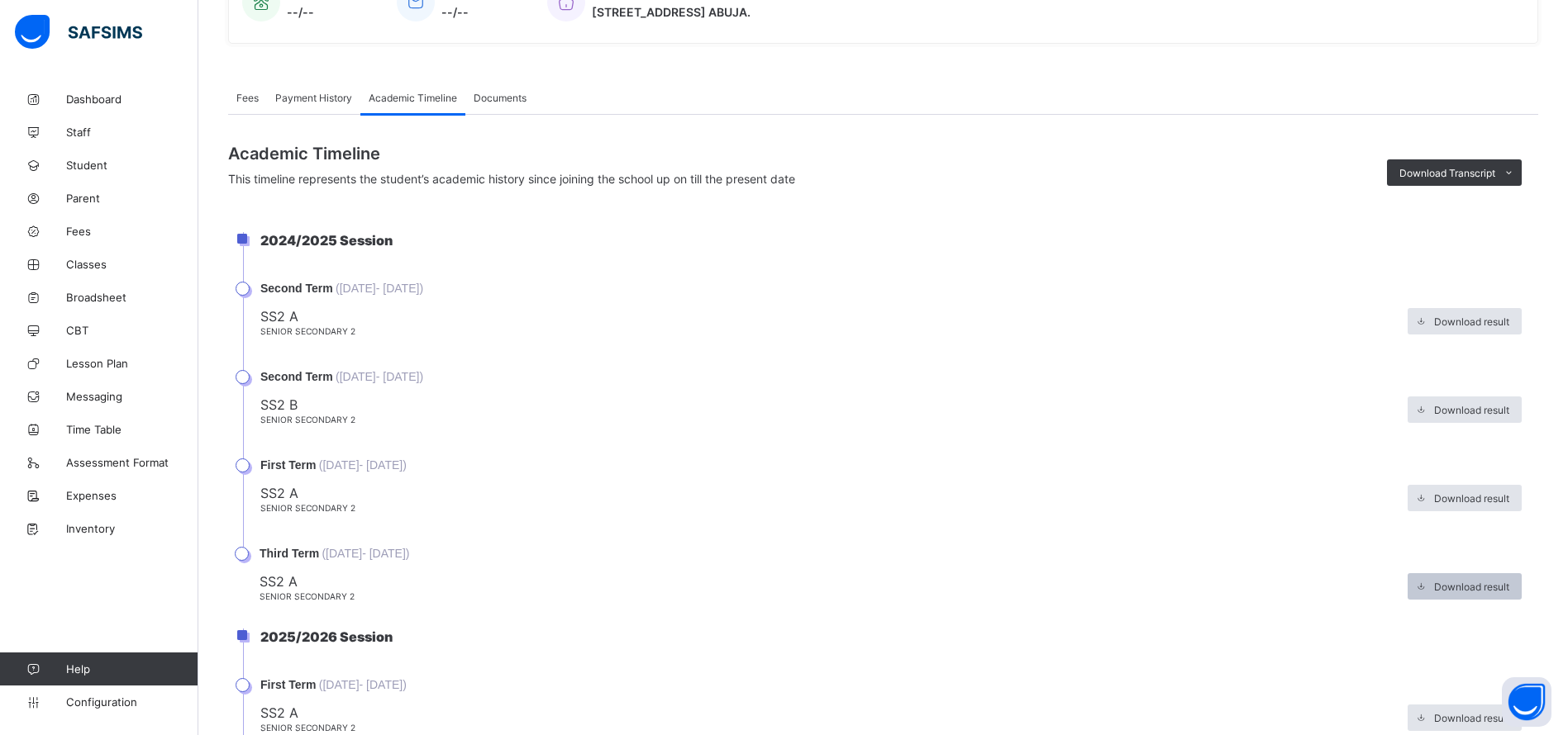
click at [1466, 589] on span "Download result" at bounding box center [1471, 587] width 75 height 13
click at [1484, 586] on span "Download result" at bounding box center [1471, 587] width 75 height 13
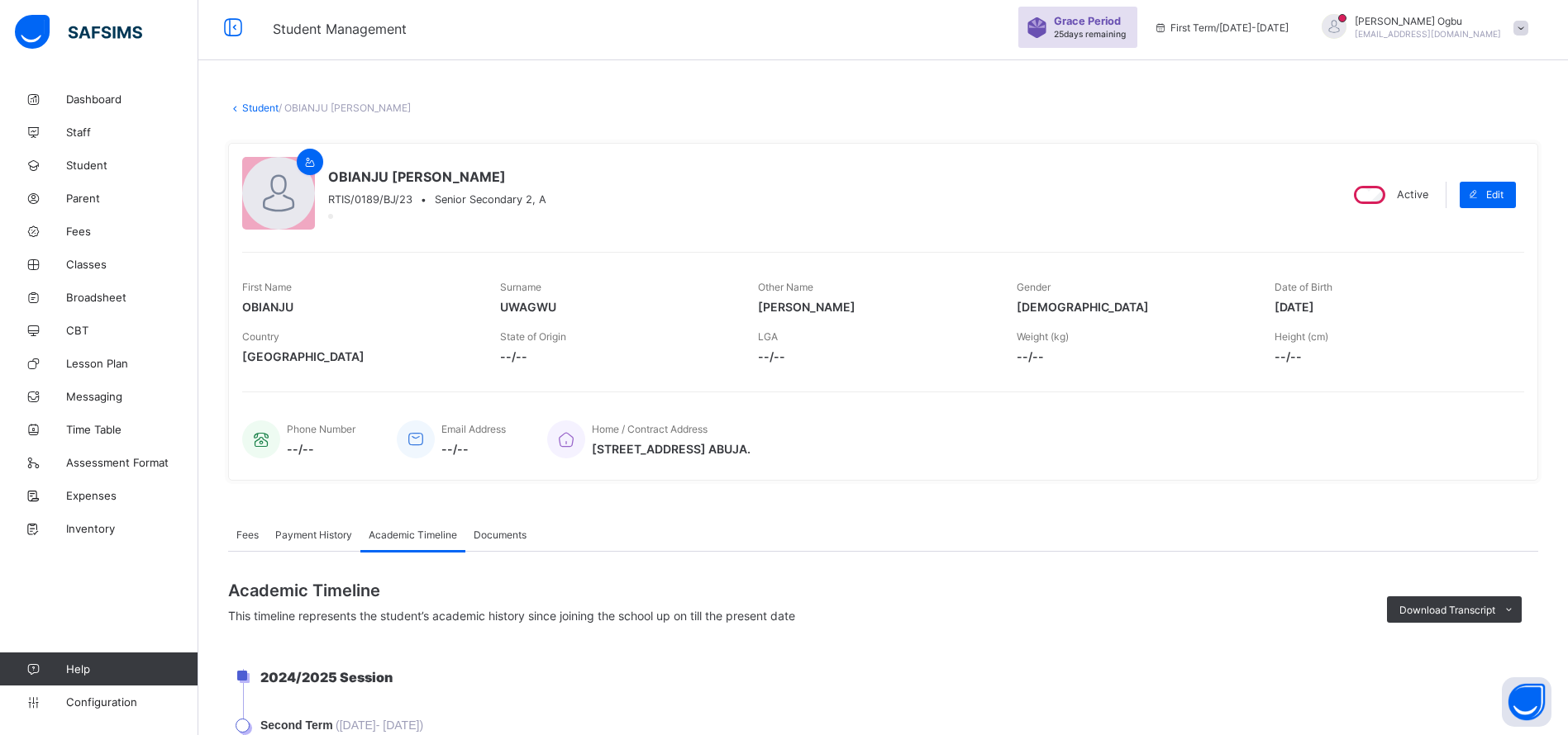
scroll to position [0, 0]
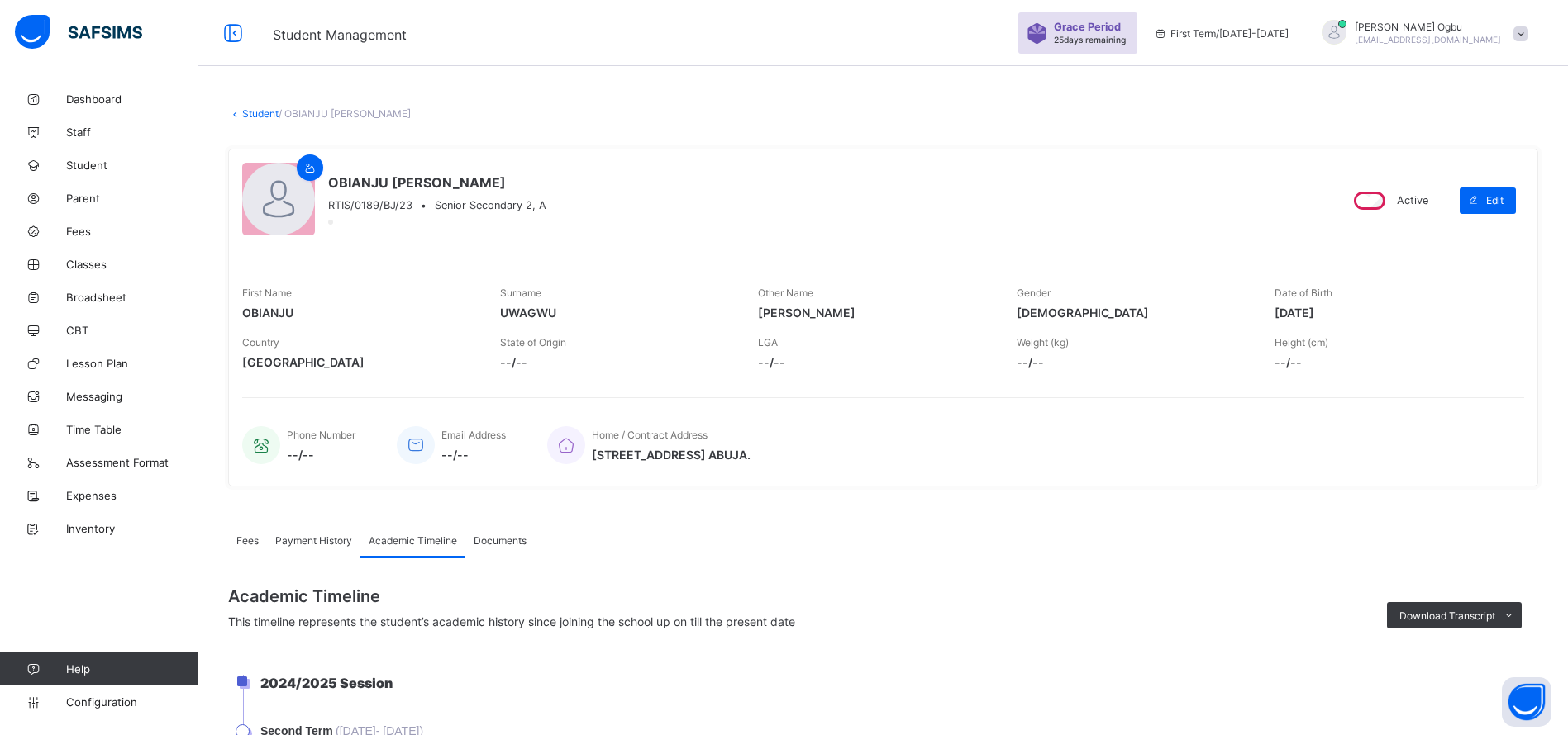
click at [244, 113] on link "Student" at bounding box center [261, 113] width 36 height 13
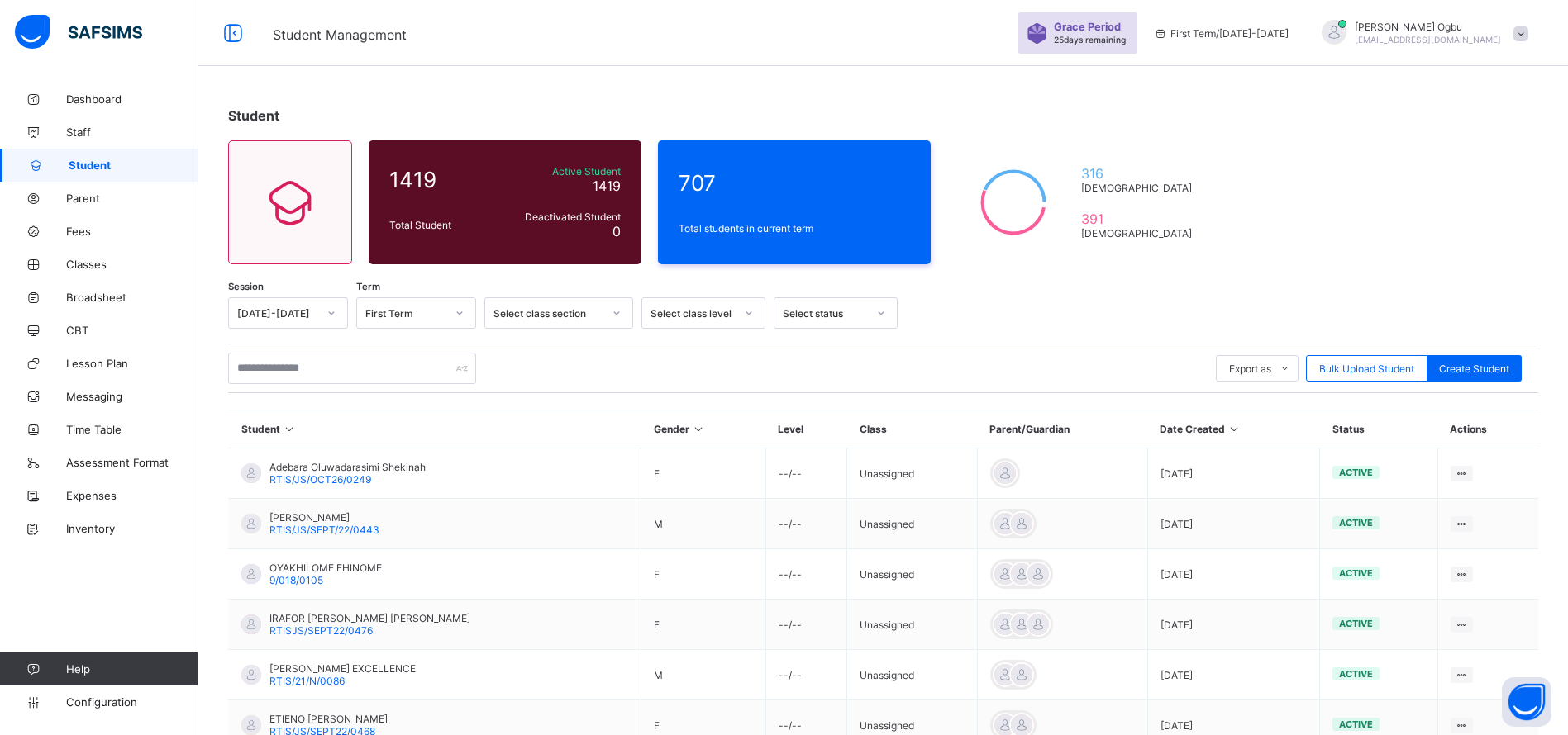
click at [297, 348] on div "Export as Pdf Report Excel Report Excel Report (LMS) Bulk Upload Student Create…" at bounding box center [883, 368] width 1310 height 50
click at [292, 370] on input "text" at bounding box center [351, 368] width 248 height 32
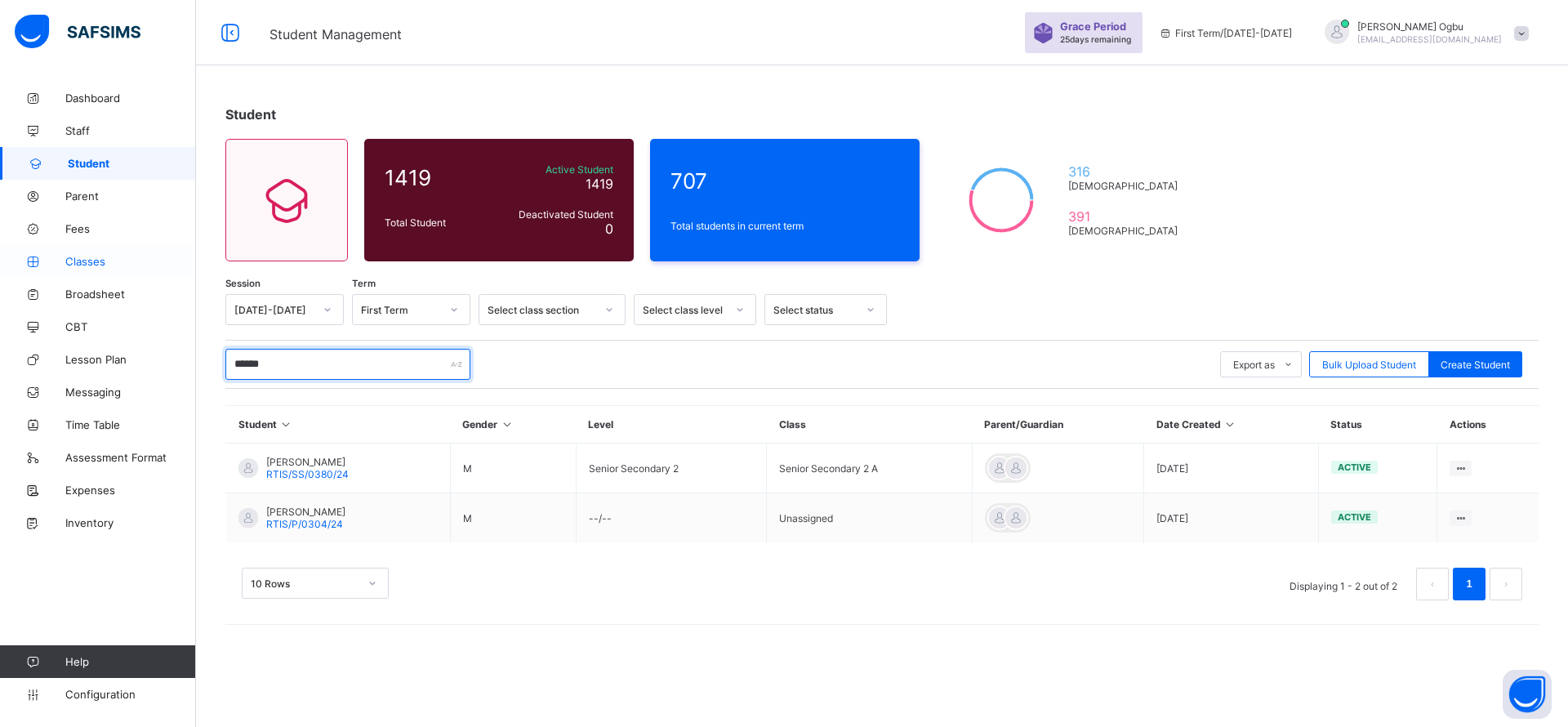
type input "******"
click at [95, 259] on span "Classes" at bounding box center [131, 261] width 131 height 13
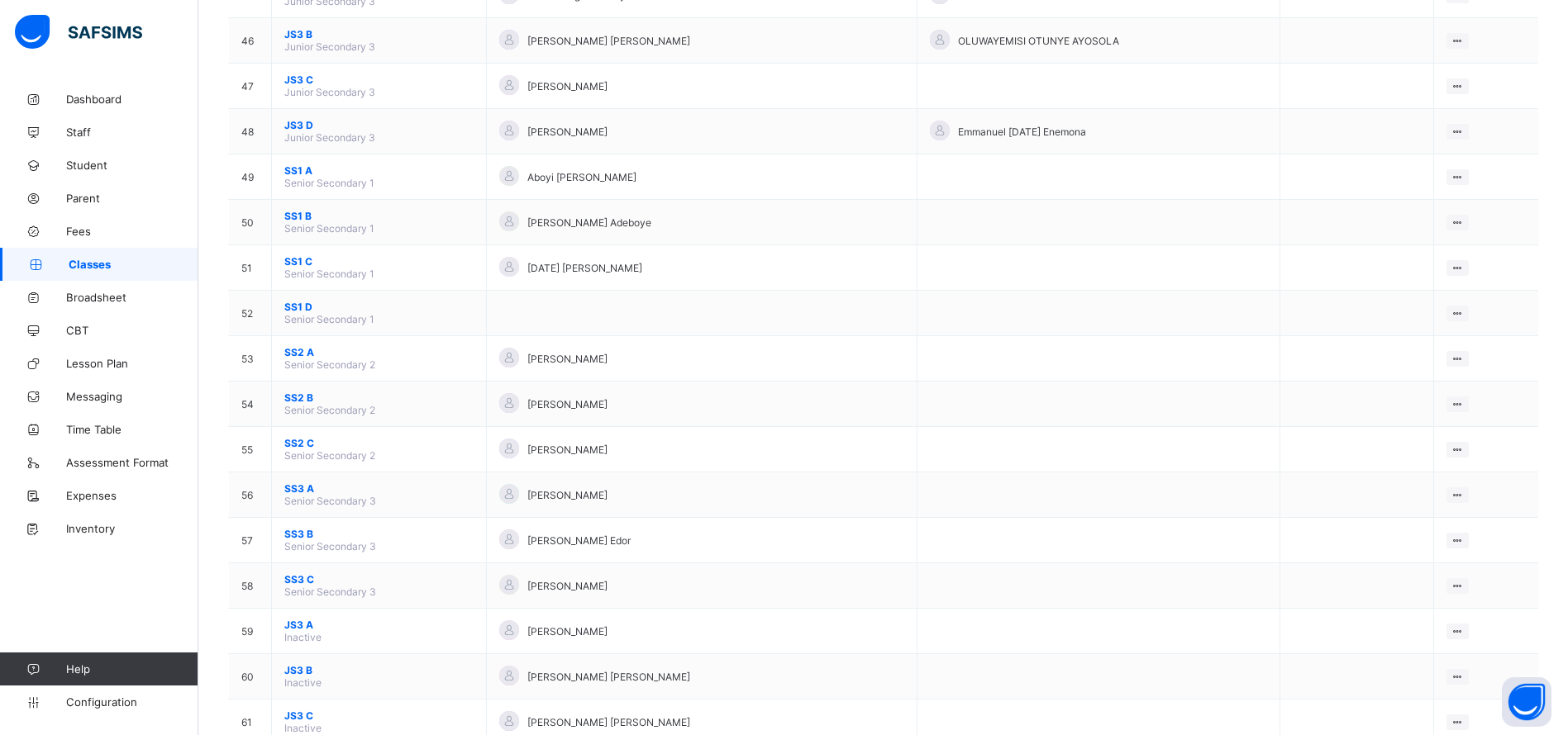
scroll to position [2317, 0]
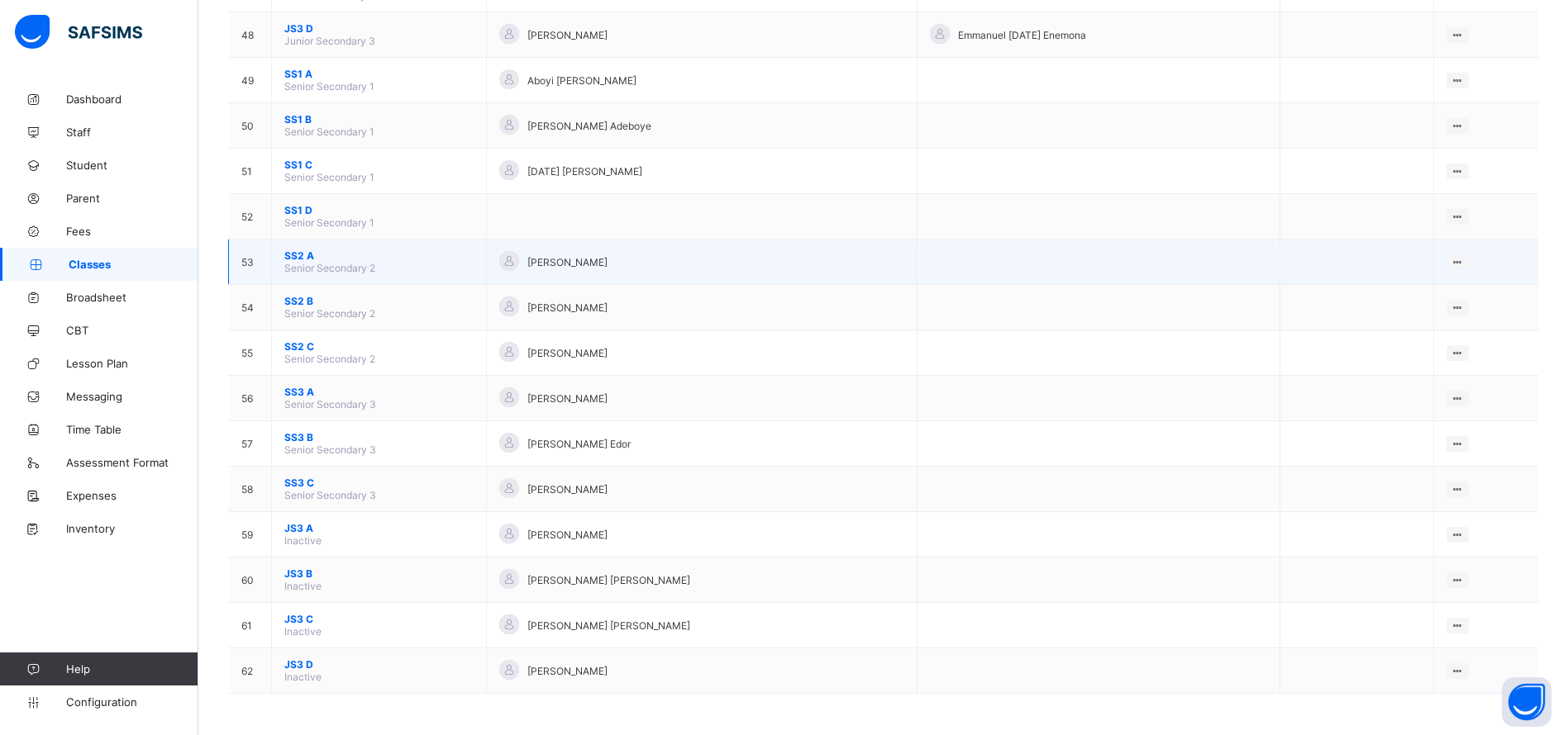
click at [291, 247] on td "SS2 A Senior Secondary 2" at bounding box center [379, 262] width 215 height 45
click at [291, 251] on span "SS2 A" at bounding box center [379, 256] width 189 height 13
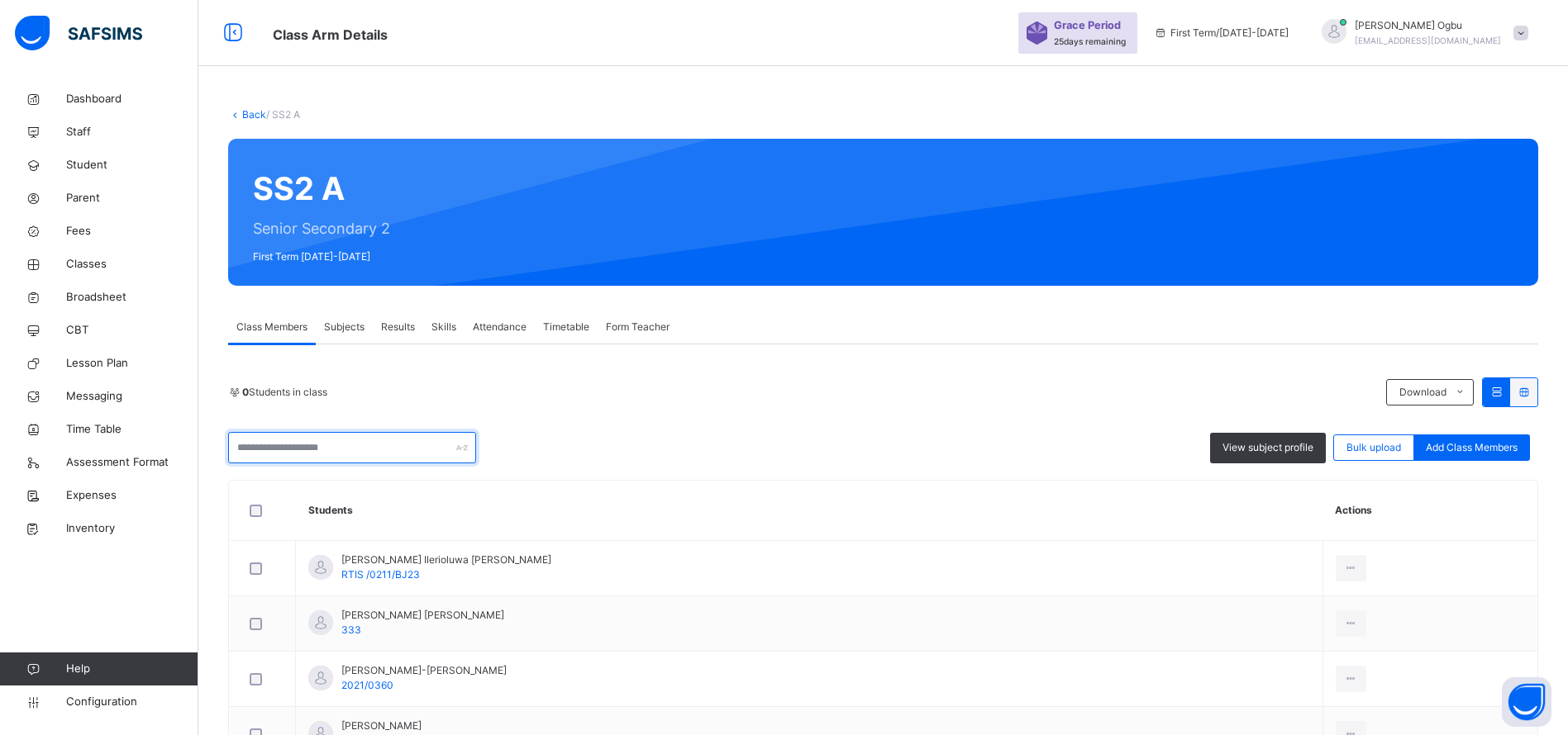
click at [275, 439] on input "text" at bounding box center [351, 447] width 248 height 32
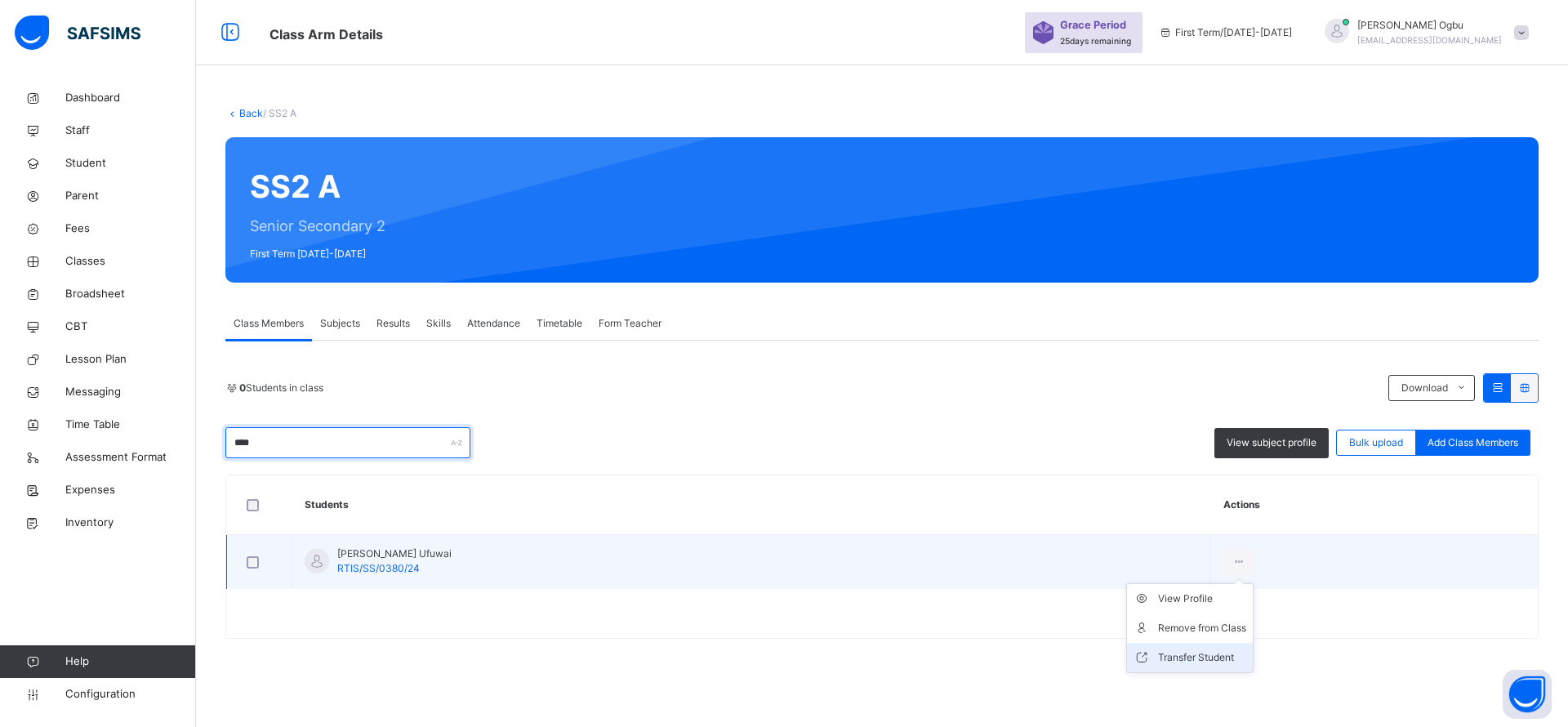
type input "****"
click at [1167, 651] on div "Transfer Student" at bounding box center [1202, 658] width 88 height 16
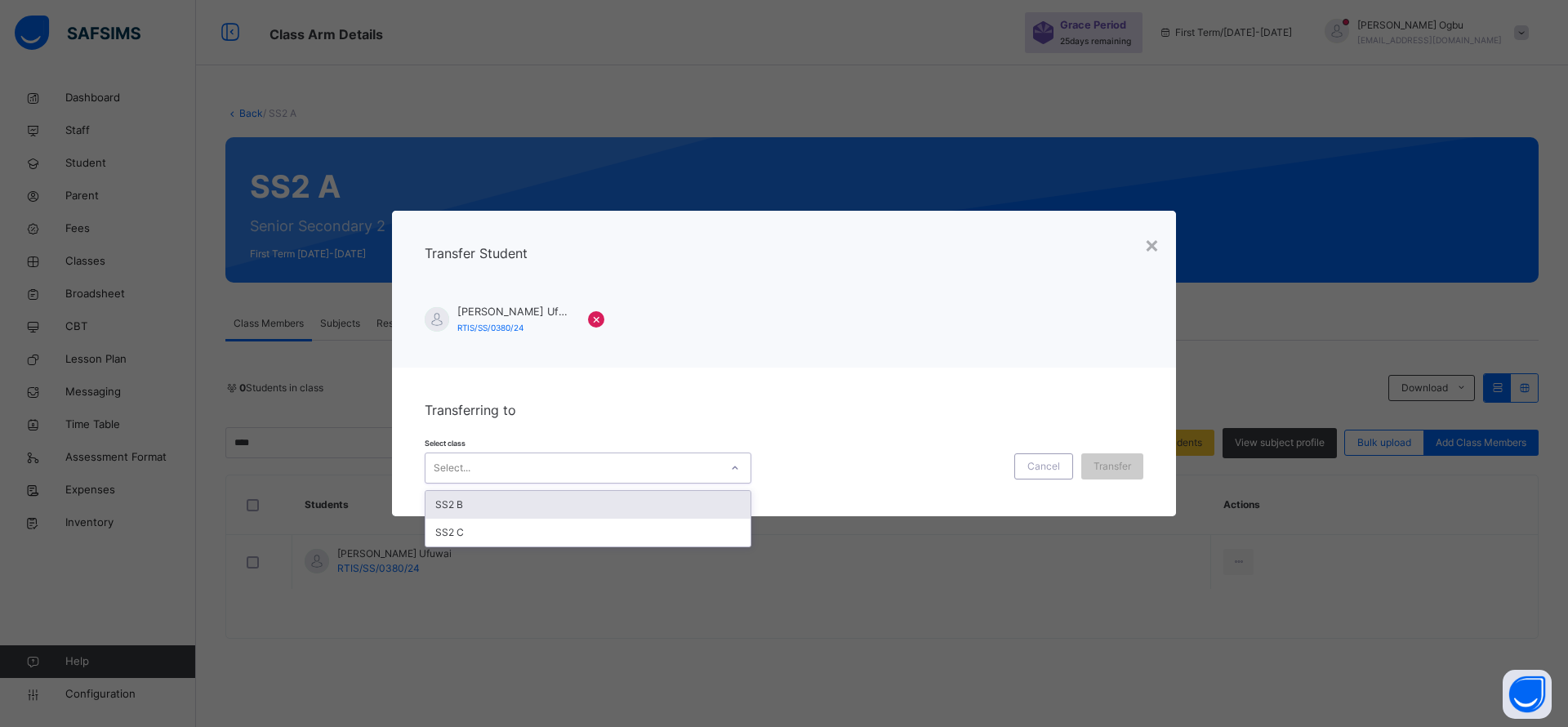
click at [606, 459] on div "Select..." at bounding box center [572, 468] width 294 height 25
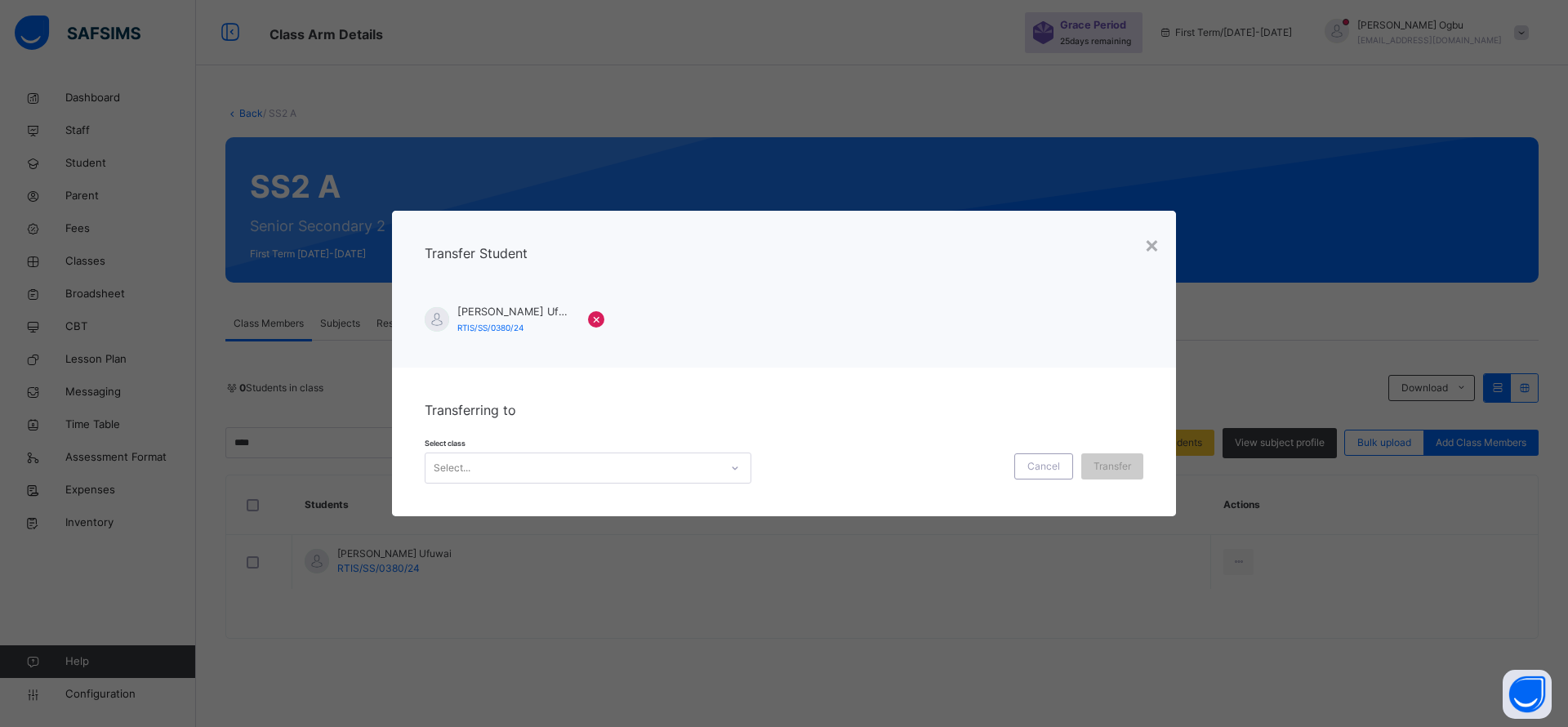
click at [884, 402] on div "Transferring to Select class Select... Cancel Transfer" at bounding box center [784, 442] width 784 height 149
click at [1149, 250] on div "×" at bounding box center [1151, 244] width 15 height 34
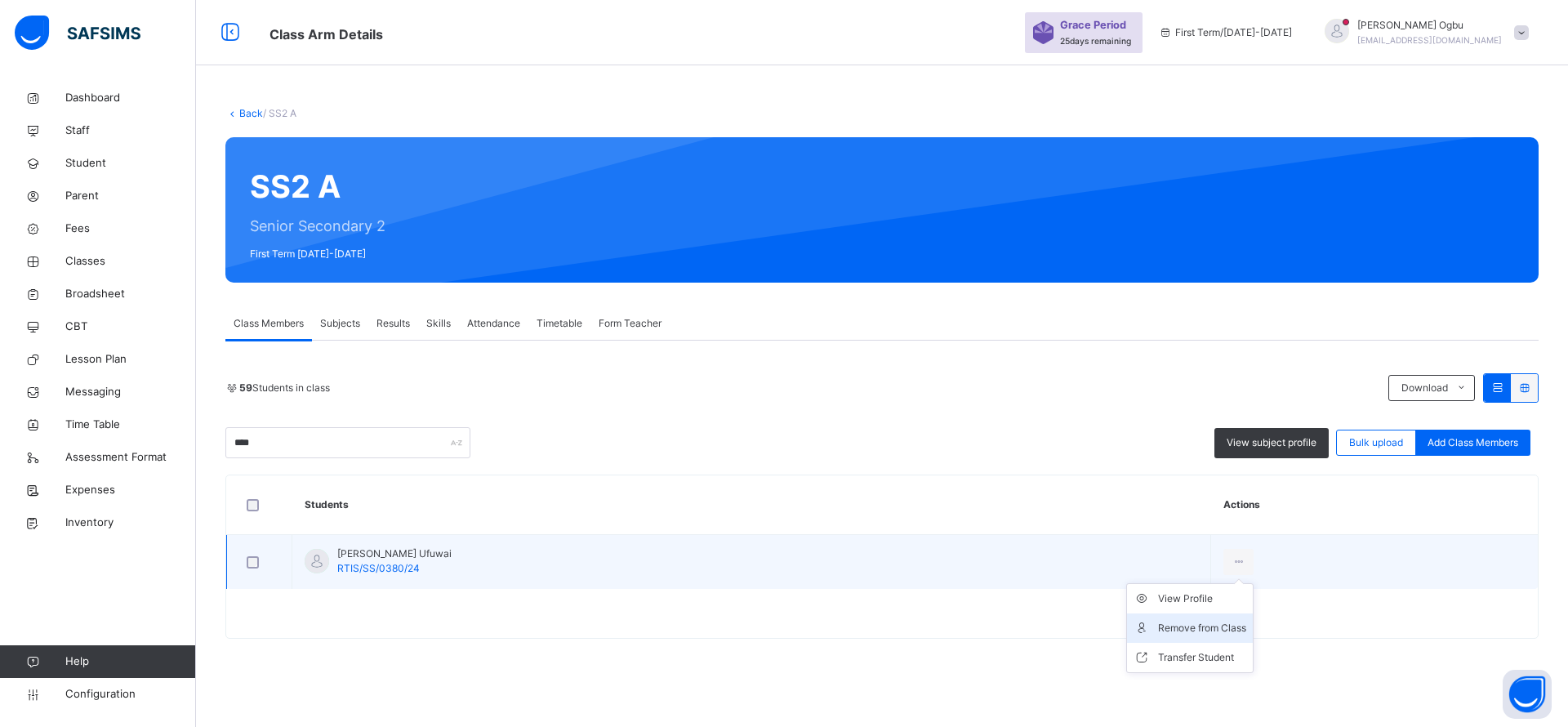
click at [1171, 636] on li "Remove from Class" at bounding box center [1189, 628] width 126 height 30
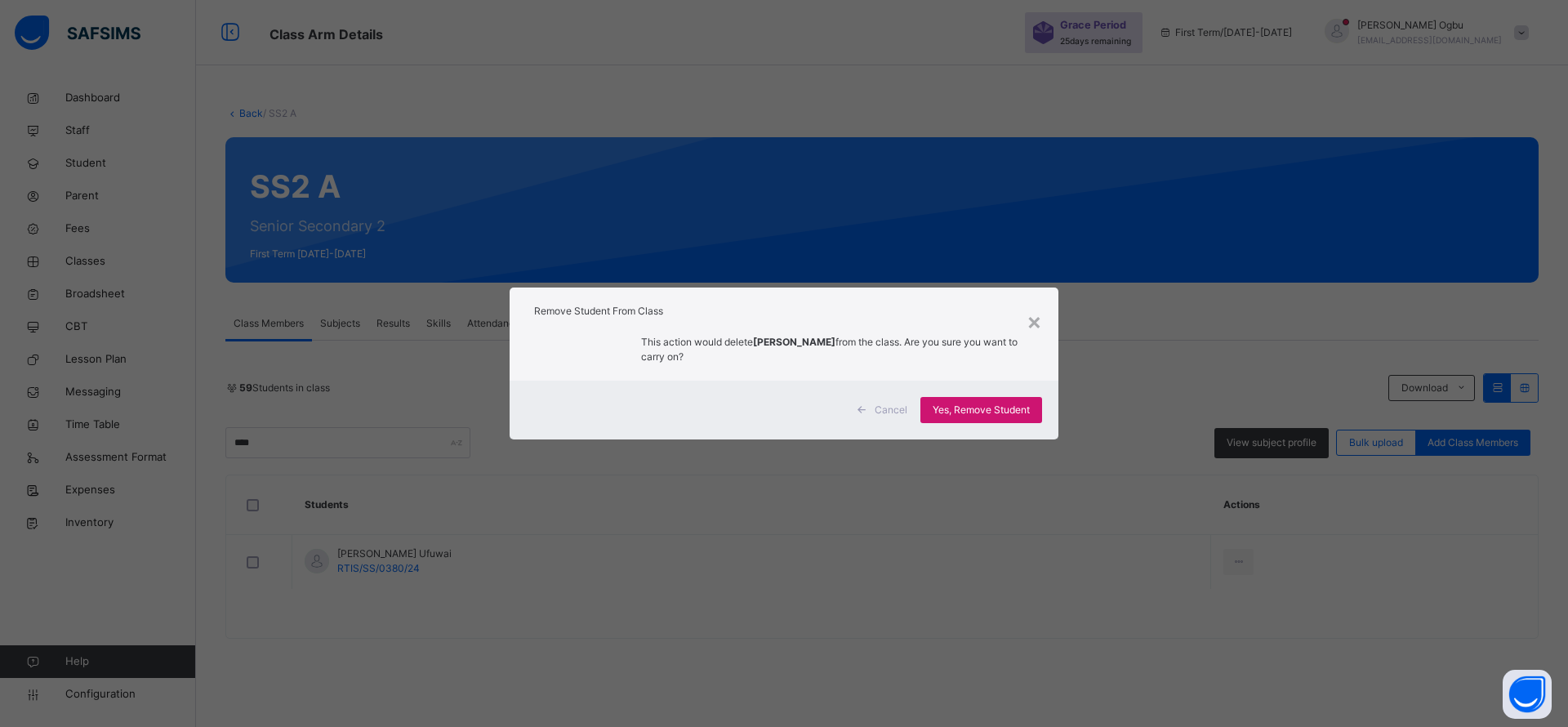
click at [981, 410] on span "Yes, Remove Student" at bounding box center [980, 410] width 97 height 14
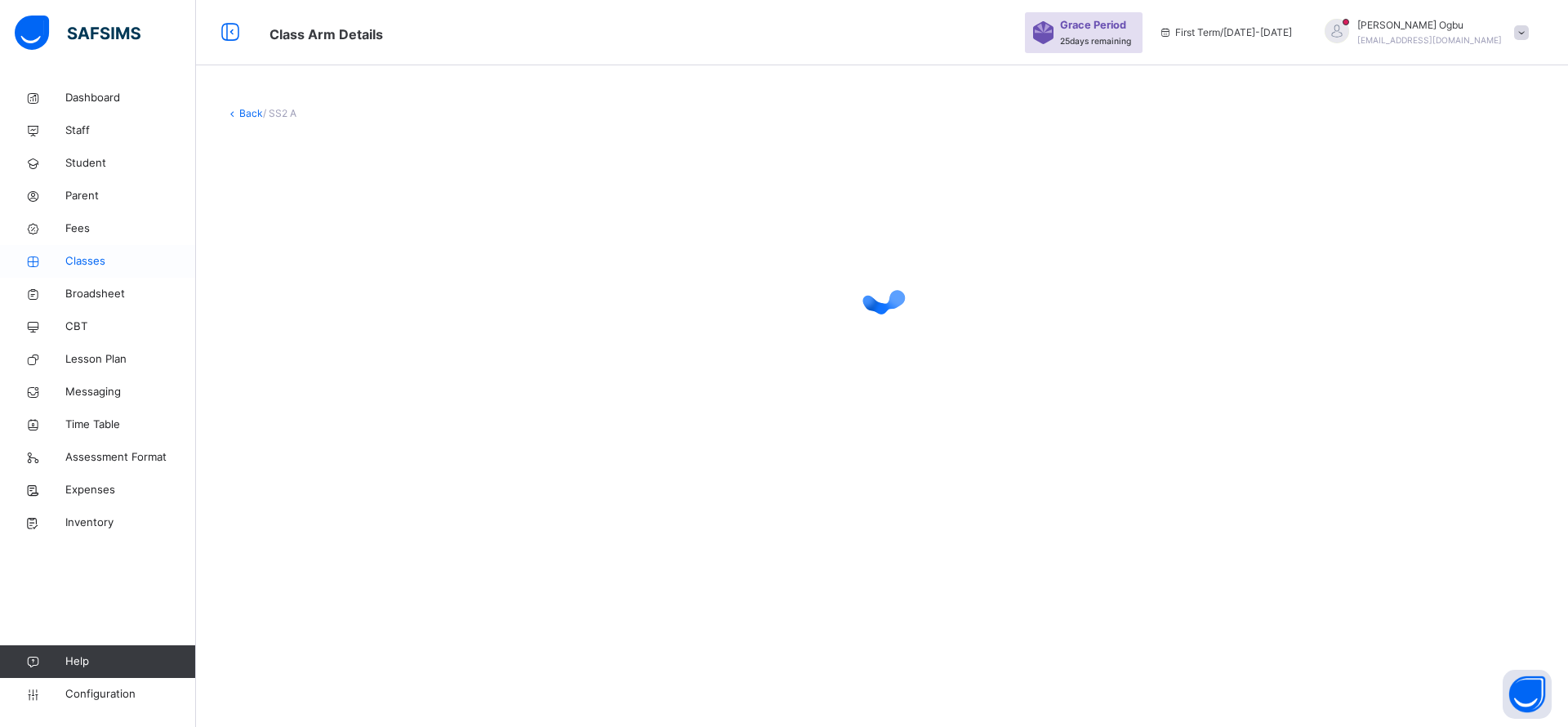
click at [104, 262] on span "Classes" at bounding box center [131, 261] width 131 height 16
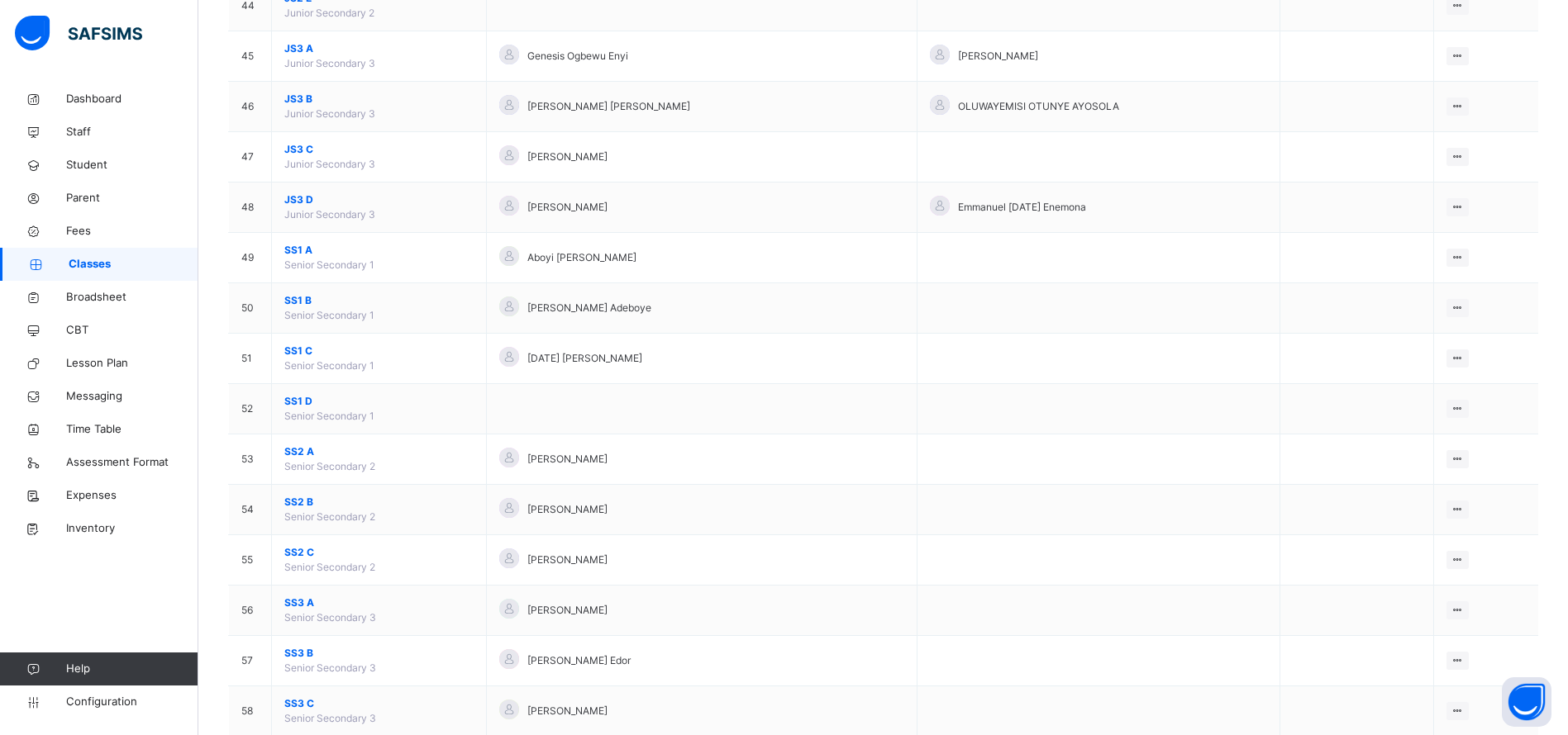
scroll to position [2385, 0]
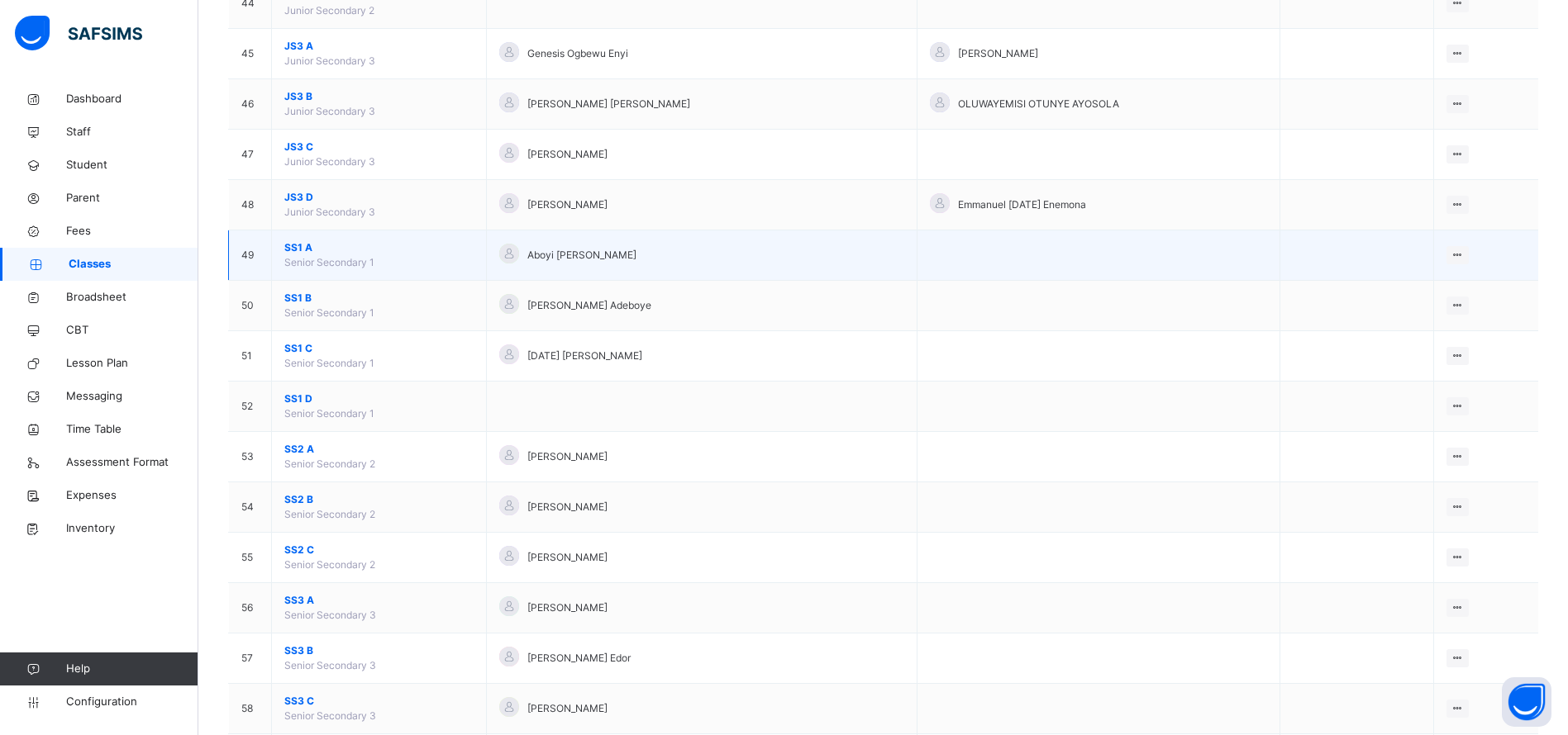
click at [289, 245] on span "SS1 A" at bounding box center [379, 248] width 189 height 15
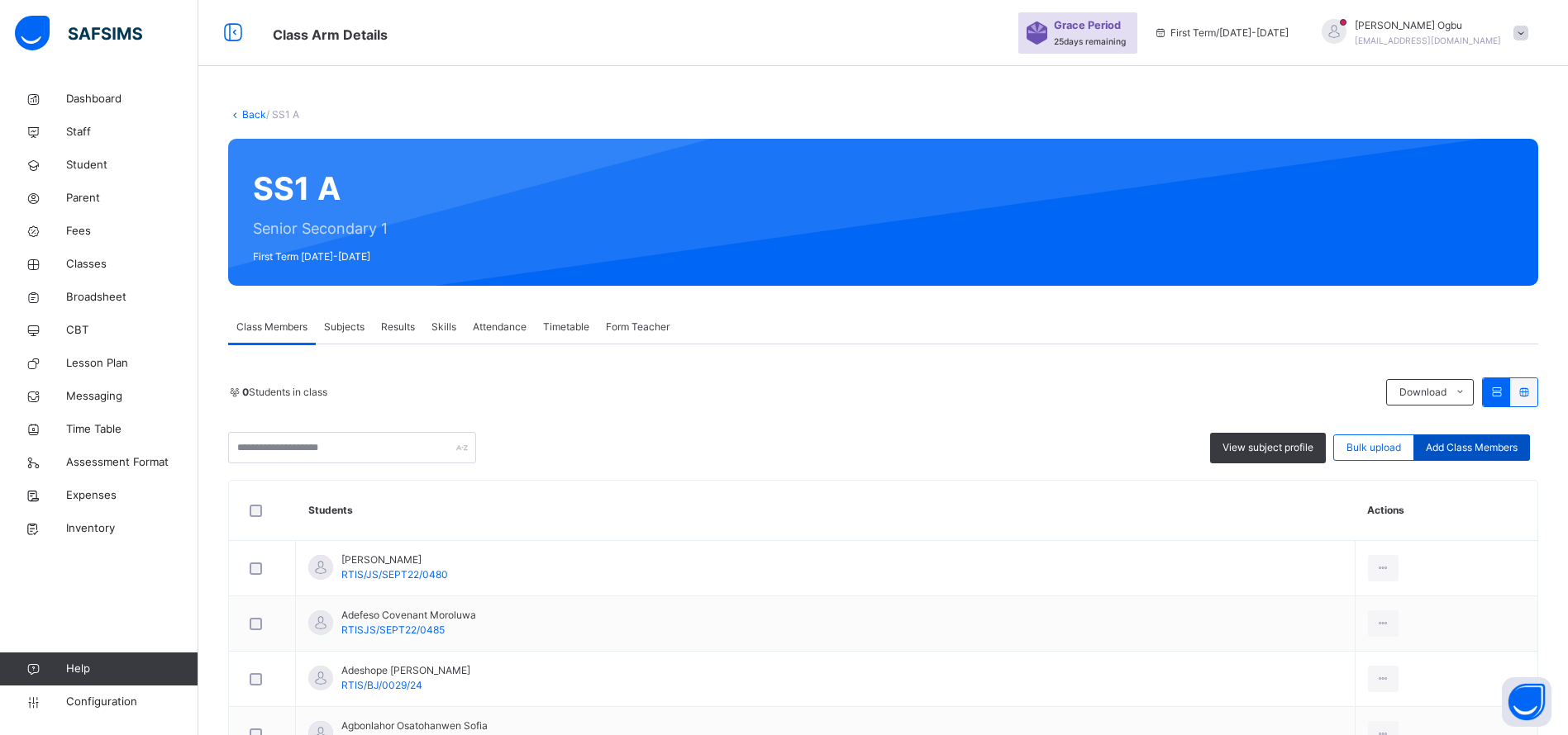
click at [1493, 452] on span "Add Class Members" at bounding box center [1471, 447] width 92 height 15
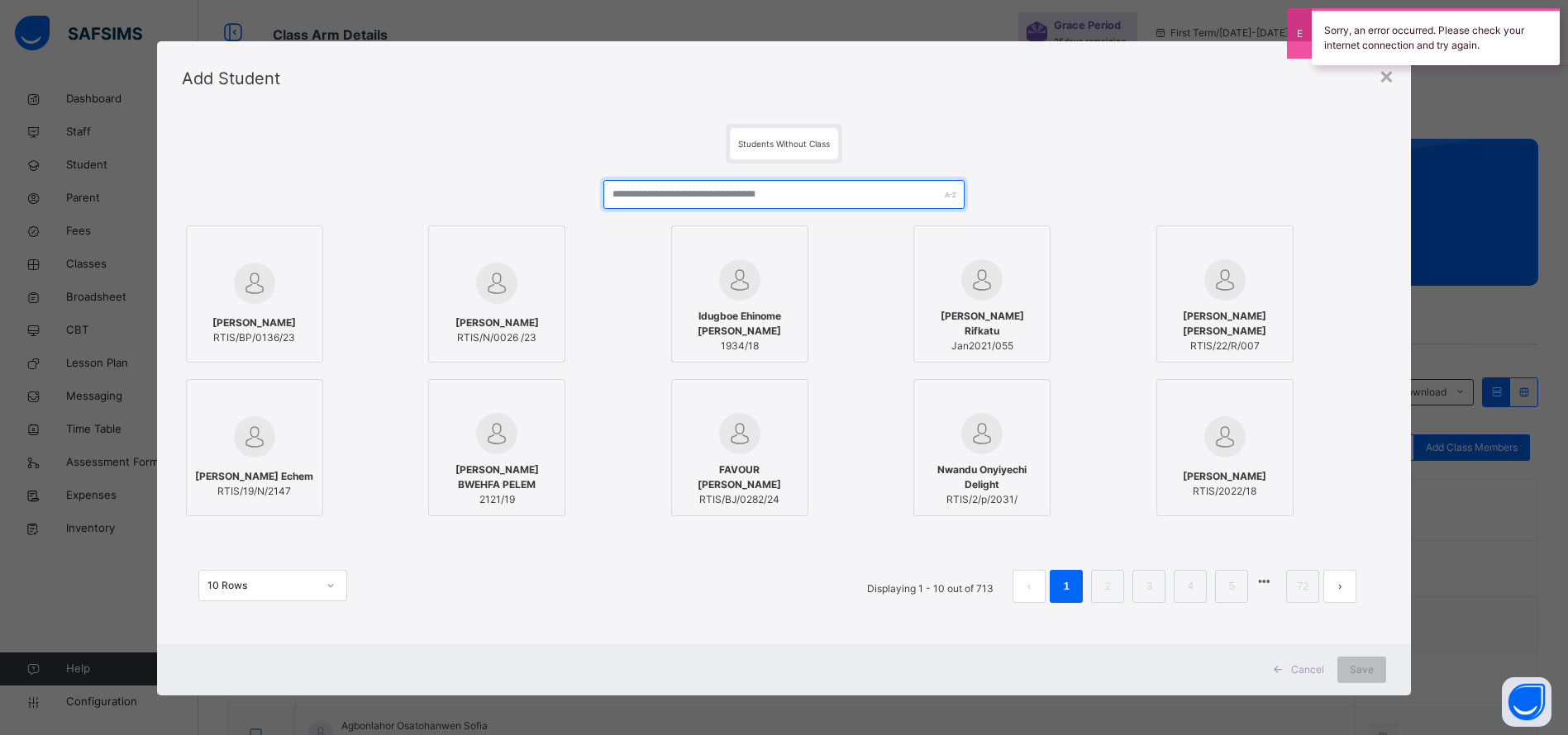
click at [830, 189] on input "text" at bounding box center [784, 194] width 361 height 29
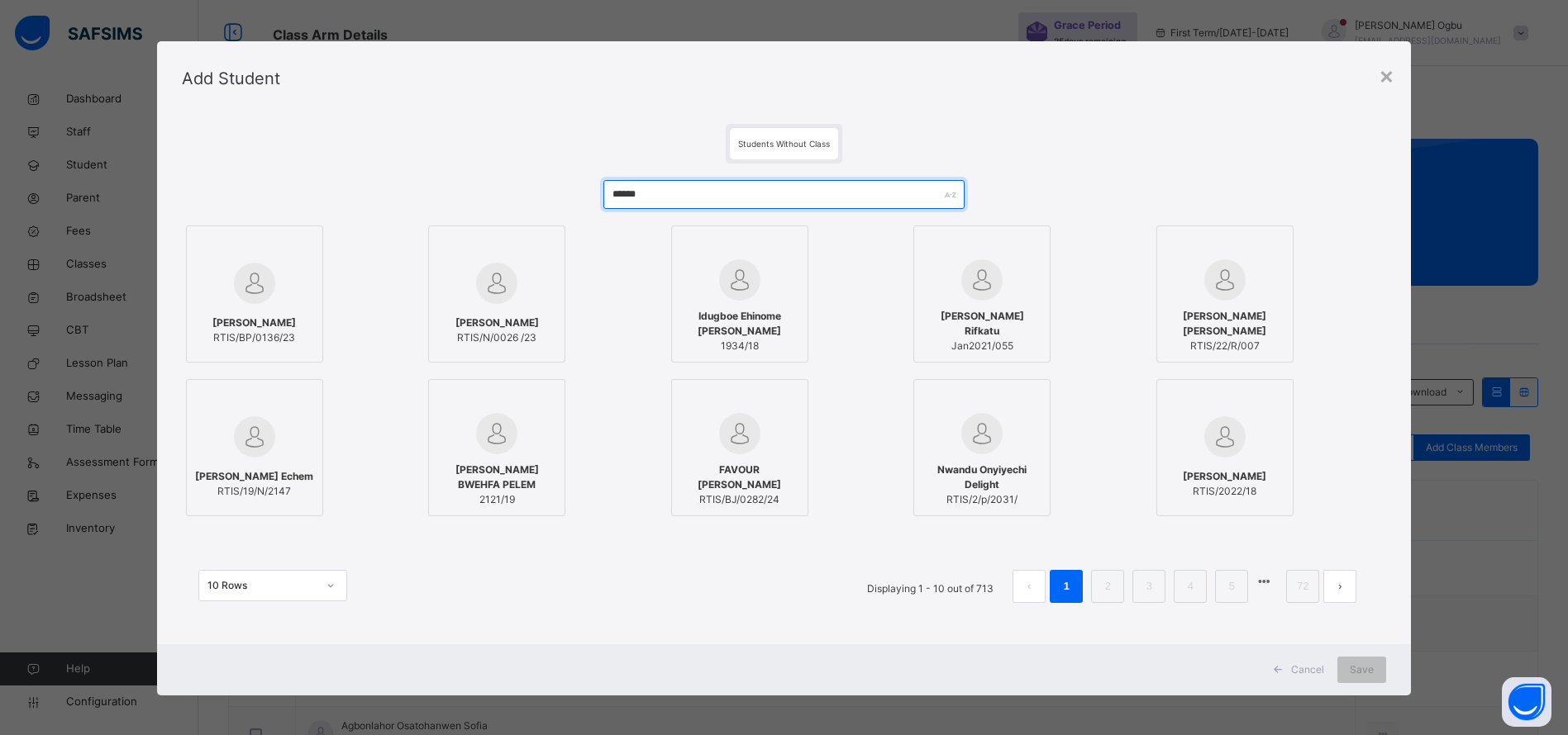
click at [774, 202] on input "******" at bounding box center [784, 194] width 361 height 29
type input "******"
click at [1052, 139] on div "Students Without Class" at bounding box center [784, 144] width 1205 height 40
click at [852, 197] on input "******" at bounding box center [784, 194] width 361 height 29
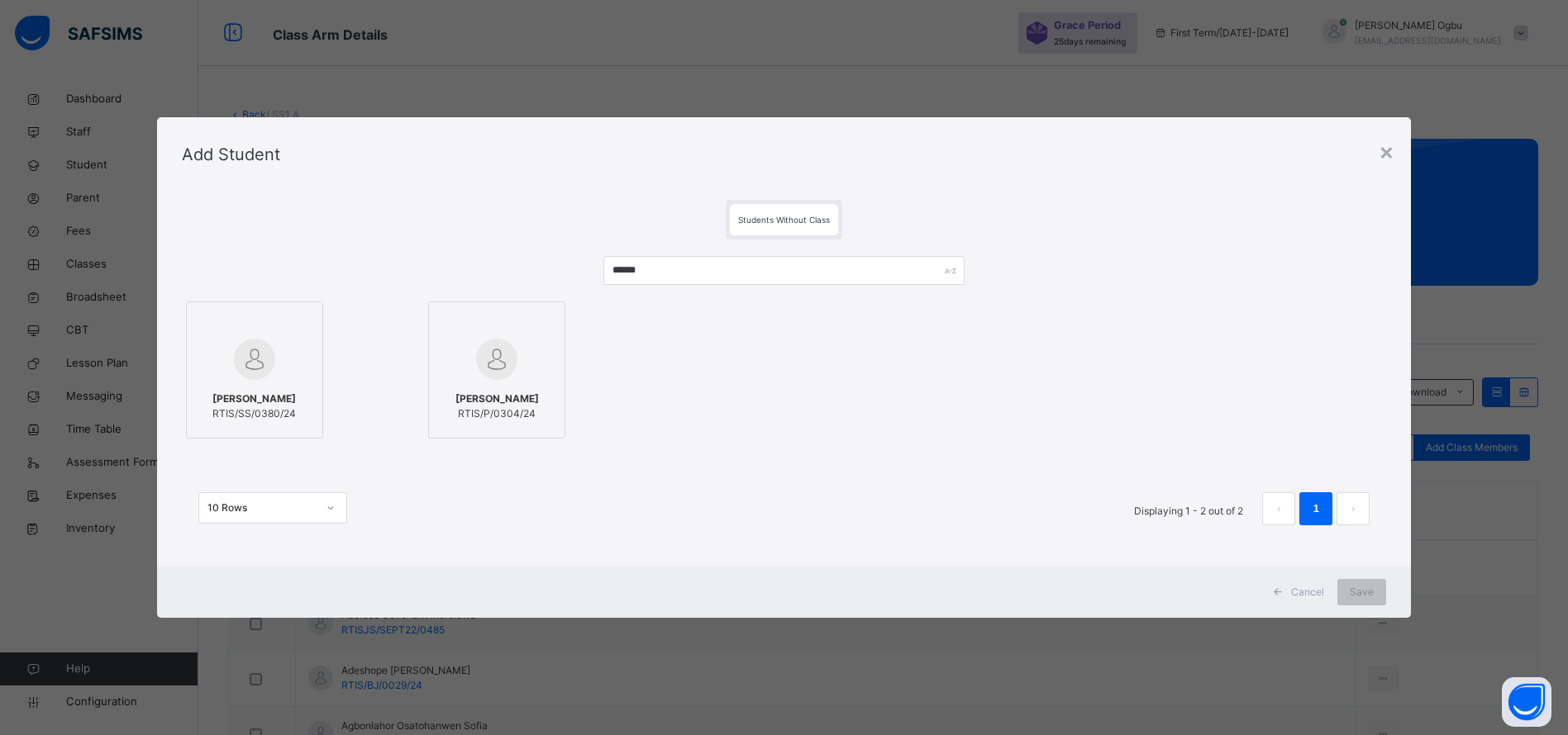
click at [255, 394] on span "SIMON MARTINS UFUWAI" at bounding box center [254, 398] width 84 height 15
click at [1394, 589] on div "Save" at bounding box center [1379, 592] width 49 height 26
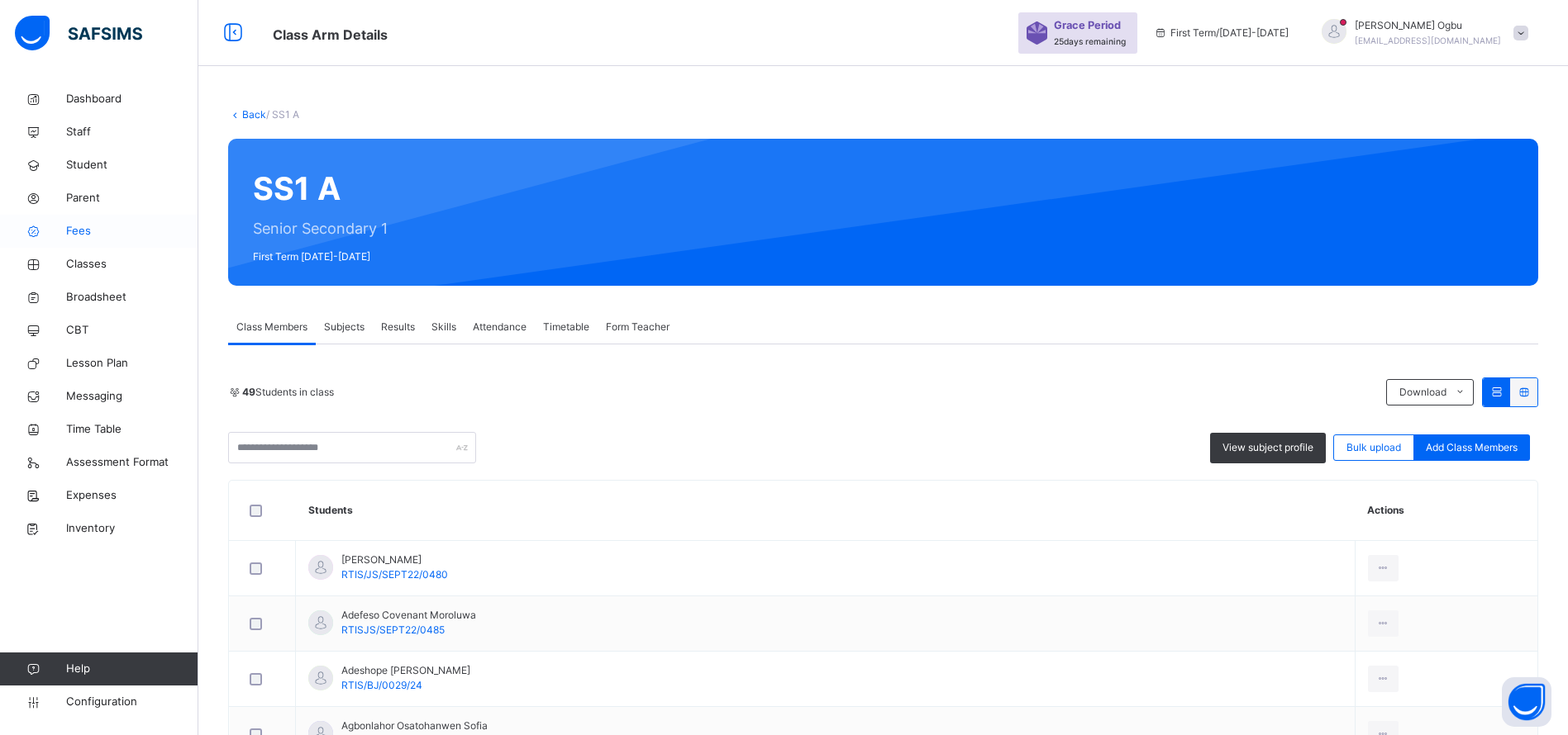
click at [78, 237] on span "Fees" at bounding box center [133, 231] width 133 height 16
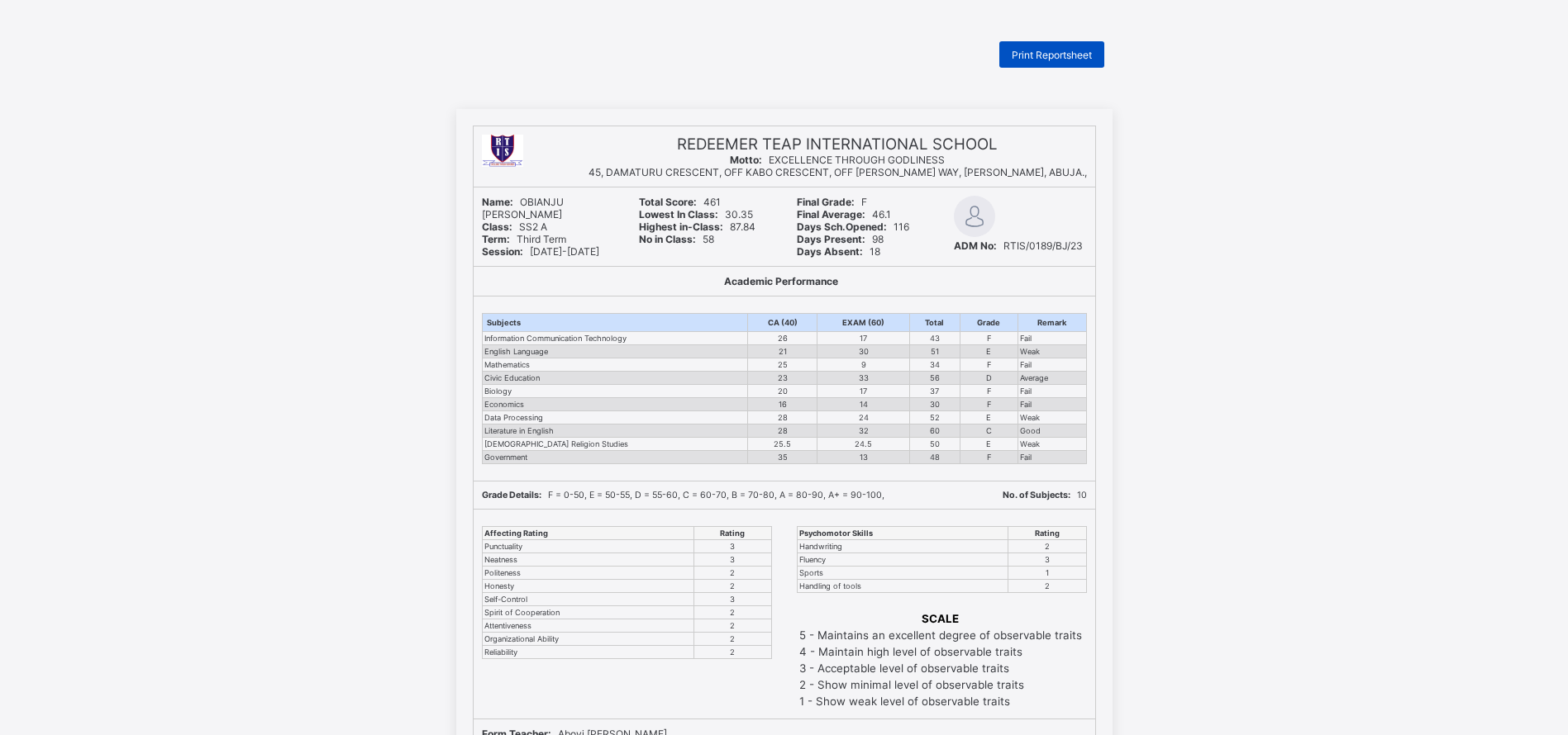
click at [1028, 54] on span "Print Reportsheet" at bounding box center [1051, 55] width 80 height 13
